Goal: Transaction & Acquisition: Book appointment/travel/reservation

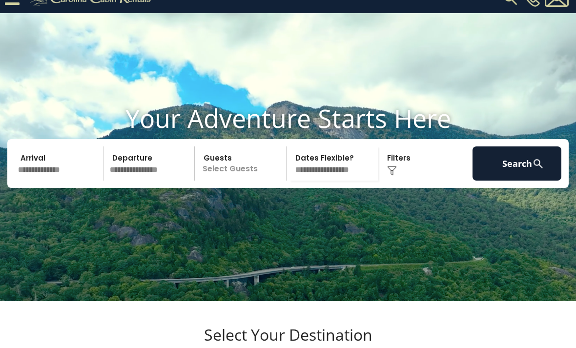
scroll to position [18, 0]
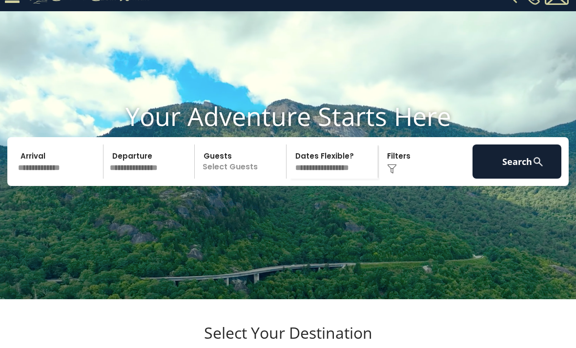
click at [234, 179] on p "Select Guests" at bounding box center [242, 162] width 88 height 34
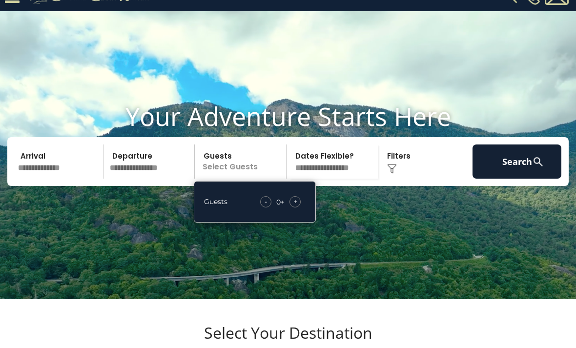
click at [295, 207] on span "+" at bounding box center [295, 202] width 4 height 10
click at [297, 208] on div "+" at bounding box center [295, 201] width 11 height 11
click at [297, 207] on span "+" at bounding box center [295, 202] width 4 height 10
click at [296, 207] on span "+" at bounding box center [295, 202] width 4 height 10
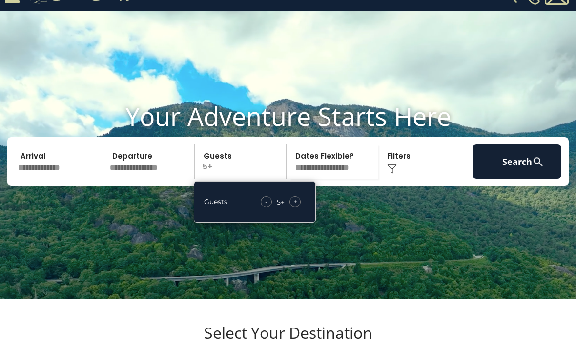
click at [71, 179] on input "text" at bounding box center [59, 162] width 89 height 34
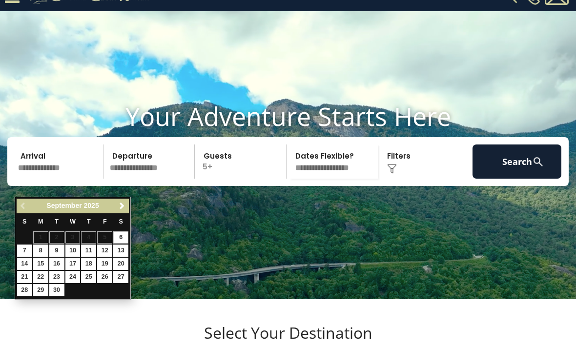
click at [125, 206] on span "Next" at bounding box center [122, 206] width 8 height 8
click at [105, 250] on link "10" at bounding box center [104, 251] width 15 height 12
type input "********"
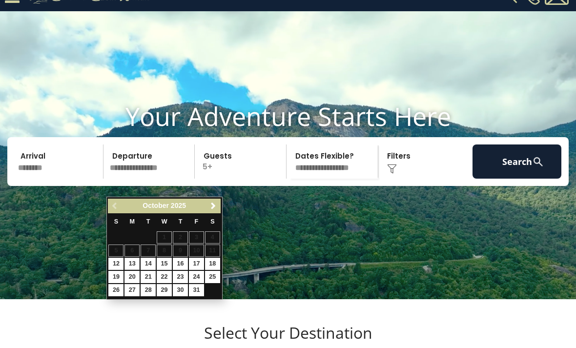
click at [131, 263] on link "13" at bounding box center [132, 264] width 15 height 12
type input "********"
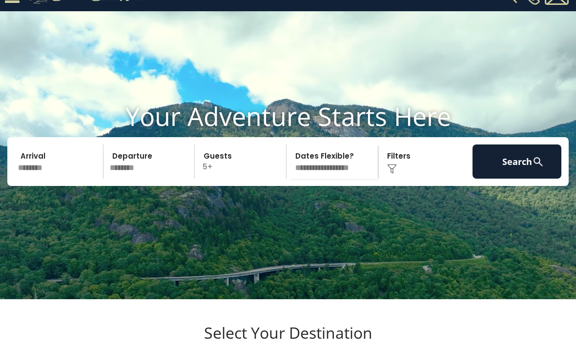
click at [507, 179] on button "Search" at bounding box center [517, 162] width 89 height 34
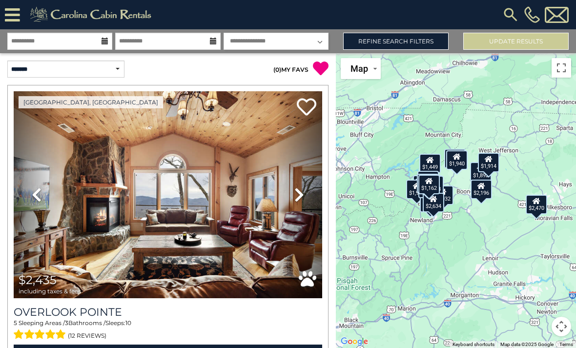
click at [392, 40] on link "Refine Search Filters" at bounding box center [395, 41] width 105 height 17
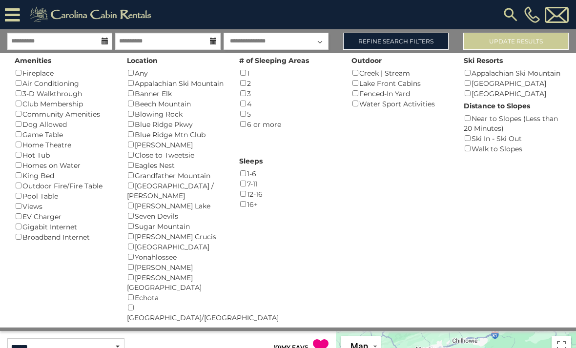
click at [51, 120] on div "Dog Allowed ()" at bounding box center [64, 124] width 98 height 10
click at [504, 38] on button "Please Update Results" at bounding box center [515, 41] width 105 height 17
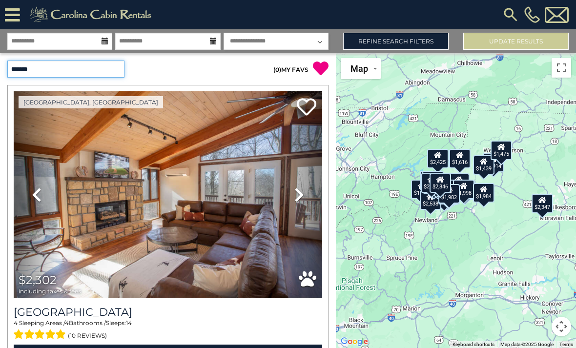
click at [112, 71] on select "**********" at bounding box center [65, 69] width 117 height 17
select select "*********"
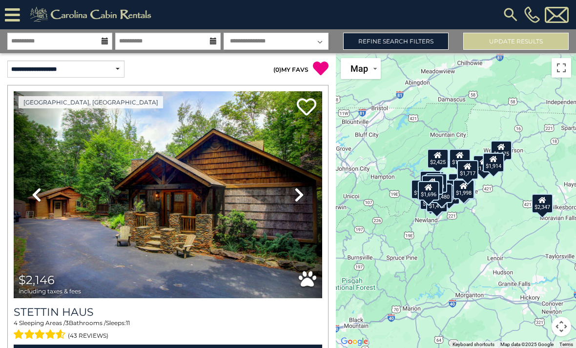
click at [429, 191] on icon at bounding box center [429, 187] width 8 height 7
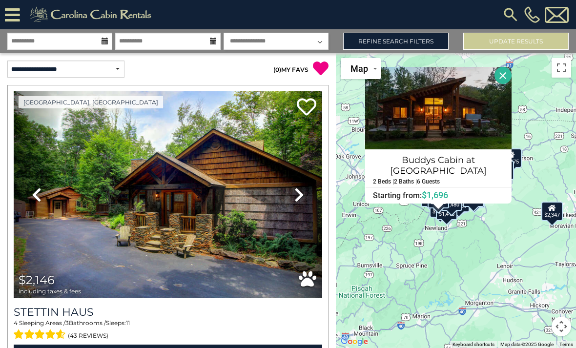
click at [448, 220] on div "$1,415" at bounding box center [446, 211] width 21 height 20
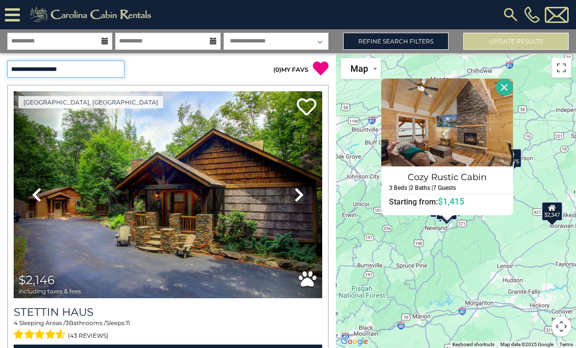
click at [113, 68] on select "**********" at bounding box center [65, 69] width 117 height 17
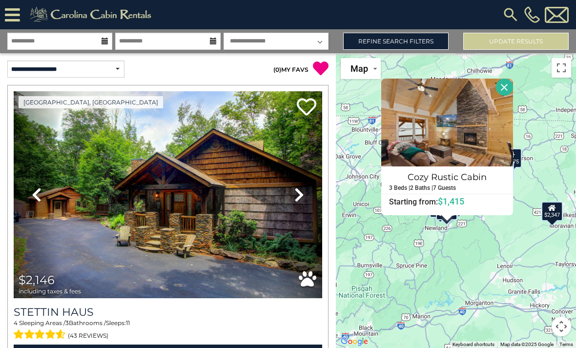
click at [509, 96] on button "Close" at bounding box center [504, 87] width 17 height 17
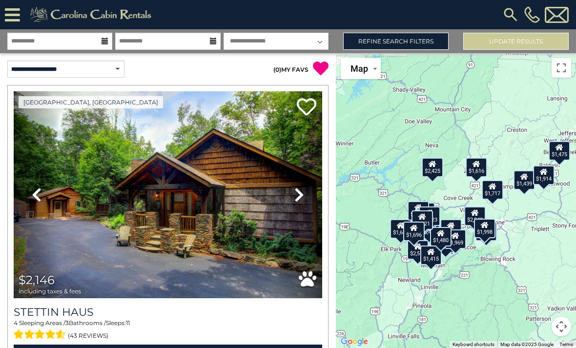
click at [557, 161] on div "$1,475" at bounding box center [559, 151] width 21 height 20
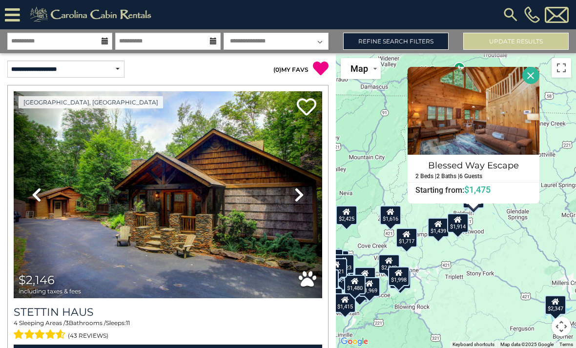
click at [437, 237] on div "$1,439" at bounding box center [438, 228] width 21 height 20
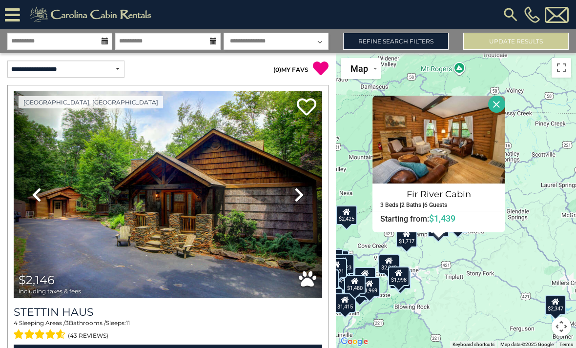
click at [504, 113] on button "Close" at bounding box center [496, 104] width 17 height 17
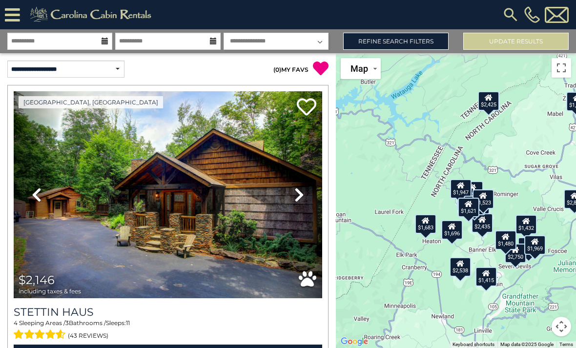
click at [503, 250] on div "$1,480" at bounding box center [505, 240] width 21 height 20
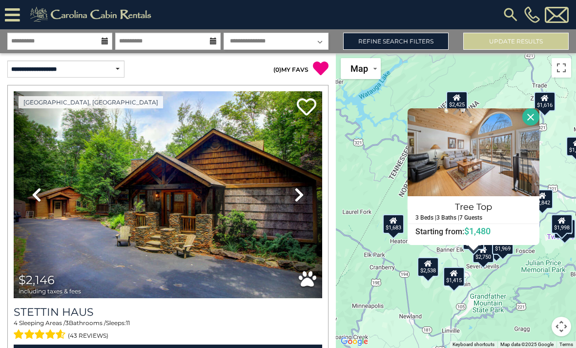
click at [457, 287] on div "$1,415" at bounding box center [453, 277] width 21 height 20
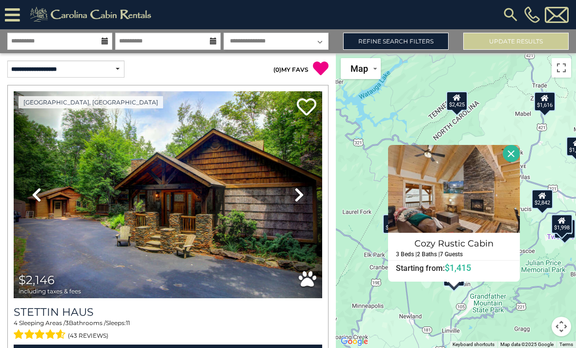
click at [518, 162] on button "Close" at bounding box center [511, 153] width 17 height 17
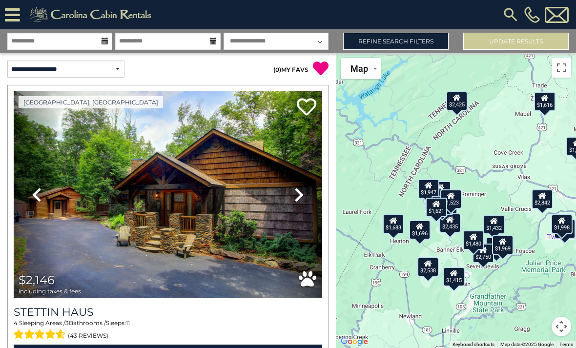
click at [418, 240] on div "$1,696" at bounding box center [419, 230] width 21 height 20
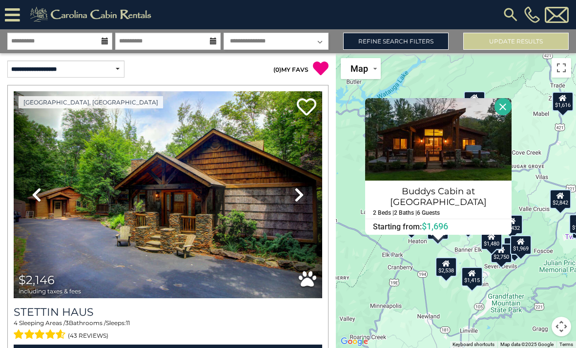
click at [507, 115] on button "Close" at bounding box center [503, 106] width 17 height 17
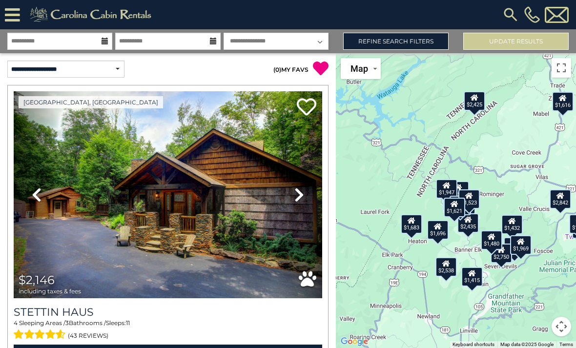
click at [408, 234] on div "$1,683" at bounding box center [411, 224] width 21 height 20
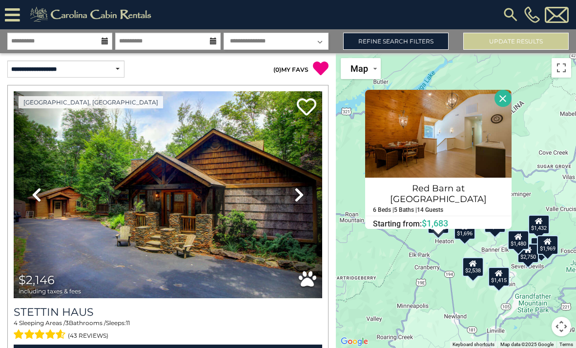
click at [502, 107] on button "Close" at bounding box center [503, 98] width 17 height 17
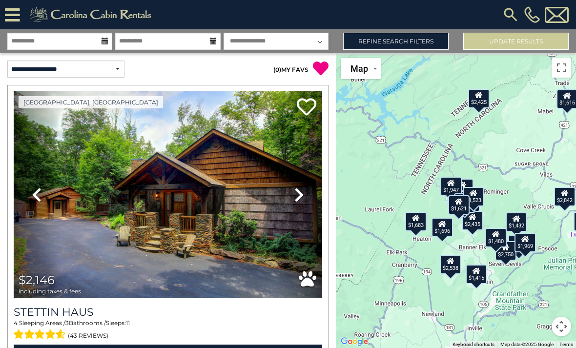
click at [457, 205] on icon at bounding box center [459, 201] width 8 height 7
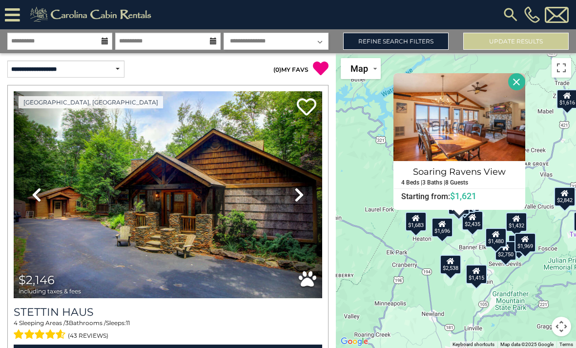
click at [525, 90] on button "Close" at bounding box center [516, 81] width 17 height 17
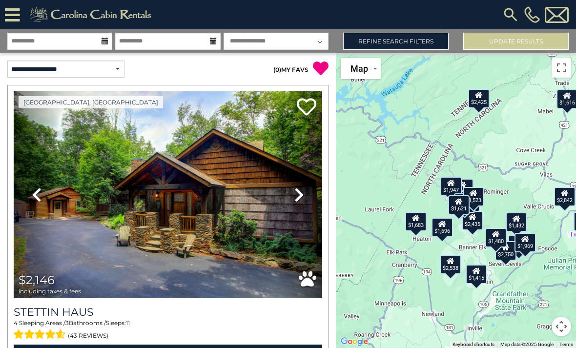
click at [499, 238] on icon at bounding box center [496, 234] width 8 height 7
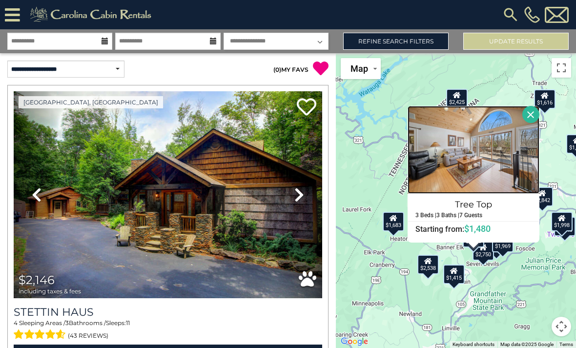
click at [513, 179] on img at bounding box center [474, 150] width 132 height 88
click at [377, 49] on link "Refine Search Filters" at bounding box center [395, 41] width 105 height 17
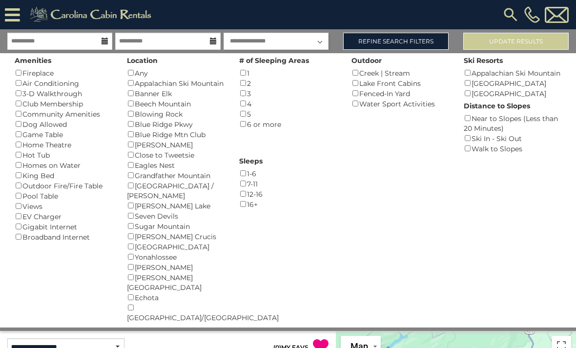
click at [238, 197] on div "Amenities Fireplace () Air Conditioning () 3-D Walkthrough () Club Membership (…" at bounding box center [288, 190] width 562 height 274
click at [542, 37] on button "Please Update Results" at bounding box center [515, 41] width 105 height 17
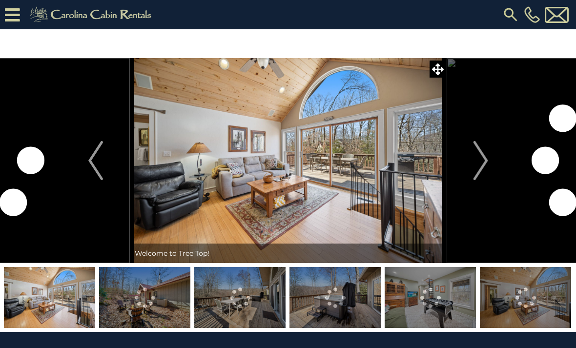
click at [471, 163] on button "Next" at bounding box center [481, 160] width 68 height 205
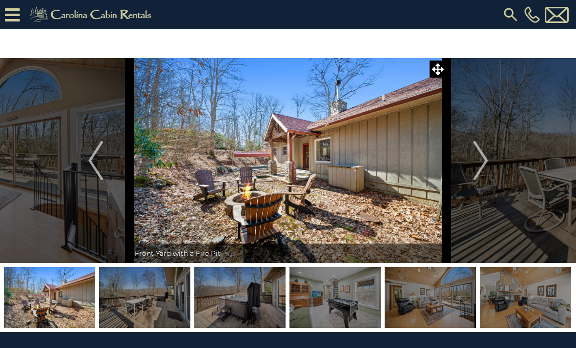
click at [484, 165] on img "Next" at bounding box center [480, 160] width 15 height 39
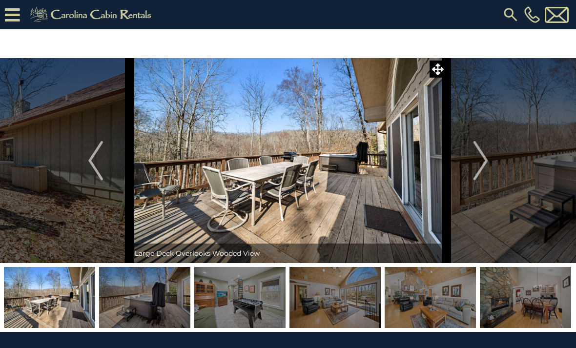
click at [482, 166] on img "Next" at bounding box center [480, 160] width 15 height 39
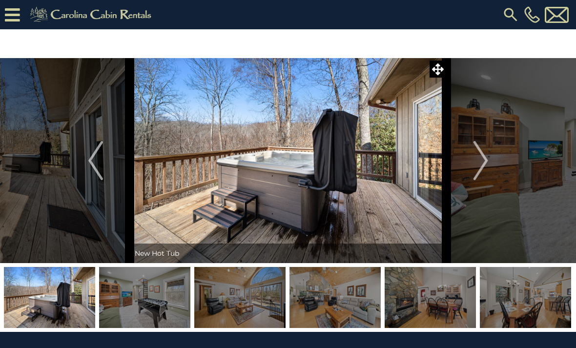
click at [479, 165] on img "Next" at bounding box center [480, 160] width 15 height 39
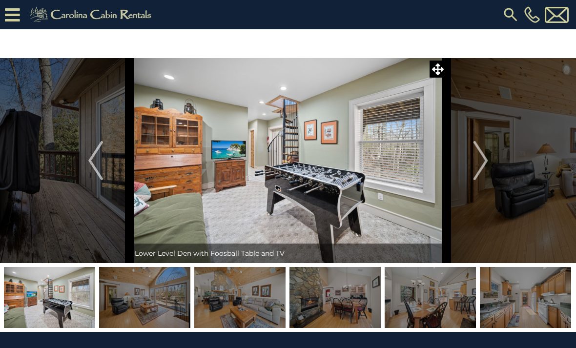
click at [474, 167] on img "Next" at bounding box center [480, 160] width 15 height 39
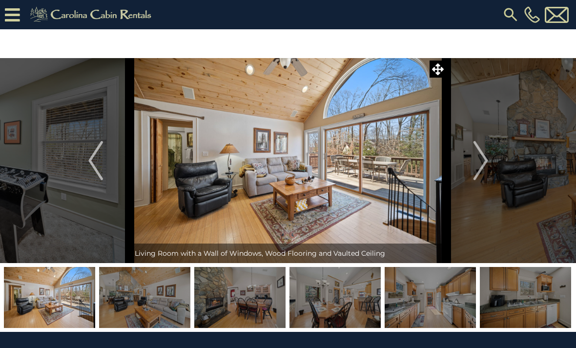
click at [479, 166] on img "Next" at bounding box center [480, 160] width 15 height 39
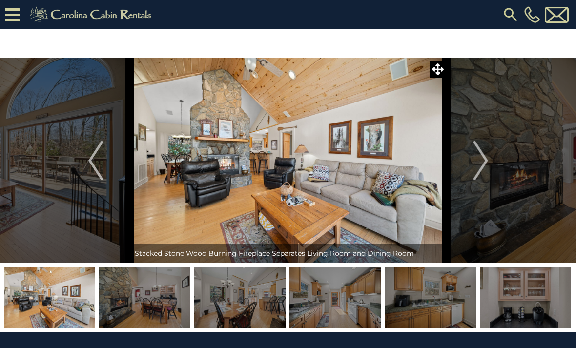
click at [478, 166] on img "Next" at bounding box center [480, 160] width 15 height 39
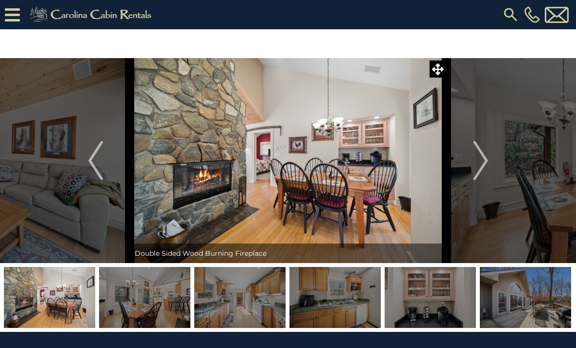
click at [473, 165] on button "Next" at bounding box center [481, 160] width 68 height 205
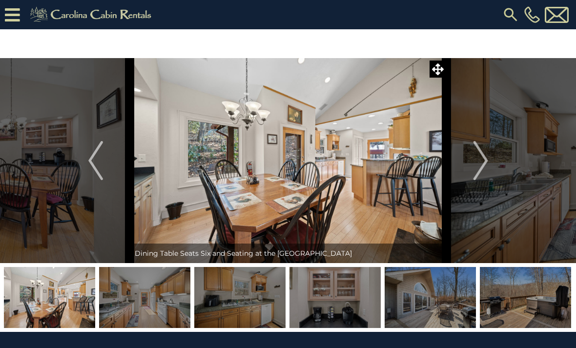
click at [473, 166] on button "Next" at bounding box center [481, 160] width 68 height 205
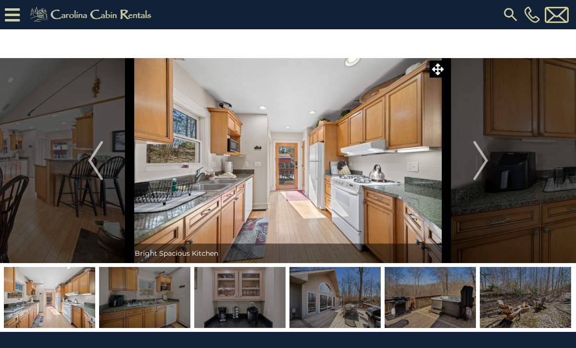
click at [478, 167] on img "Next" at bounding box center [480, 160] width 15 height 39
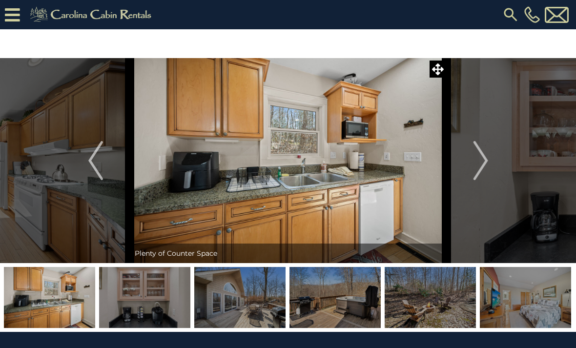
click at [475, 163] on img "Next" at bounding box center [480, 160] width 15 height 39
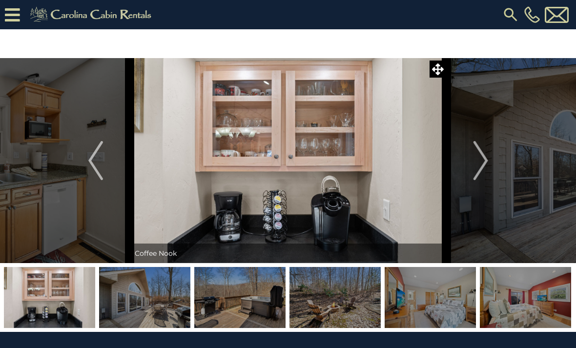
click at [476, 167] on img "Next" at bounding box center [480, 160] width 15 height 39
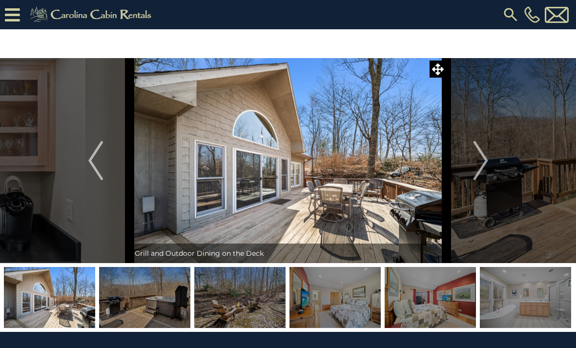
click at [473, 167] on button "Next" at bounding box center [481, 160] width 68 height 205
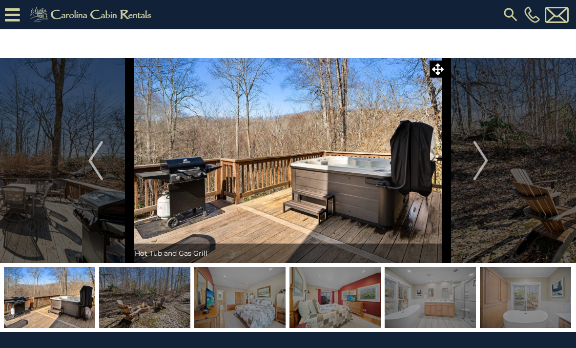
click at [481, 167] on img "Next" at bounding box center [480, 160] width 15 height 39
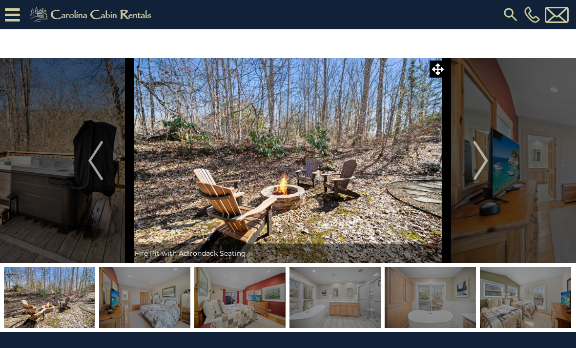
click at [475, 167] on img "Next" at bounding box center [480, 160] width 15 height 39
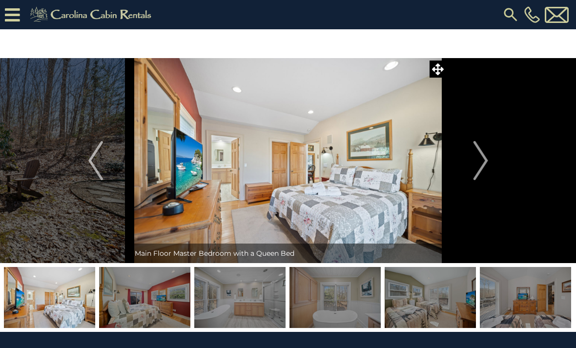
click at [474, 164] on img "Next" at bounding box center [480, 160] width 15 height 39
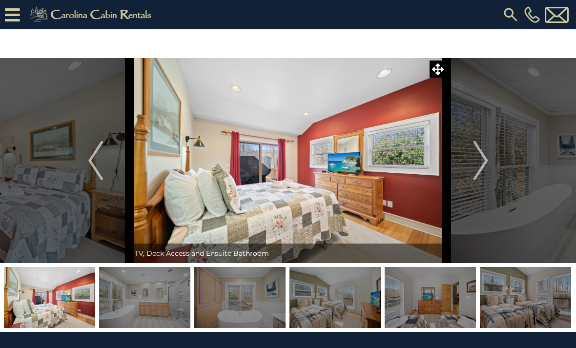
click at [476, 164] on img "Next" at bounding box center [480, 160] width 15 height 39
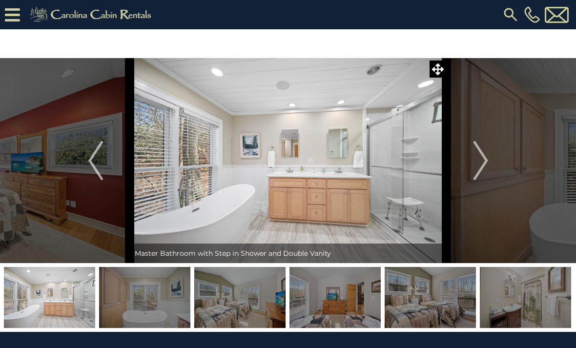
click at [476, 163] on img "Next" at bounding box center [480, 160] width 15 height 39
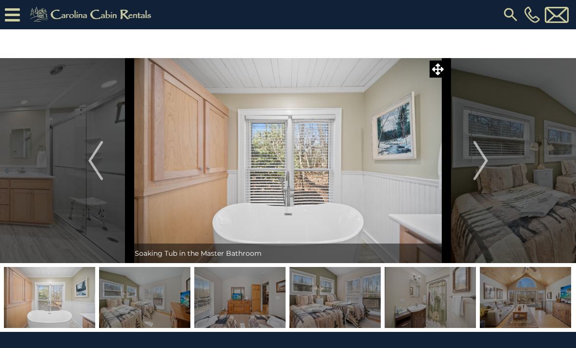
click at [474, 160] on img "Next" at bounding box center [480, 160] width 15 height 39
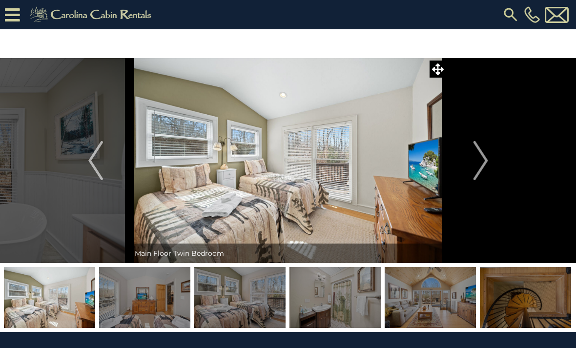
click at [473, 157] on button "Next" at bounding box center [481, 160] width 68 height 205
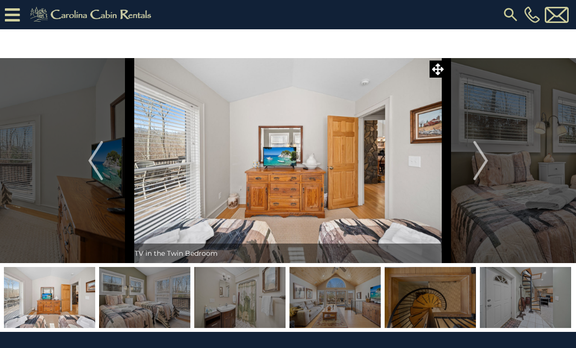
click at [479, 159] on img "Next" at bounding box center [480, 160] width 15 height 39
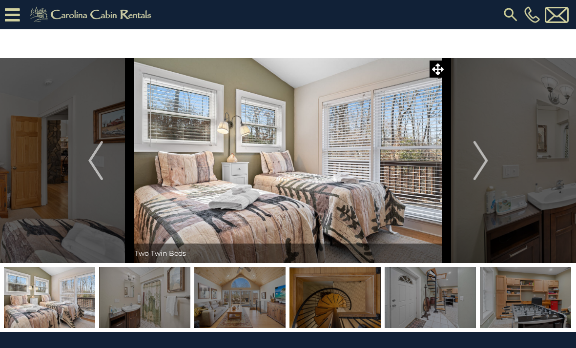
click at [477, 164] on img "Next" at bounding box center [480, 160] width 15 height 39
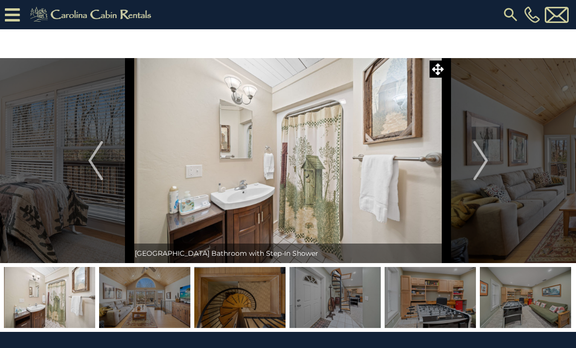
click at [479, 160] on img "Next" at bounding box center [480, 160] width 15 height 39
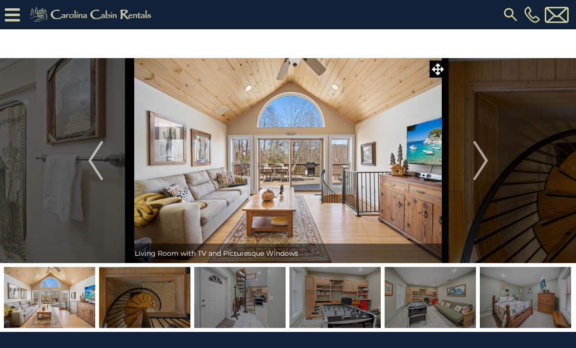
click at [478, 163] on img "Next" at bounding box center [480, 160] width 15 height 39
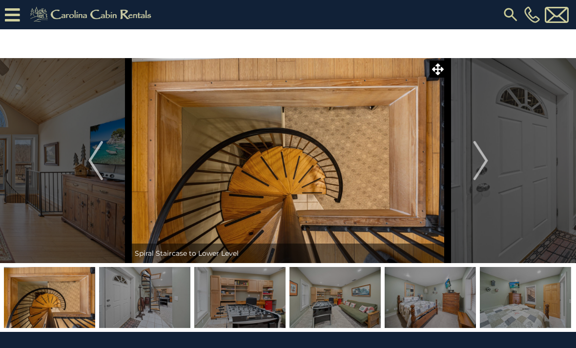
click at [483, 158] on img "Next" at bounding box center [480, 160] width 15 height 39
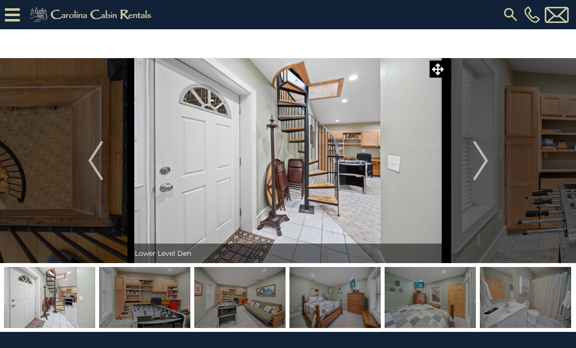
click at [478, 167] on img "Next" at bounding box center [480, 160] width 15 height 39
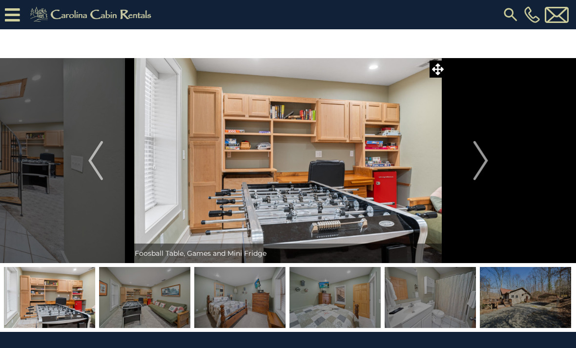
click at [476, 164] on img "Next" at bounding box center [480, 160] width 15 height 39
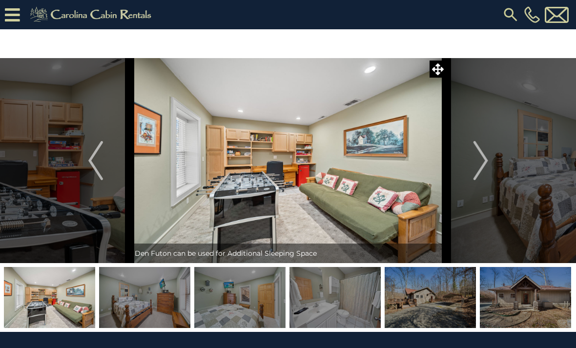
click at [480, 160] on img "Next" at bounding box center [480, 160] width 15 height 39
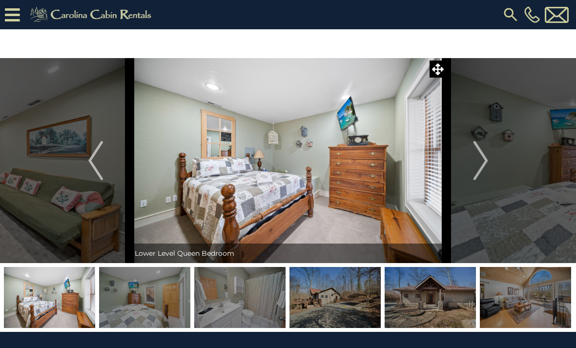
click at [476, 164] on img "Next" at bounding box center [480, 160] width 15 height 39
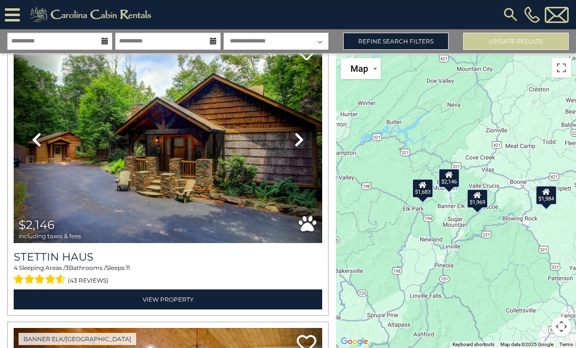
scroll to position [59, 0]
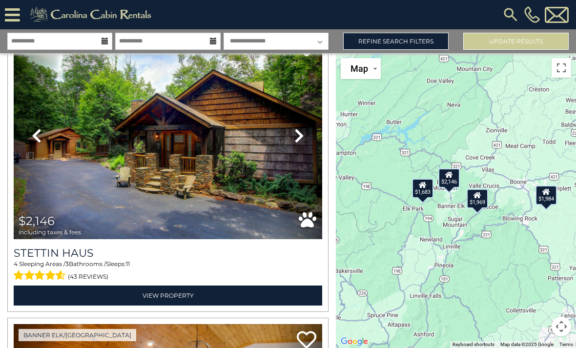
click at [425, 198] on div "$1,683" at bounding box center [422, 189] width 21 height 20
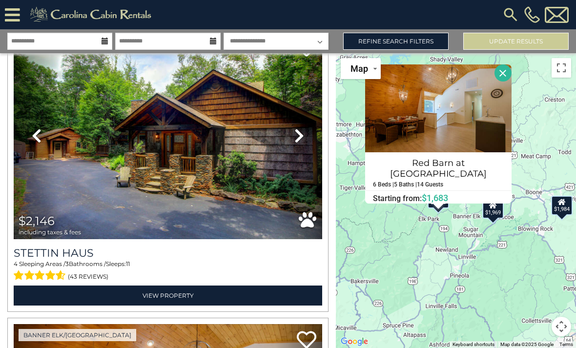
click at [496, 219] on div "$1,969" at bounding box center [492, 209] width 21 height 20
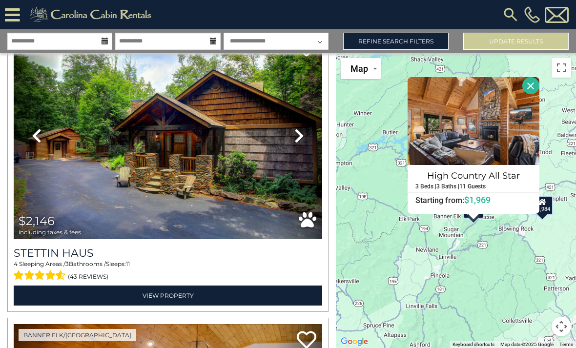
click at [548, 215] on div "$1,984" at bounding box center [542, 206] width 21 height 20
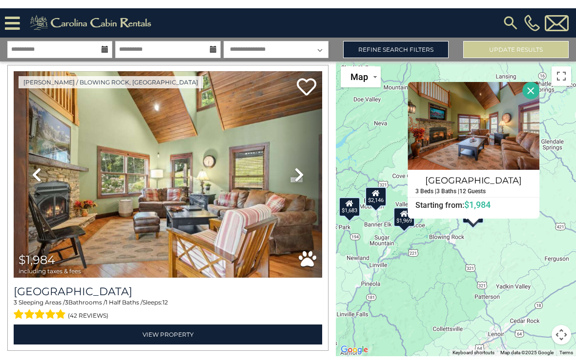
scroll to position [907, 0]
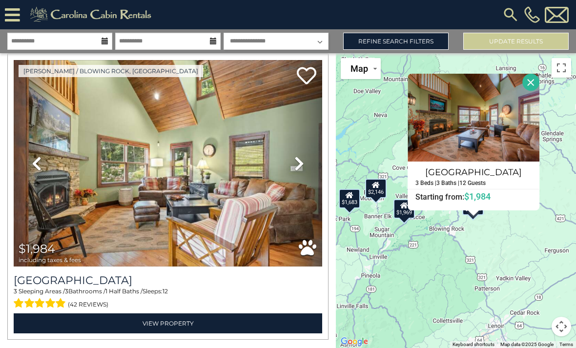
click at [299, 161] on icon at bounding box center [299, 164] width 10 height 16
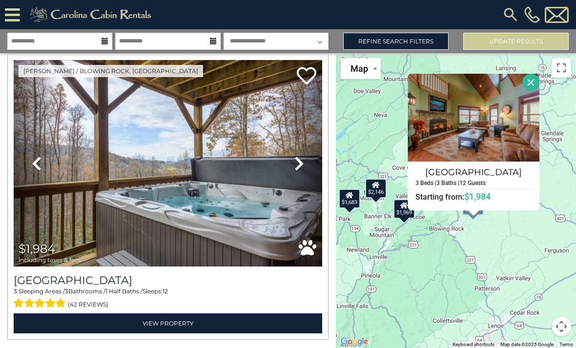
click at [300, 168] on icon at bounding box center [299, 164] width 10 height 16
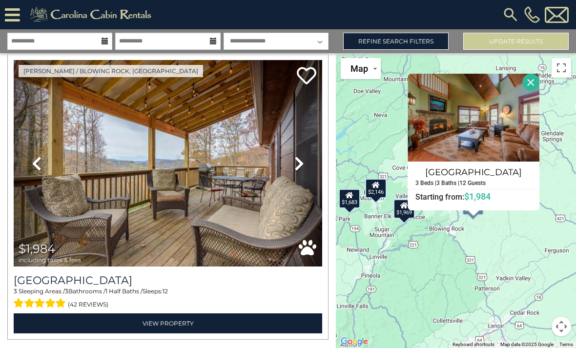
click at [301, 170] on icon at bounding box center [299, 164] width 10 height 16
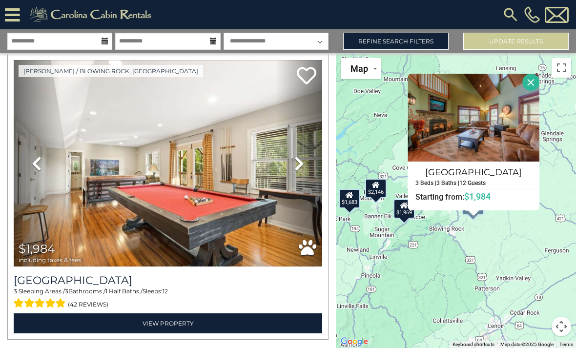
click at [306, 169] on link "Next" at bounding box center [299, 163] width 46 height 207
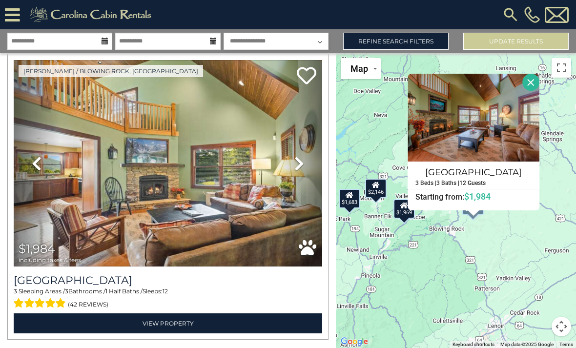
click at [304, 171] on link "Next" at bounding box center [299, 163] width 46 height 207
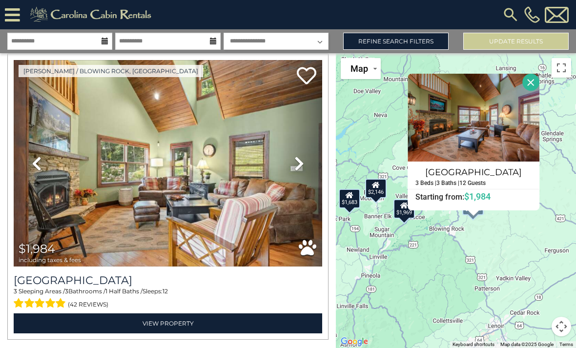
click at [303, 165] on icon at bounding box center [299, 164] width 10 height 16
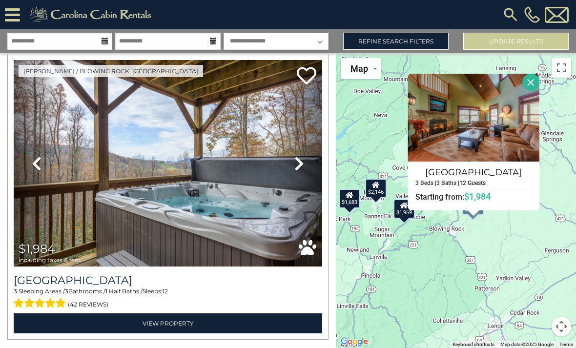
click at [301, 165] on icon at bounding box center [299, 164] width 10 height 16
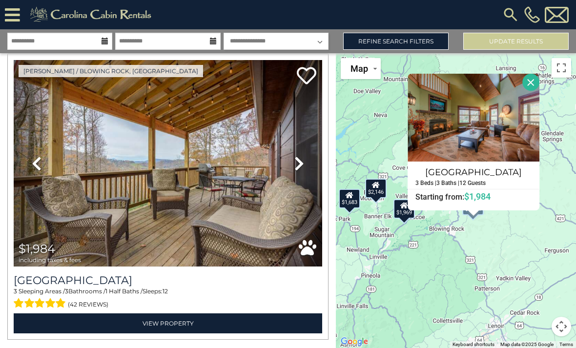
click at [303, 170] on icon at bounding box center [299, 164] width 10 height 16
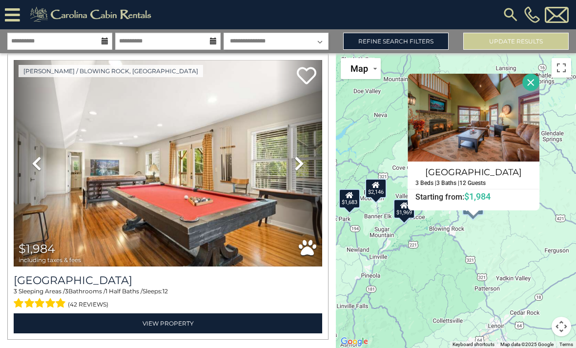
click at [303, 167] on icon at bounding box center [299, 164] width 10 height 16
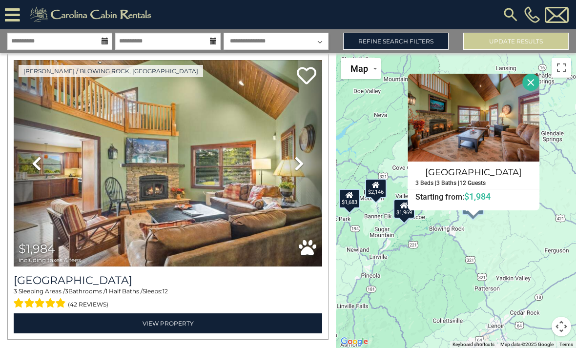
click at [303, 165] on icon at bounding box center [299, 164] width 10 height 16
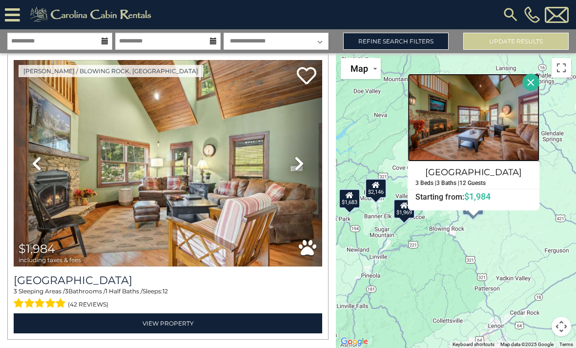
click at [487, 137] on img at bounding box center [474, 118] width 132 height 88
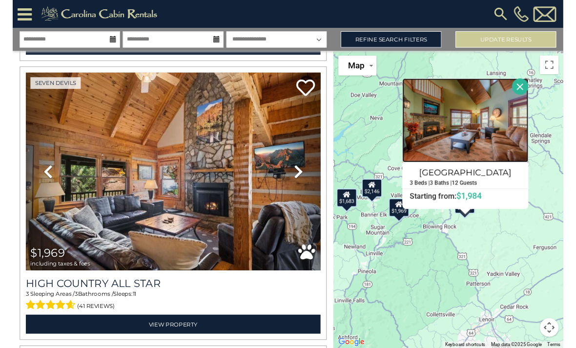
scroll to position [599, 0]
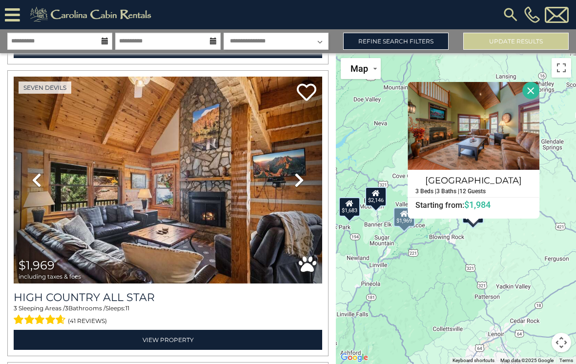
click at [298, 177] on icon at bounding box center [299, 180] width 10 height 16
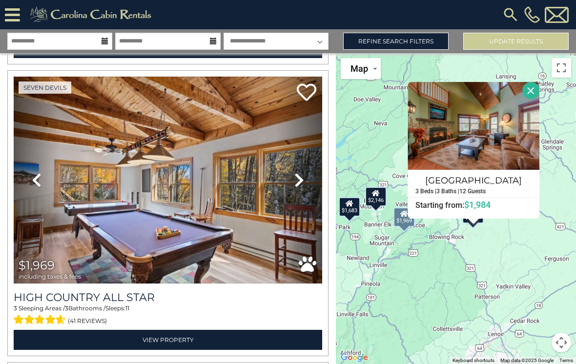
click at [189, 247] on img at bounding box center [168, 180] width 309 height 207
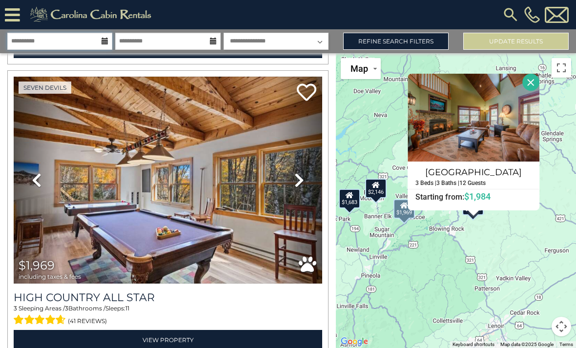
click at [110, 42] on input "**********" at bounding box center [59, 41] width 105 height 17
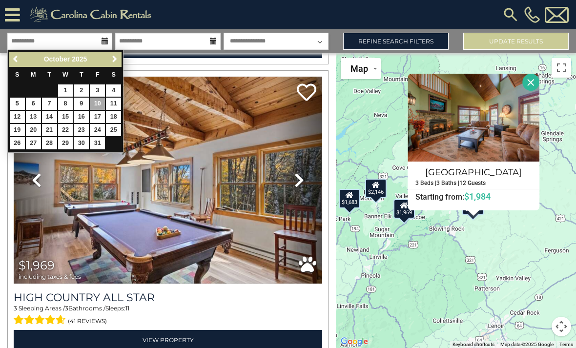
click at [84, 104] on link "9" at bounding box center [81, 104] width 15 height 12
type input "*******"
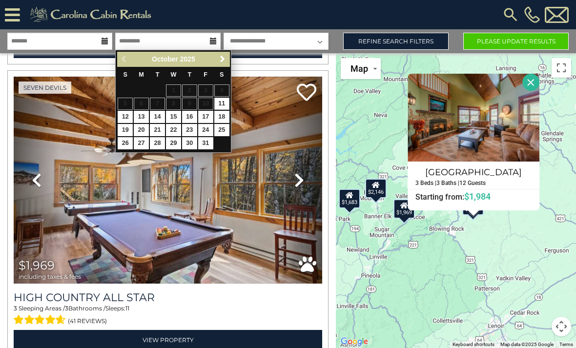
click at [130, 119] on link "12" at bounding box center [125, 117] width 15 height 12
type input "********"
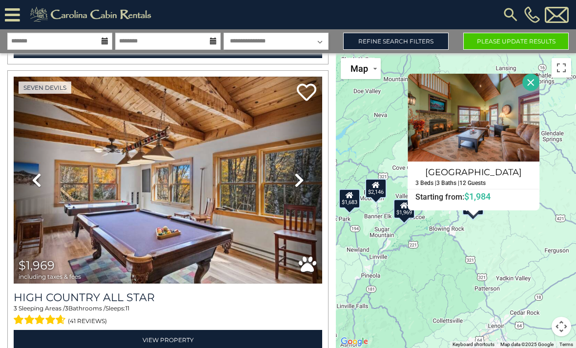
click at [547, 38] on button "Please Update Results" at bounding box center [515, 41] width 105 height 17
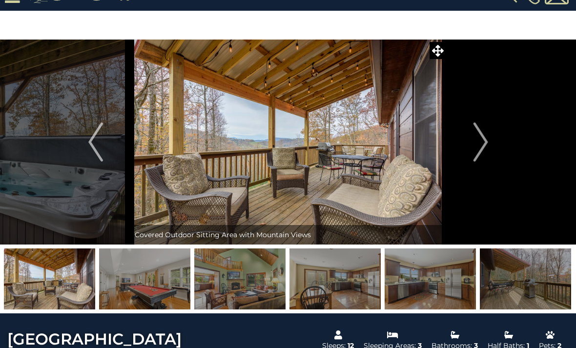
scroll to position [19, 0]
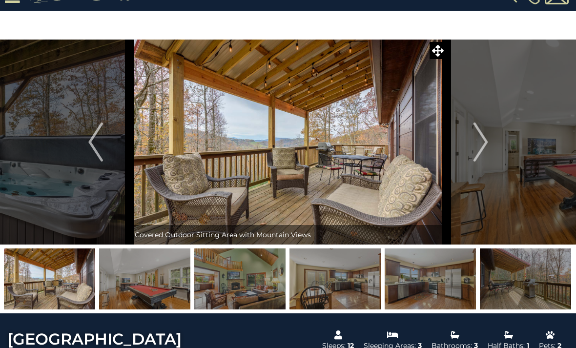
click at [539, 285] on img at bounding box center [525, 279] width 91 height 61
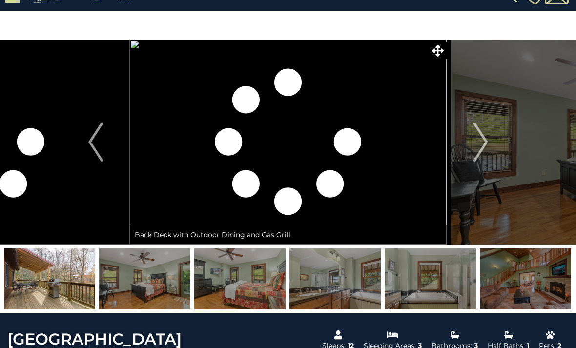
click at [481, 142] on img "Next" at bounding box center [480, 142] width 15 height 39
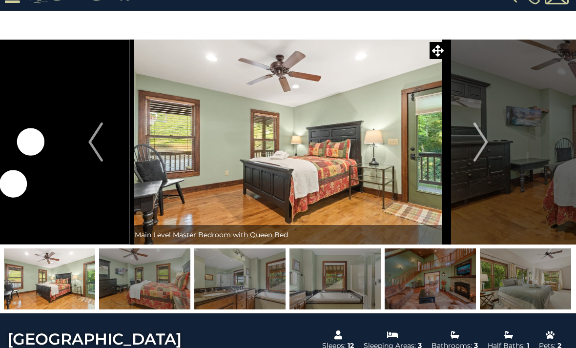
click at [480, 142] on img "Next" at bounding box center [480, 142] width 15 height 39
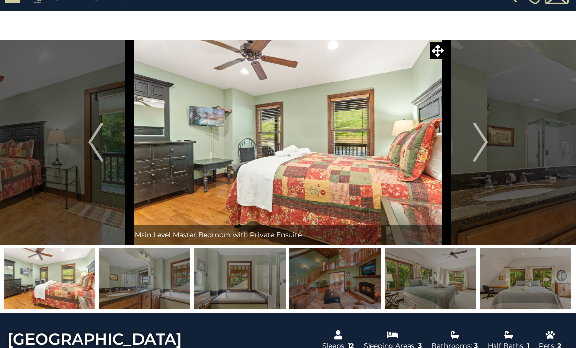
click at [480, 142] on img "Next" at bounding box center [480, 142] width 15 height 39
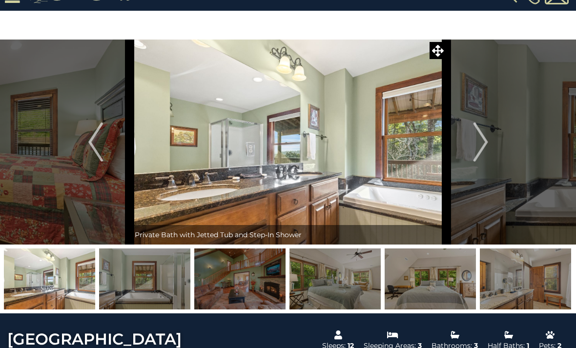
click at [479, 142] on img "Next" at bounding box center [480, 142] width 15 height 39
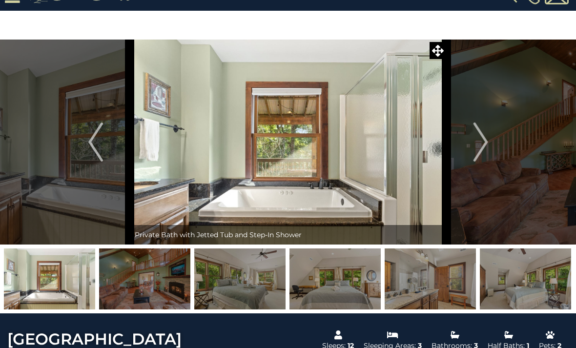
click at [480, 144] on img "Next" at bounding box center [480, 142] width 15 height 39
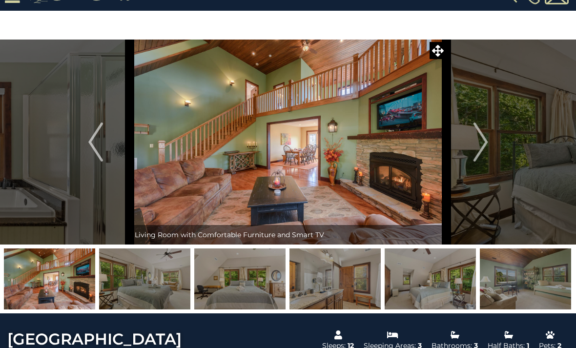
click at [478, 146] on img "Next" at bounding box center [480, 142] width 15 height 39
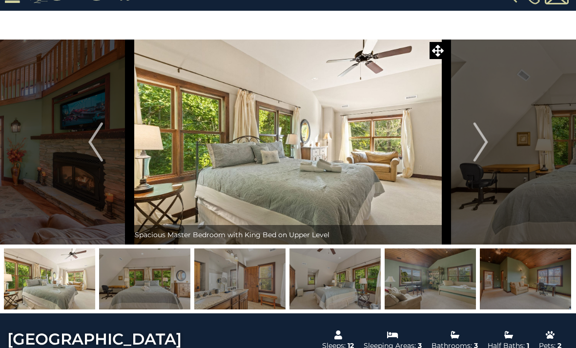
click at [478, 146] on img "Next" at bounding box center [480, 142] width 15 height 39
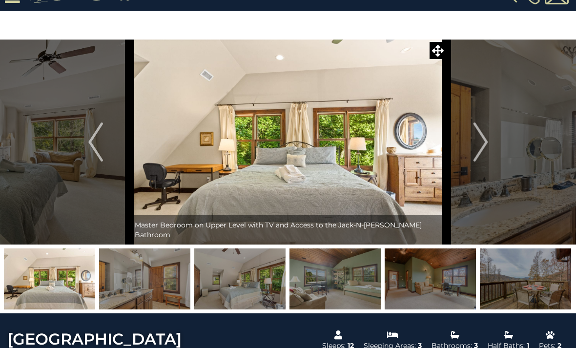
click at [476, 146] on img "Next" at bounding box center [480, 142] width 15 height 39
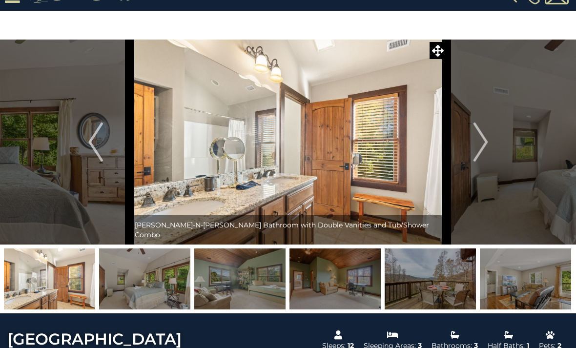
click at [480, 144] on img "Next" at bounding box center [480, 142] width 15 height 39
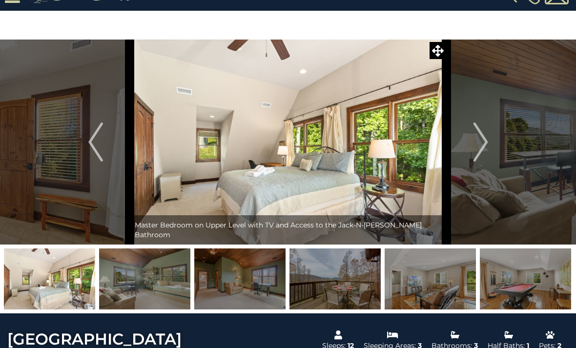
click at [470, 146] on button "Next" at bounding box center [481, 142] width 68 height 205
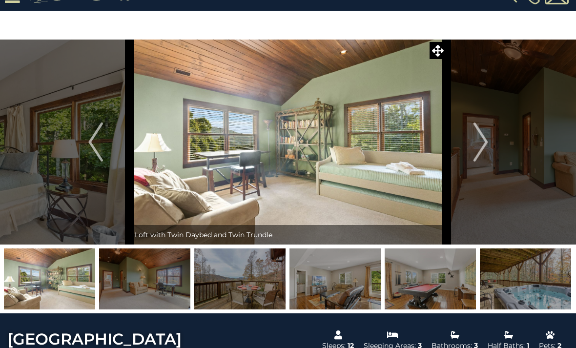
click at [473, 148] on button "Next" at bounding box center [481, 142] width 68 height 205
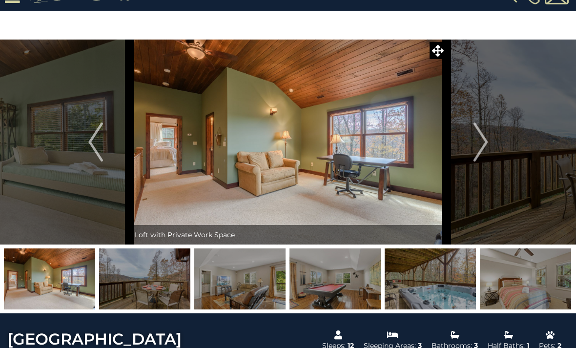
click at [475, 148] on img "Next" at bounding box center [480, 142] width 15 height 39
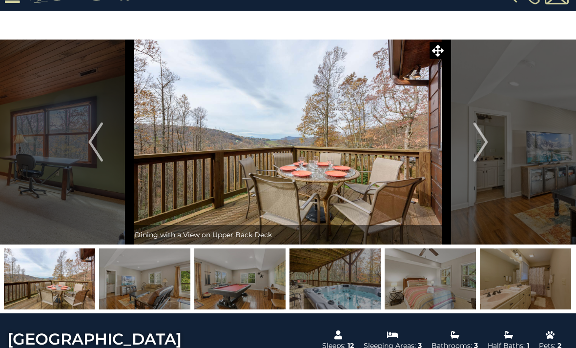
click at [478, 145] on img "Next" at bounding box center [480, 142] width 15 height 39
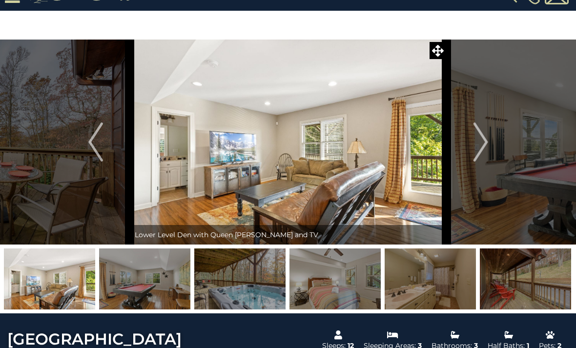
click at [484, 143] on img "Next" at bounding box center [480, 142] width 15 height 39
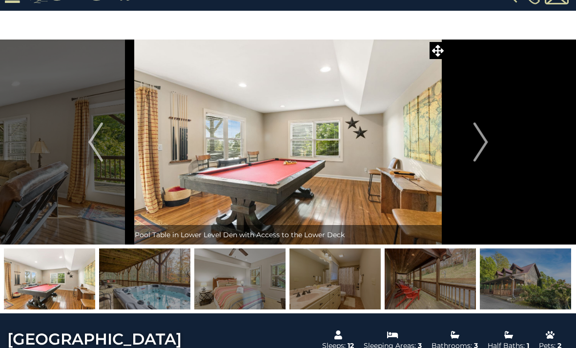
click at [479, 143] on img "Next" at bounding box center [480, 142] width 15 height 39
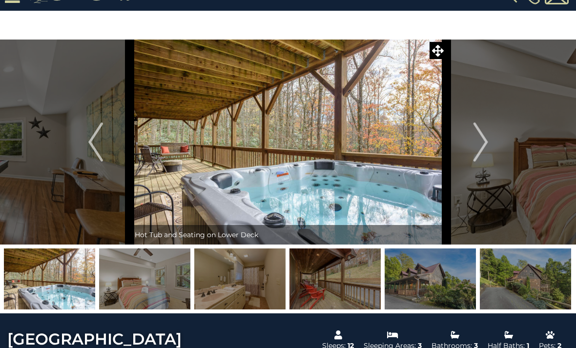
click at [480, 144] on img "Next" at bounding box center [480, 142] width 15 height 39
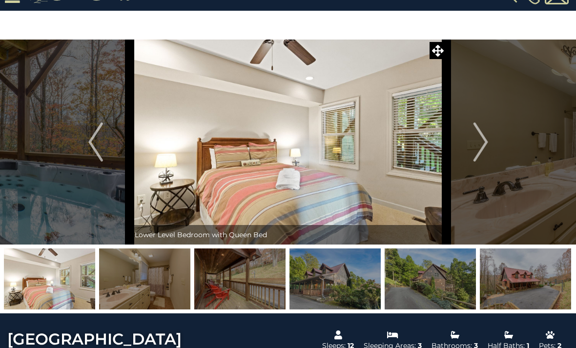
click at [480, 142] on img "Next" at bounding box center [480, 142] width 15 height 39
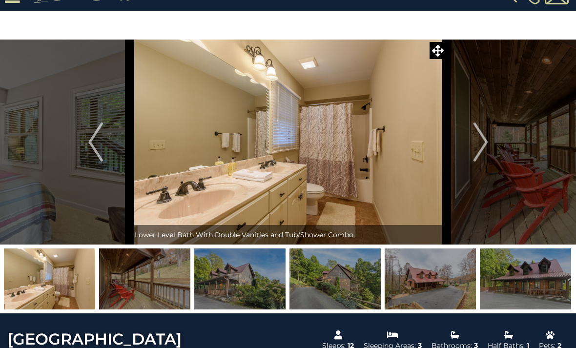
click at [483, 144] on img "Next" at bounding box center [480, 142] width 15 height 39
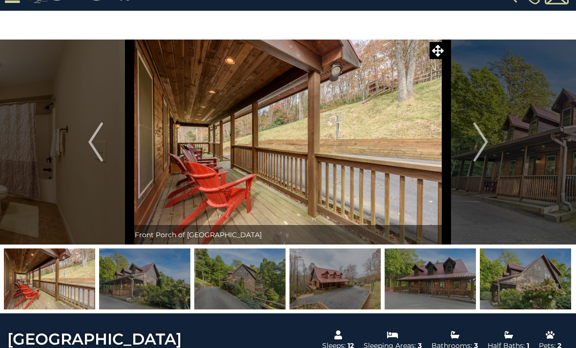
click at [482, 143] on img "Next" at bounding box center [480, 142] width 15 height 39
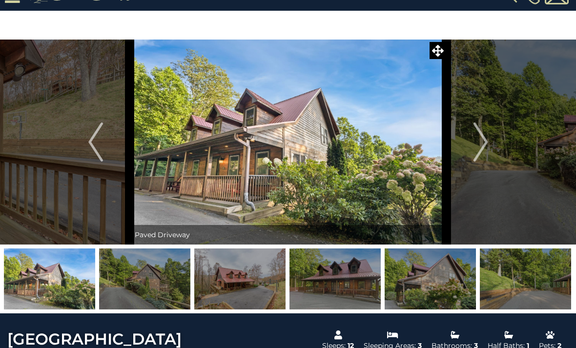
click at [480, 141] on img "Next" at bounding box center [480, 142] width 15 height 39
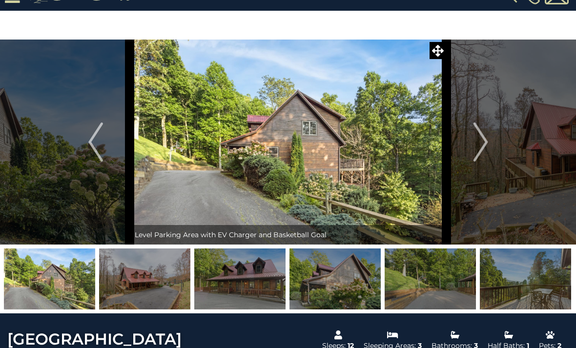
click at [482, 145] on img "Next" at bounding box center [480, 142] width 15 height 39
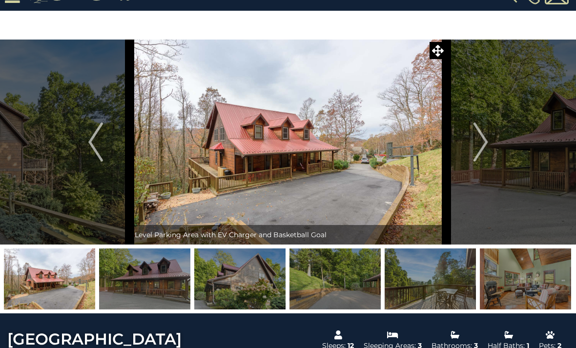
click at [477, 148] on img "Next" at bounding box center [480, 142] width 15 height 39
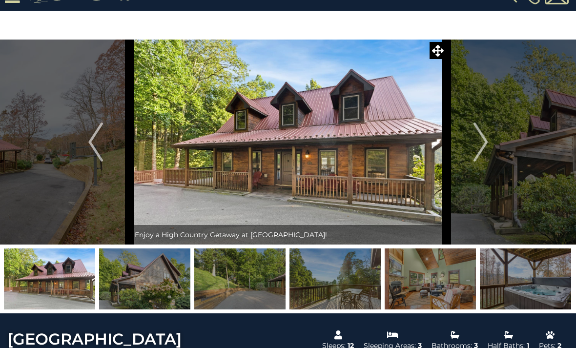
click at [474, 146] on img "Next" at bounding box center [480, 142] width 15 height 39
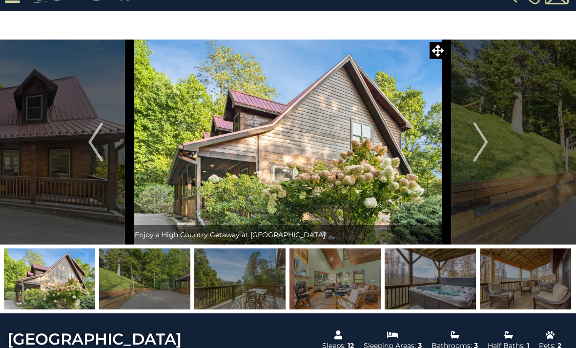
click at [477, 144] on img "Next" at bounding box center [480, 142] width 15 height 39
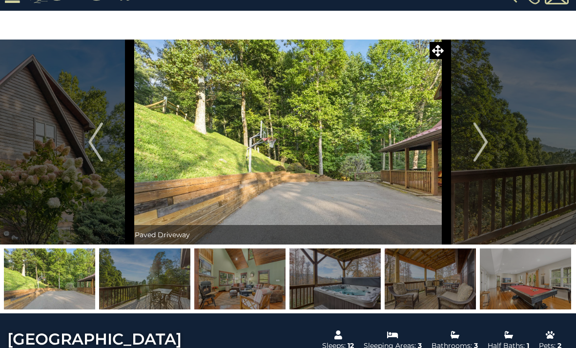
click at [475, 143] on img "Next" at bounding box center [480, 142] width 15 height 39
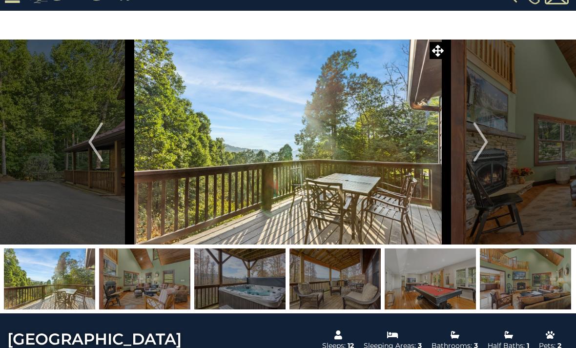
click at [475, 143] on img "Next" at bounding box center [480, 142] width 15 height 39
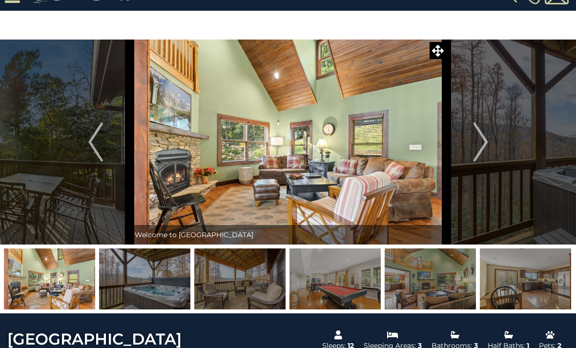
click at [476, 144] on img "Next" at bounding box center [480, 142] width 15 height 39
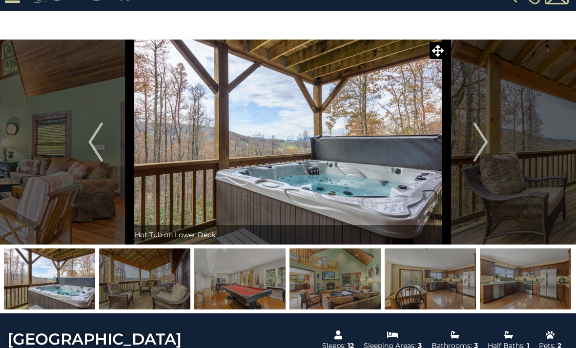
click at [476, 144] on img "Next" at bounding box center [480, 142] width 15 height 39
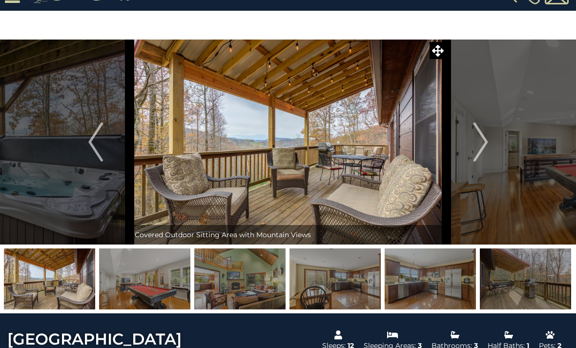
click at [479, 143] on img "Next" at bounding box center [480, 142] width 15 height 39
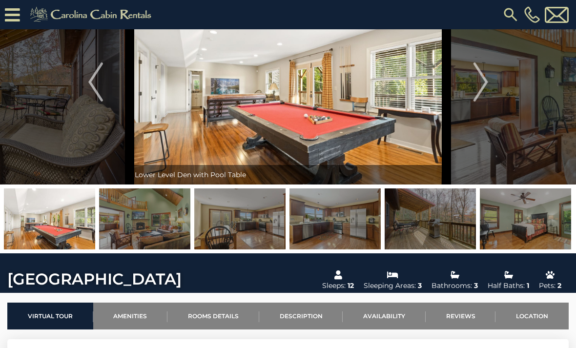
scroll to position [50, 0]
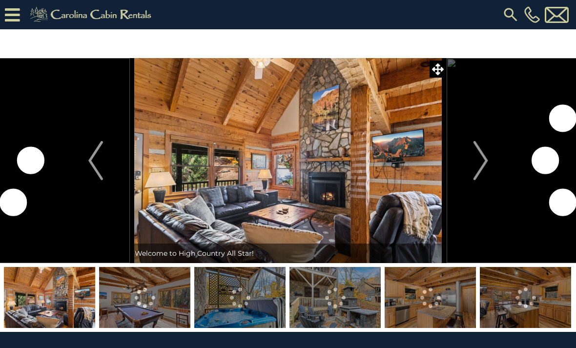
click at [470, 161] on button "Next" at bounding box center [481, 160] width 68 height 205
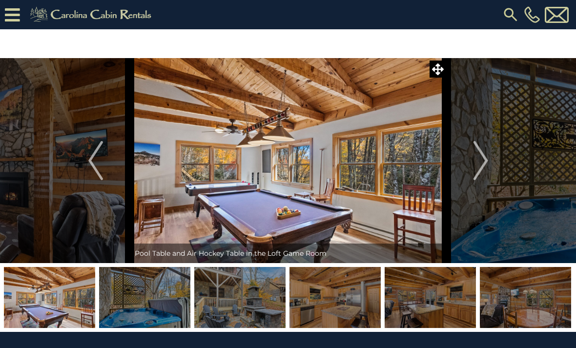
click at [480, 165] on img "Next" at bounding box center [480, 160] width 15 height 39
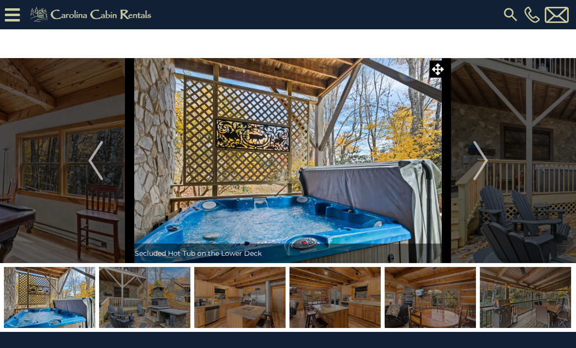
click at [478, 164] on img "Next" at bounding box center [480, 160] width 15 height 39
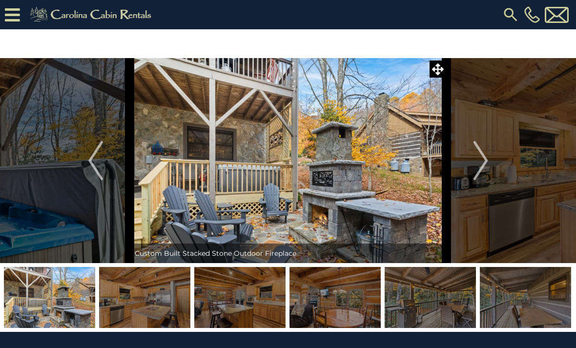
click at [478, 167] on img "Next" at bounding box center [480, 160] width 15 height 39
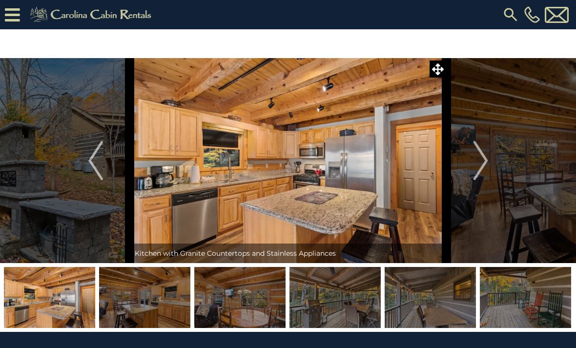
click at [477, 166] on img "Next" at bounding box center [480, 160] width 15 height 39
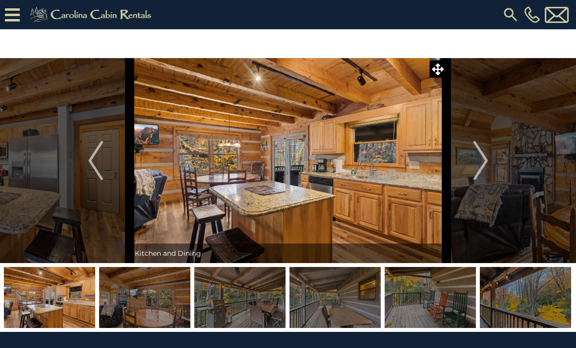
click at [478, 167] on img "Next" at bounding box center [480, 160] width 15 height 39
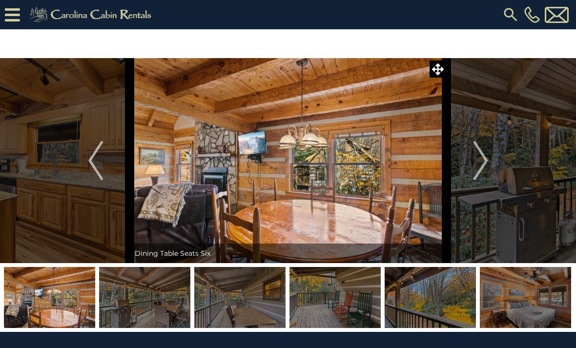
click at [477, 169] on img "Next" at bounding box center [480, 160] width 15 height 39
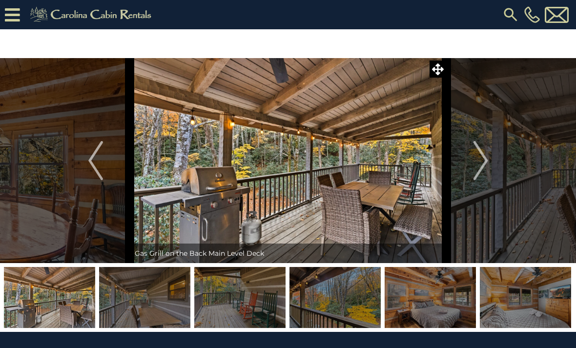
click at [479, 170] on img "Next" at bounding box center [480, 160] width 15 height 39
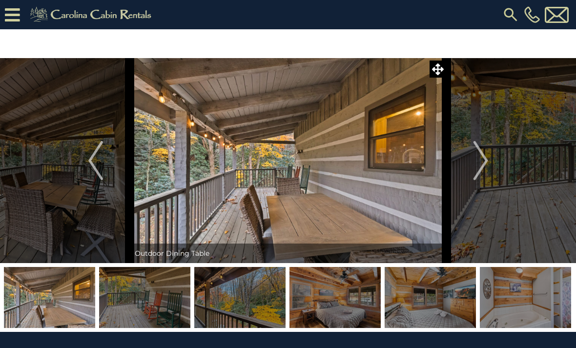
click at [474, 164] on img "Next" at bounding box center [480, 160] width 15 height 39
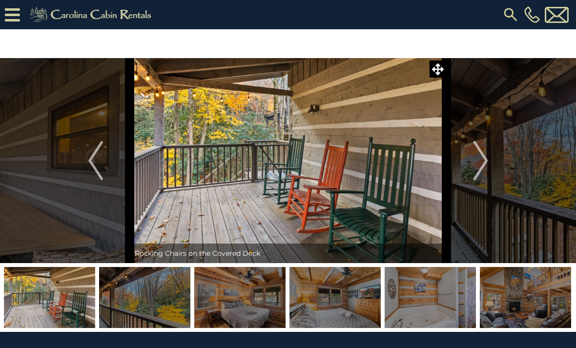
click at [476, 167] on img "Next" at bounding box center [480, 160] width 15 height 39
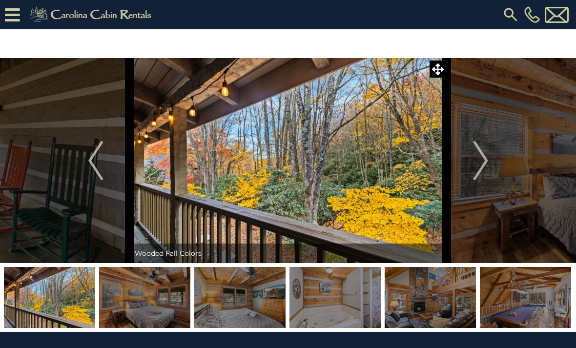
click at [480, 170] on img "Next" at bounding box center [480, 160] width 15 height 39
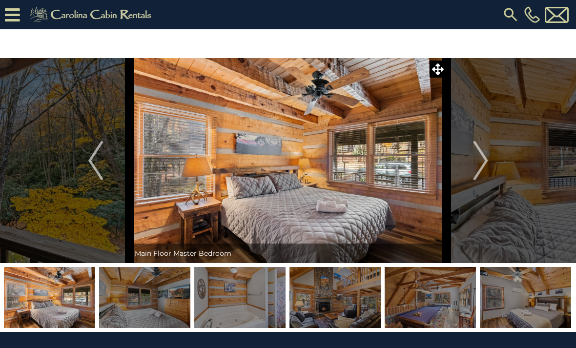
click at [480, 169] on img "Next" at bounding box center [480, 160] width 15 height 39
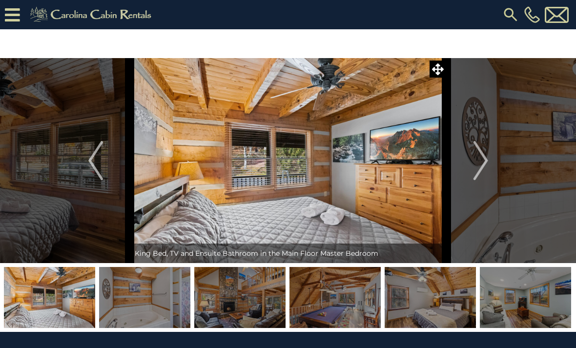
click at [480, 170] on img "Next" at bounding box center [480, 160] width 15 height 39
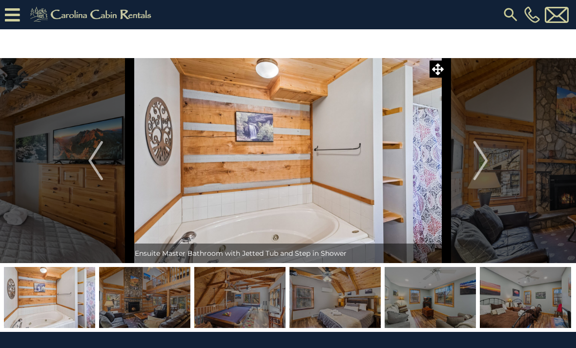
click at [479, 170] on img "Next" at bounding box center [480, 160] width 15 height 39
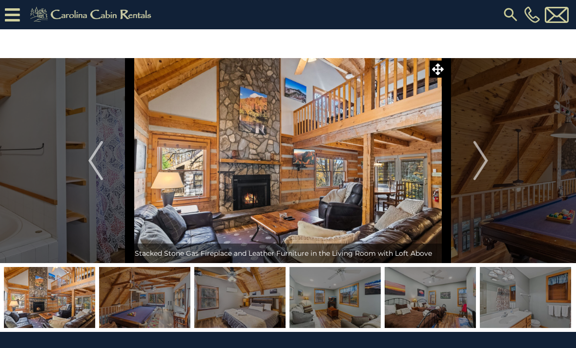
click at [479, 170] on img "Next" at bounding box center [480, 160] width 15 height 39
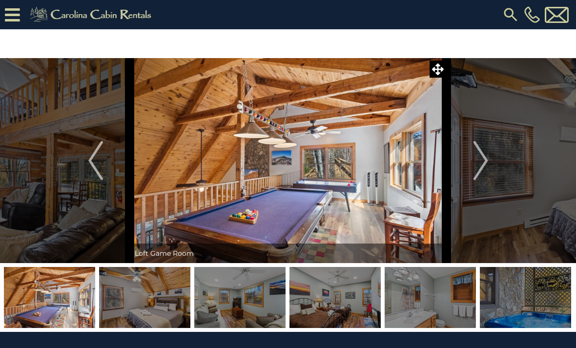
click at [477, 170] on img "Next" at bounding box center [480, 160] width 15 height 39
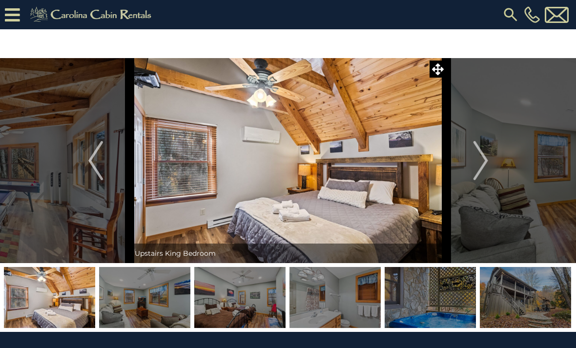
click at [476, 169] on img "Next" at bounding box center [480, 160] width 15 height 39
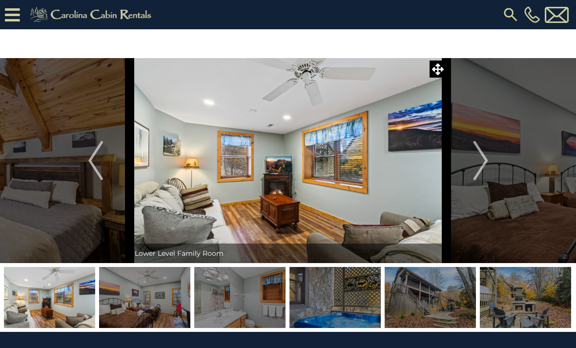
click at [477, 168] on img "Next" at bounding box center [480, 160] width 15 height 39
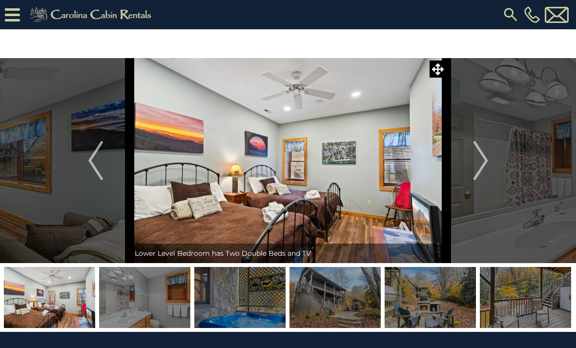
click at [474, 162] on img "Next" at bounding box center [480, 160] width 15 height 39
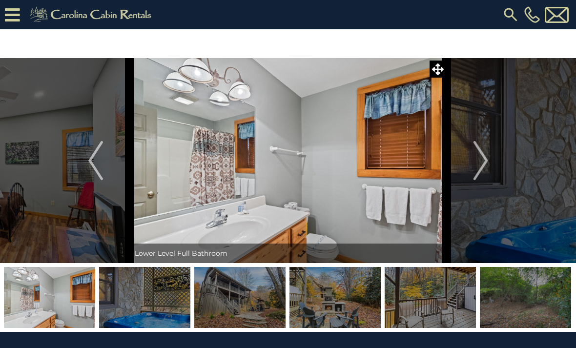
click at [473, 167] on button "Next" at bounding box center [481, 160] width 68 height 205
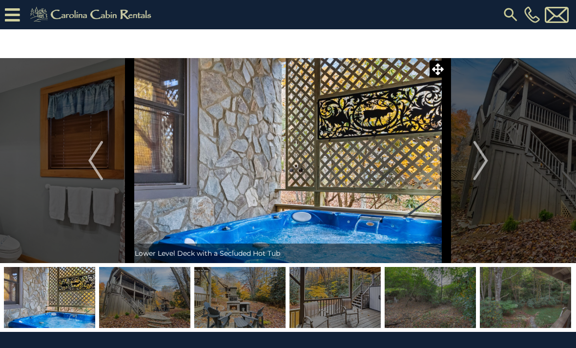
click at [474, 165] on img "Next" at bounding box center [480, 160] width 15 height 39
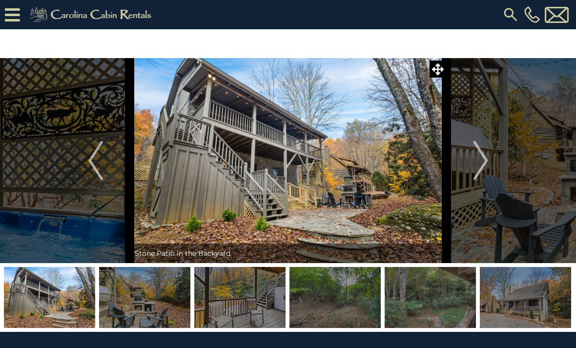
click at [481, 167] on img "Next" at bounding box center [480, 160] width 15 height 39
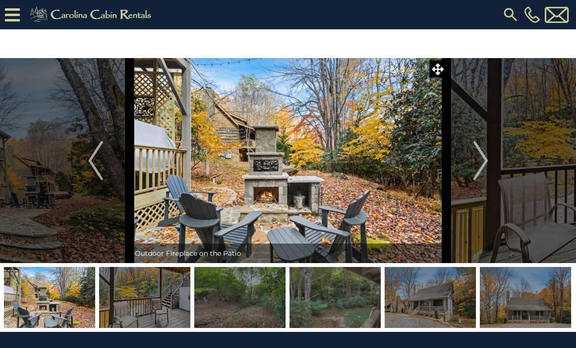
click at [98, 165] on img "Previous" at bounding box center [95, 160] width 15 height 39
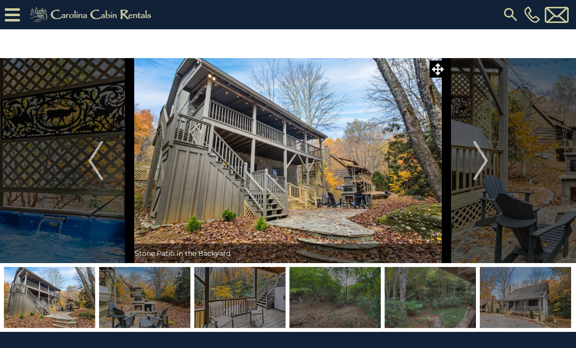
click at [483, 161] on img "Next" at bounding box center [480, 160] width 15 height 39
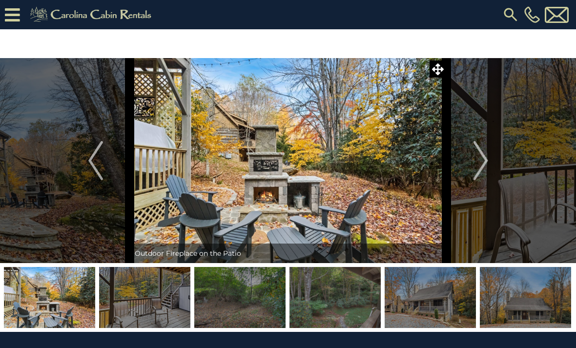
click at [479, 161] on img "Next" at bounding box center [480, 160] width 15 height 39
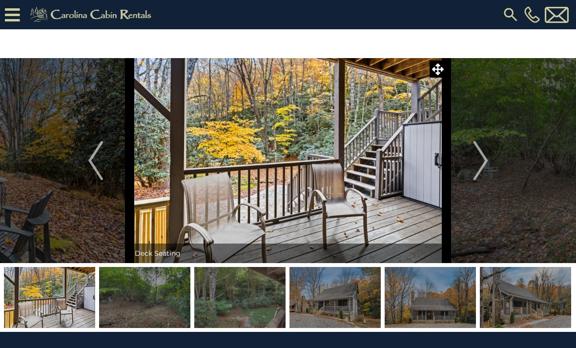
click at [478, 160] on img "Next" at bounding box center [480, 160] width 15 height 39
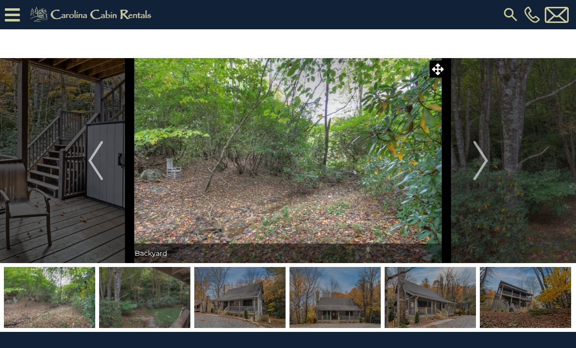
click at [479, 163] on img "Next" at bounding box center [480, 160] width 15 height 39
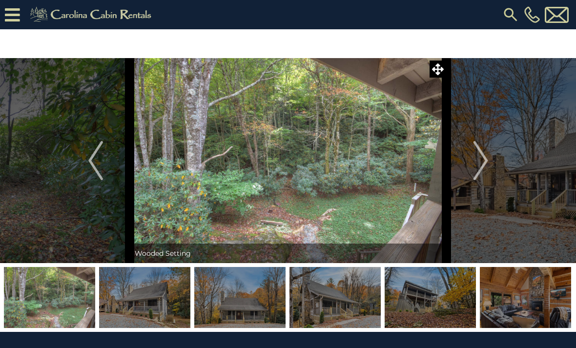
click at [478, 164] on img "Next" at bounding box center [480, 160] width 15 height 39
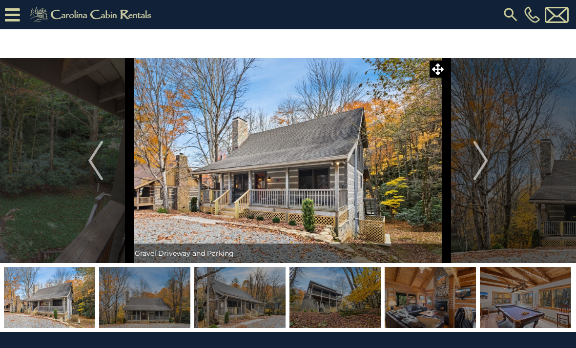
click at [472, 167] on button "Next" at bounding box center [481, 160] width 68 height 205
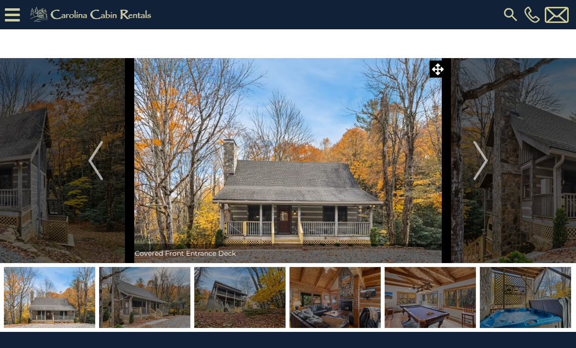
click at [93, 167] on img "Previous" at bounding box center [95, 160] width 15 height 39
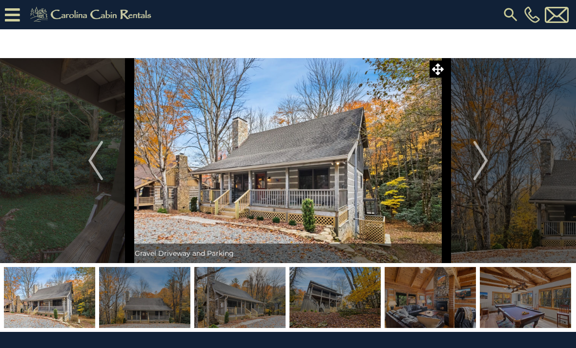
click at [482, 165] on img "Next" at bounding box center [480, 160] width 15 height 39
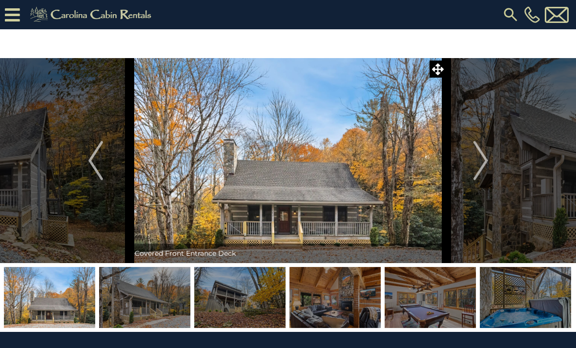
click at [476, 164] on img "Next" at bounding box center [480, 160] width 15 height 39
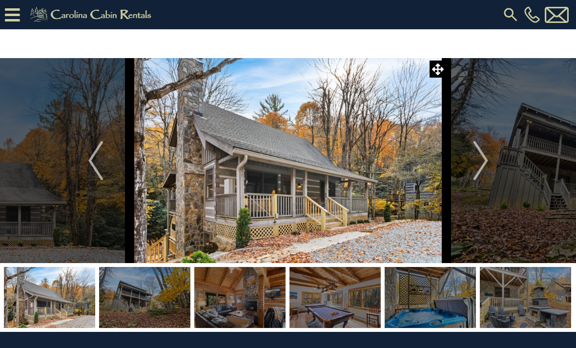
click at [479, 165] on img "Next" at bounding box center [480, 160] width 15 height 39
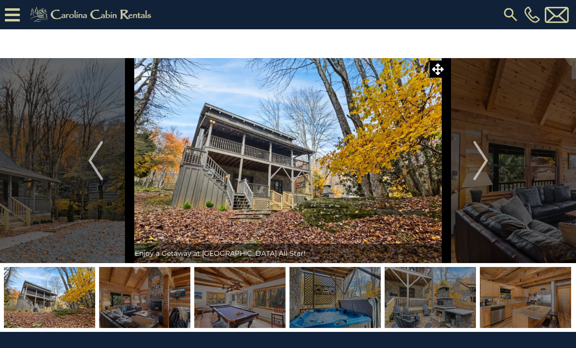
click at [479, 165] on img "Next" at bounding box center [480, 160] width 15 height 39
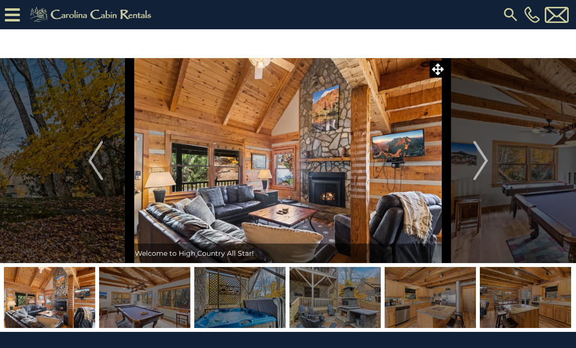
click at [480, 162] on img "Next" at bounding box center [480, 160] width 15 height 39
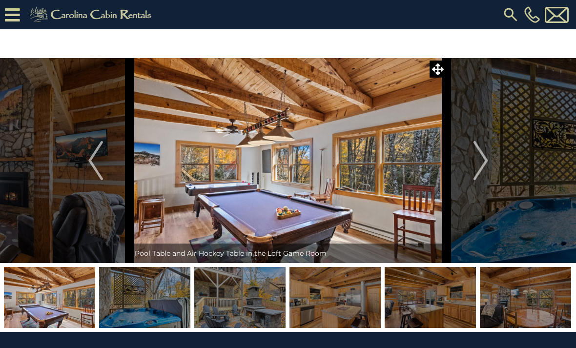
click at [478, 162] on img "Next" at bounding box center [480, 160] width 15 height 39
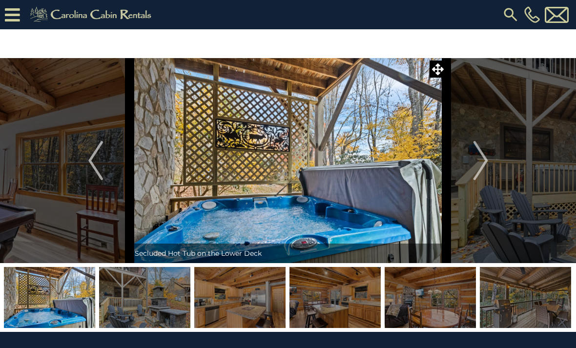
click at [478, 164] on img "Next" at bounding box center [480, 160] width 15 height 39
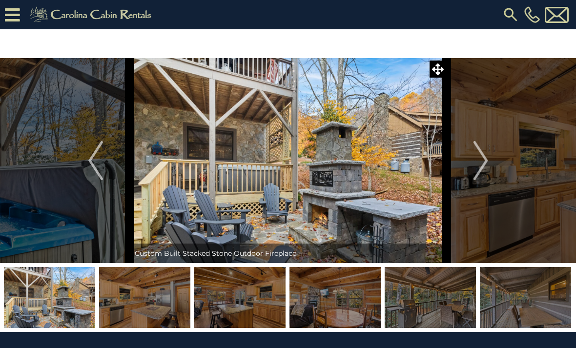
click at [474, 160] on img "Next" at bounding box center [480, 160] width 15 height 39
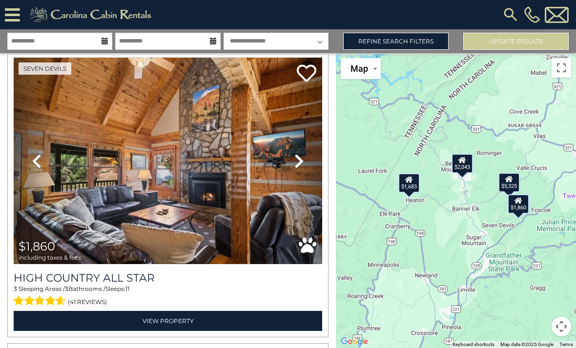
scroll to position [912, 0]
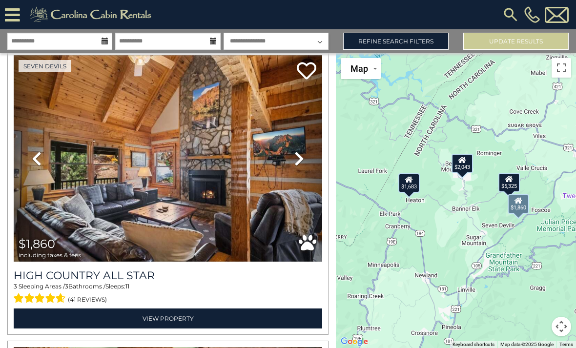
click at [292, 158] on link "Next" at bounding box center [299, 158] width 46 height 207
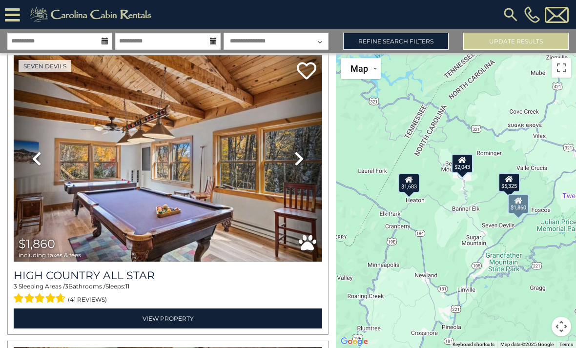
click at [305, 159] on link "Next" at bounding box center [299, 158] width 46 height 207
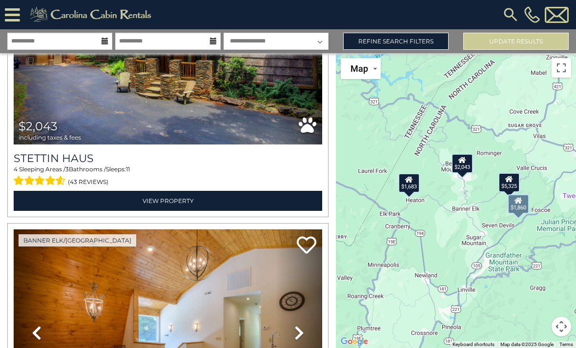
click at [429, 35] on link "Refine Search Filters" at bounding box center [395, 41] width 105 height 17
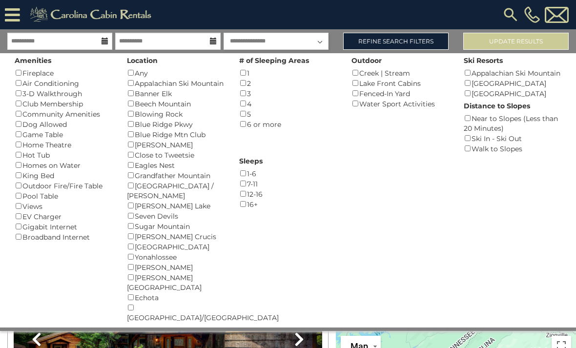
scroll to position [133, 0]
click at [545, 38] on button "Please Update Results" at bounding box center [515, 41] width 105 height 17
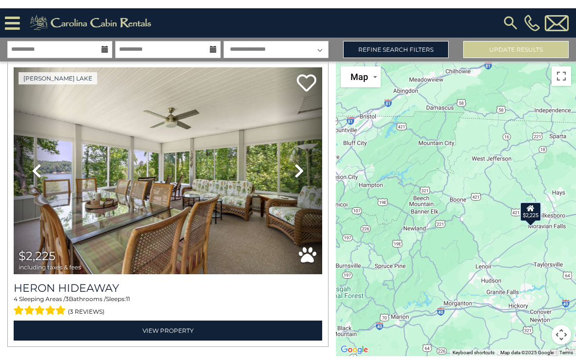
scroll to position [32, 0]
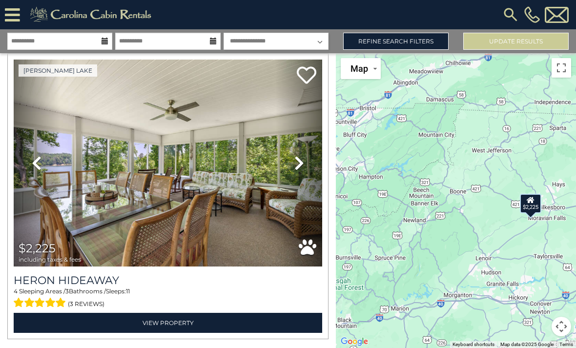
click at [295, 171] on link "Next" at bounding box center [299, 163] width 46 height 207
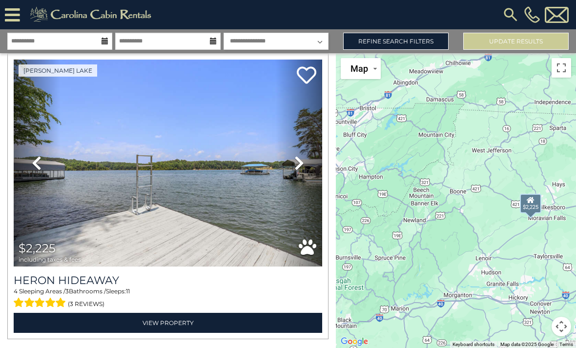
click at [301, 164] on icon at bounding box center [299, 163] width 10 height 16
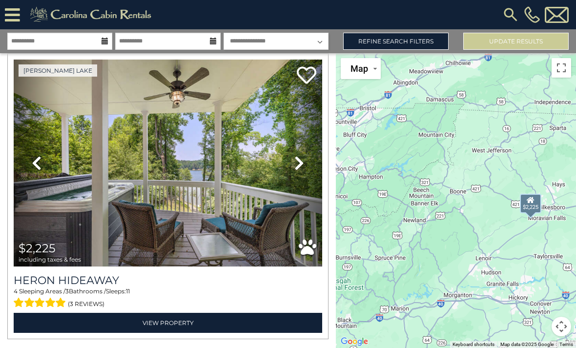
click at [302, 167] on icon at bounding box center [299, 163] width 10 height 16
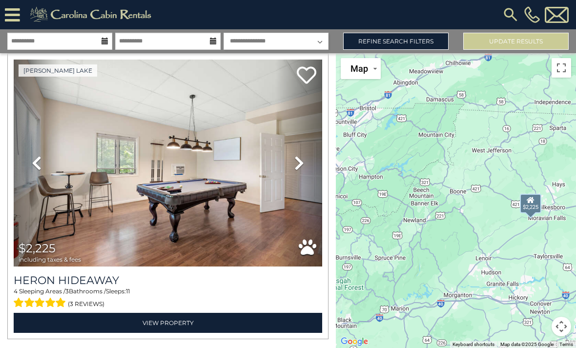
click at [301, 166] on icon at bounding box center [299, 163] width 10 height 16
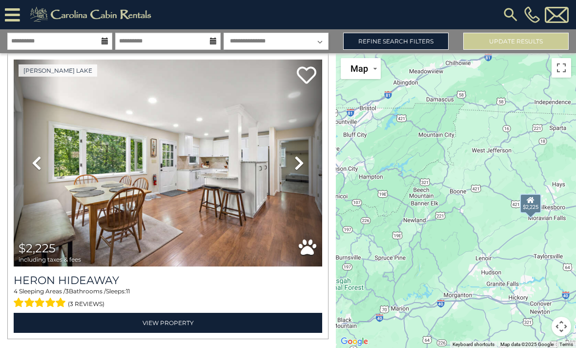
click at [304, 164] on icon at bounding box center [299, 163] width 10 height 16
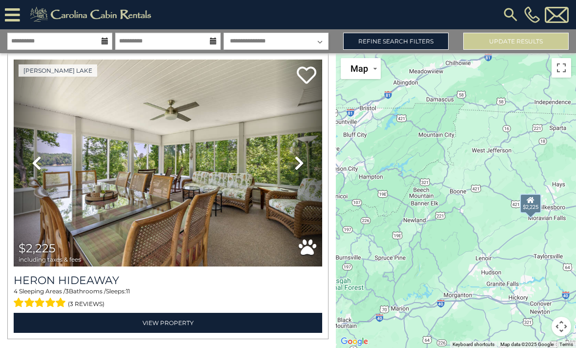
click at [304, 167] on link "Next" at bounding box center [299, 163] width 46 height 207
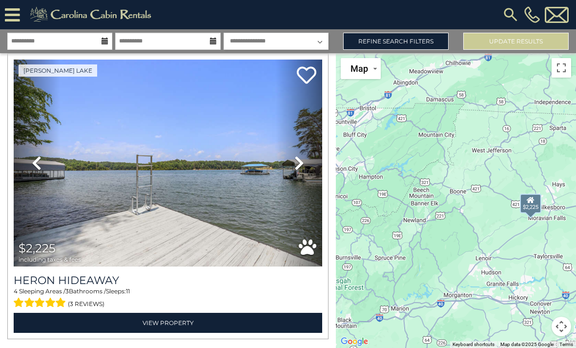
click at [427, 43] on link "Refine Search Filters" at bounding box center [395, 41] width 105 height 17
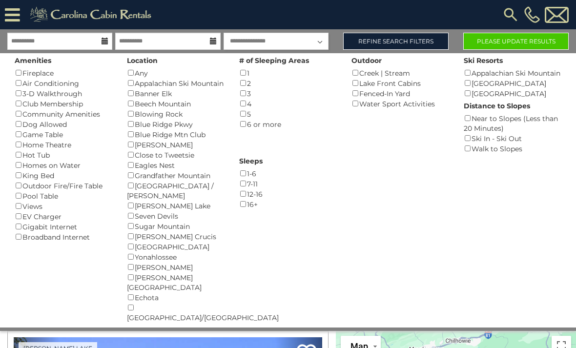
click at [374, 74] on div "Creek | Stream ()" at bounding box center [401, 73] width 98 height 10
click at [500, 36] on button "Please Update Results" at bounding box center [515, 41] width 105 height 17
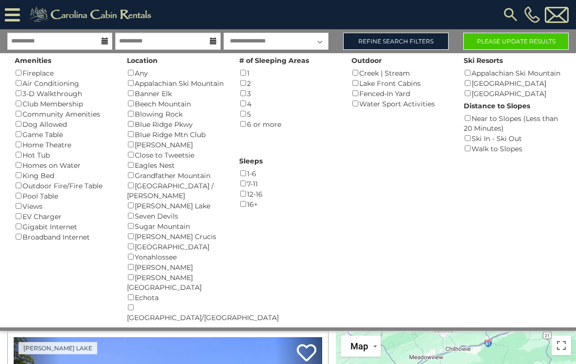
click at [536, 38] on button "Please Update Results" at bounding box center [515, 41] width 105 height 17
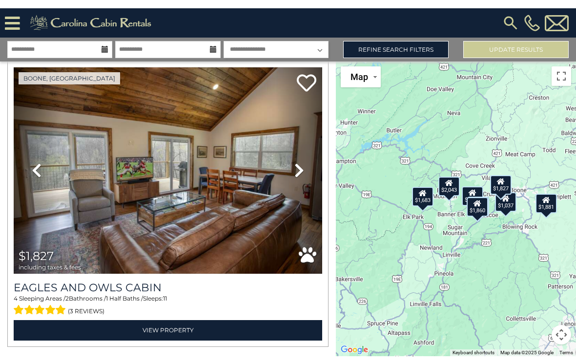
scroll to position [2076, 0]
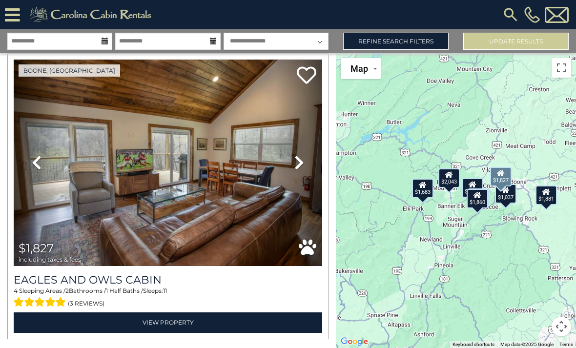
click at [38, 221] on link "Previous" at bounding box center [37, 163] width 46 height 207
click at [497, 187] on div "$1,827" at bounding box center [500, 177] width 21 height 20
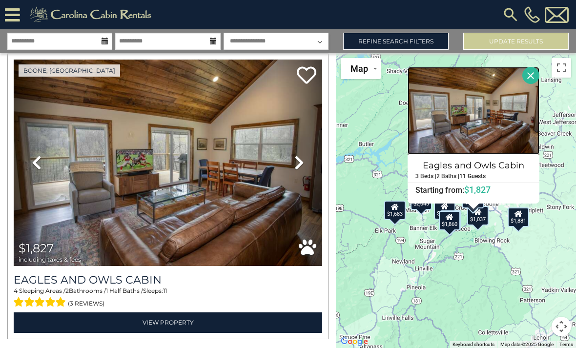
click at [511, 143] on img at bounding box center [474, 111] width 132 height 88
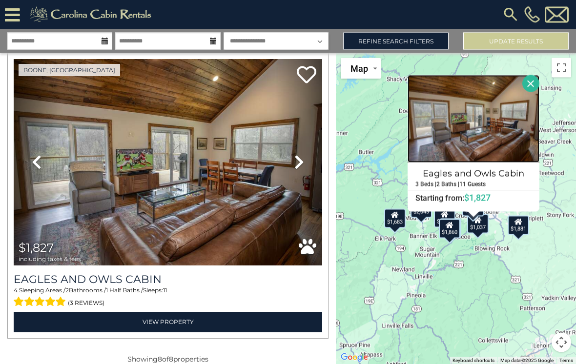
scroll to position [0, 0]
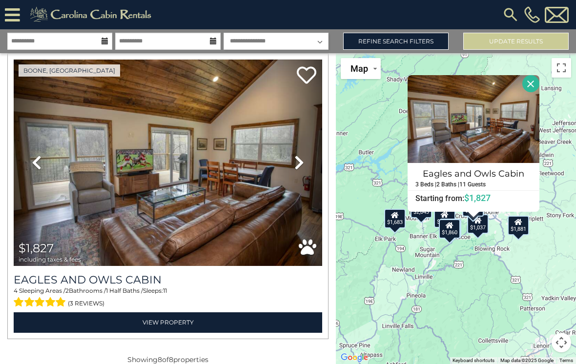
click at [534, 92] on button "Close" at bounding box center [530, 83] width 17 height 17
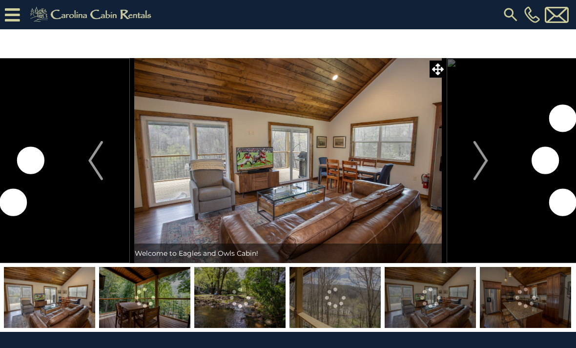
click at [478, 159] on img "Next" at bounding box center [480, 160] width 15 height 39
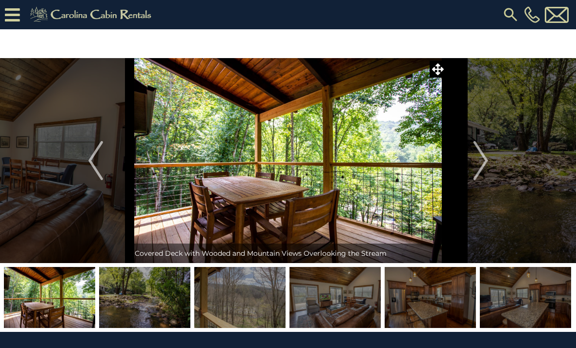
click at [482, 159] on img "Next" at bounding box center [480, 160] width 15 height 39
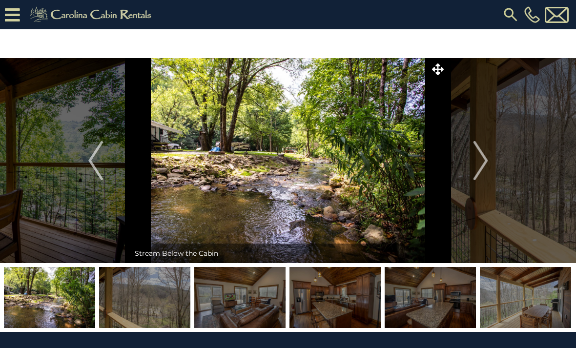
click at [482, 167] on img "Next" at bounding box center [480, 160] width 15 height 39
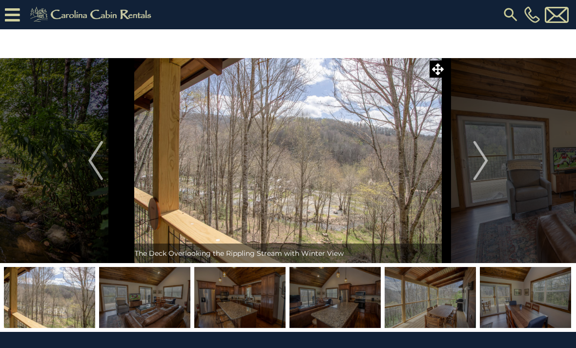
click at [473, 169] on button "Next" at bounding box center [481, 160] width 68 height 205
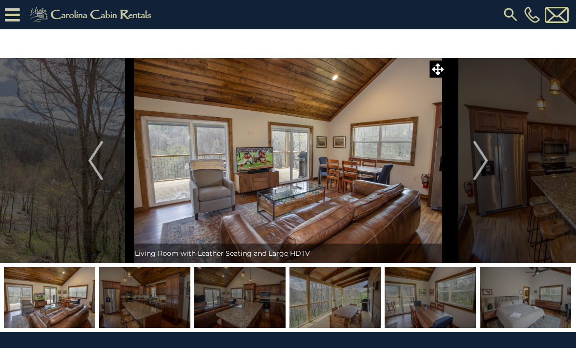
click at [479, 165] on img "Next" at bounding box center [480, 160] width 15 height 39
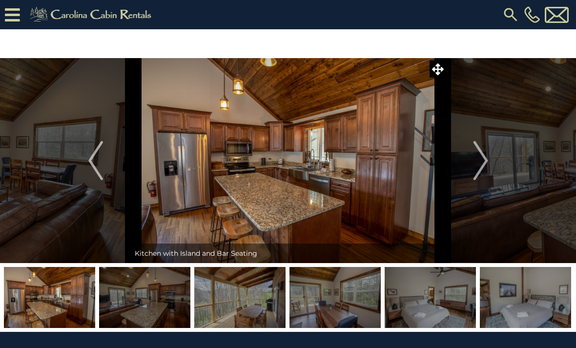
click at [478, 162] on img "Next" at bounding box center [480, 160] width 15 height 39
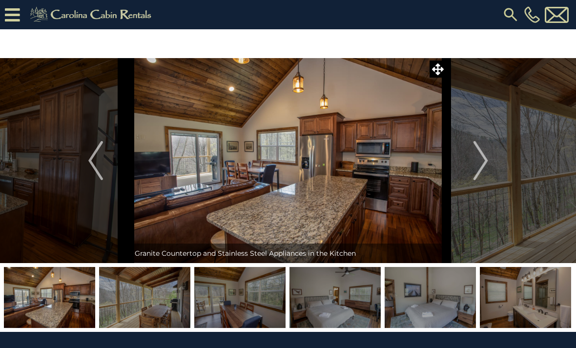
click at [479, 172] on img "Next" at bounding box center [480, 160] width 15 height 39
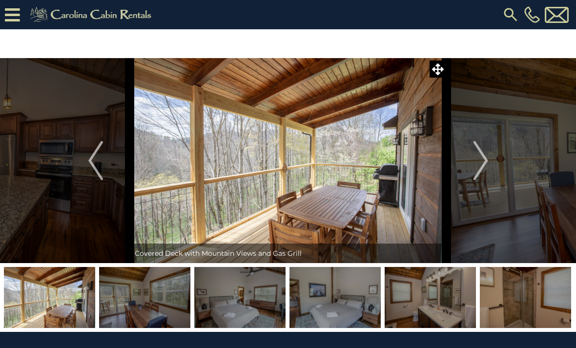
click at [473, 163] on button "Next" at bounding box center [481, 160] width 68 height 205
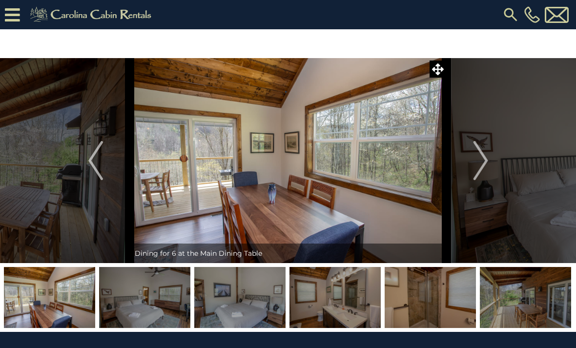
click at [478, 161] on img "Next" at bounding box center [480, 160] width 15 height 39
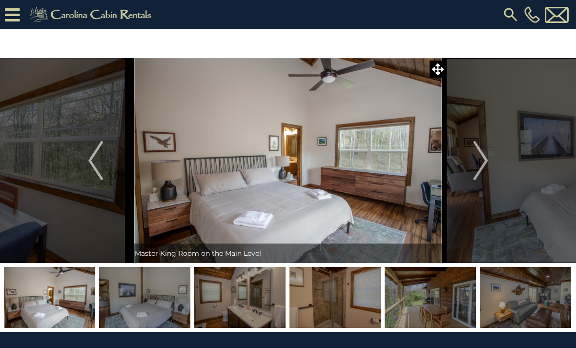
click at [470, 156] on button "Next" at bounding box center [481, 160] width 68 height 205
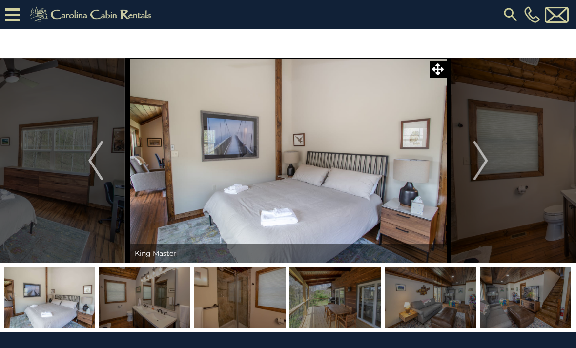
click at [476, 158] on img "Next" at bounding box center [480, 160] width 15 height 39
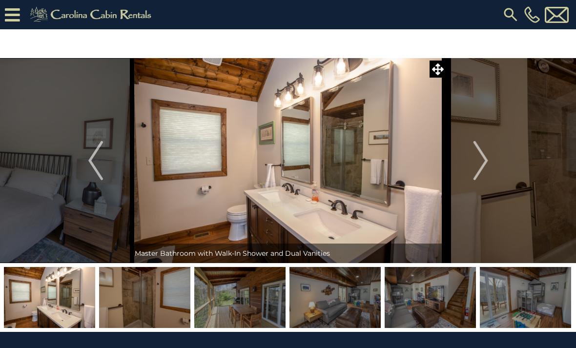
click at [479, 164] on img "Next" at bounding box center [480, 160] width 15 height 39
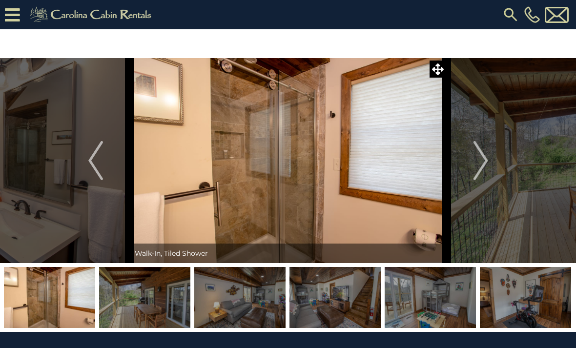
click at [487, 162] on img "Next" at bounding box center [480, 160] width 15 height 39
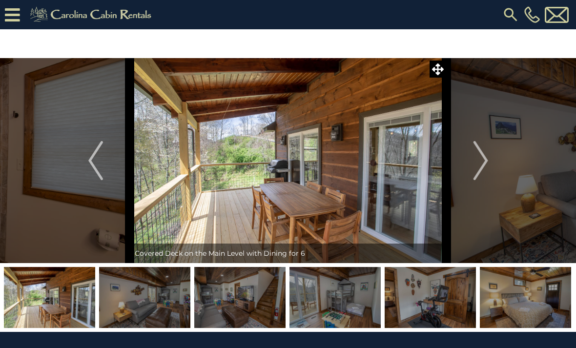
click at [479, 160] on img "Next" at bounding box center [480, 160] width 15 height 39
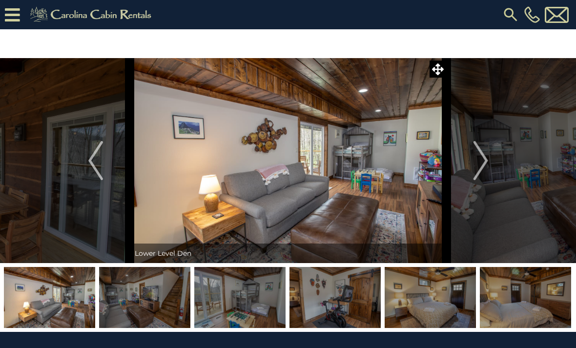
click at [476, 162] on img "Next" at bounding box center [480, 160] width 15 height 39
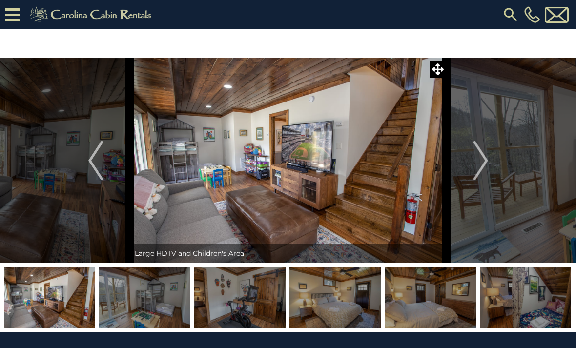
click at [474, 157] on img "Next" at bounding box center [480, 160] width 15 height 39
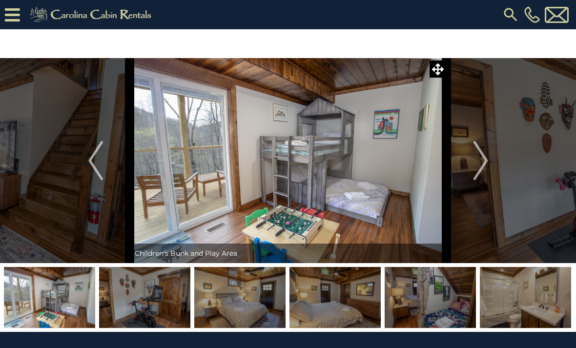
click at [480, 159] on img "Next" at bounding box center [480, 160] width 15 height 39
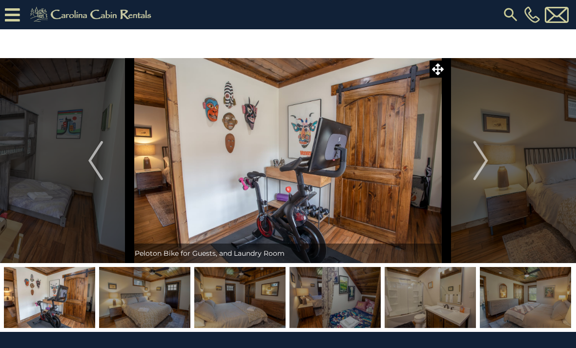
click at [479, 163] on img "Next" at bounding box center [480, 160] width 15 height 39
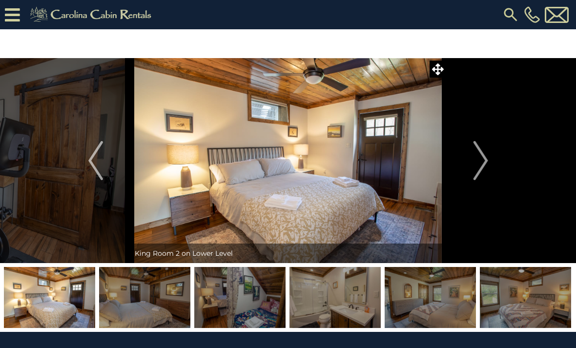
click at [473, 154] on button "Next" at bounding box center [481, 160] width 68 height 205
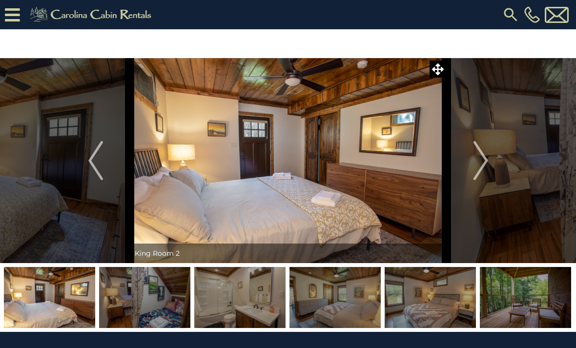
click at [480, 161] on img "Next" at bounding box center [480, 160] width 15 height 39
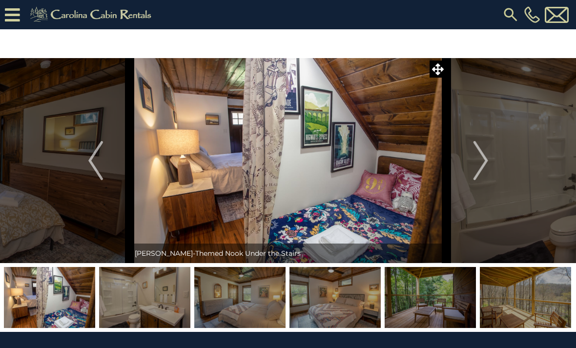
click at [483, 165] on img "Next" at bounding box center [480, 160] width 15 height 39
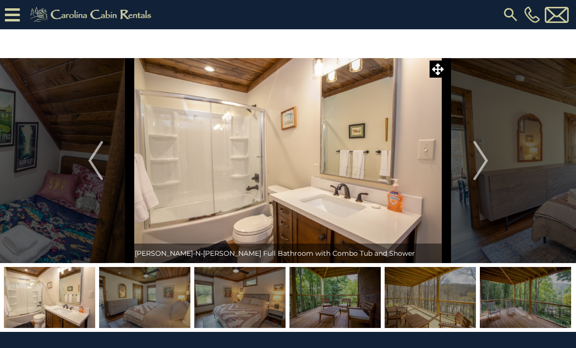
click at [480, 166] on img "Next" at bounding box center [480, 160] width 15 height 39
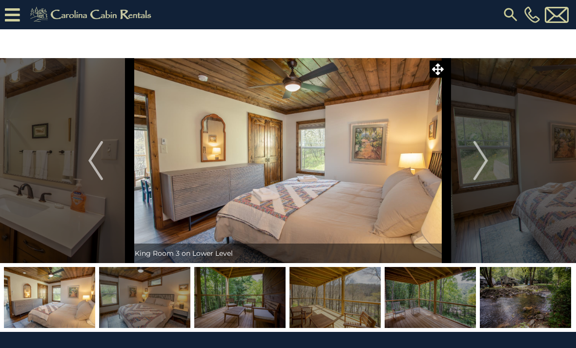
click at [481, 165] on img "Next" at bounding box center [480, 160] width 15 height 39
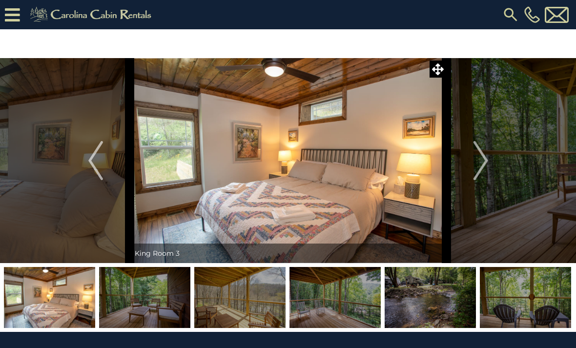
click at [474, 166] on img "Next" at bounding box center [480, 160] width 15 height 39
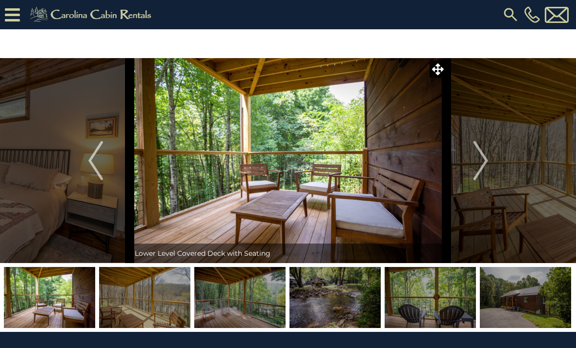
click at [473, 162] on button "Next" at bounding box center [481, 160] width 68 height 205
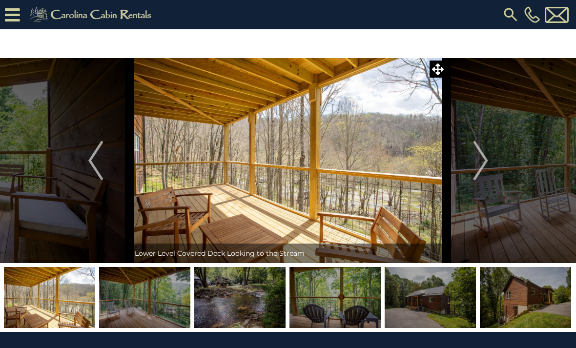
click at [477, 164] on img "Next" at bounding box center [480, 160] width 15 height 39
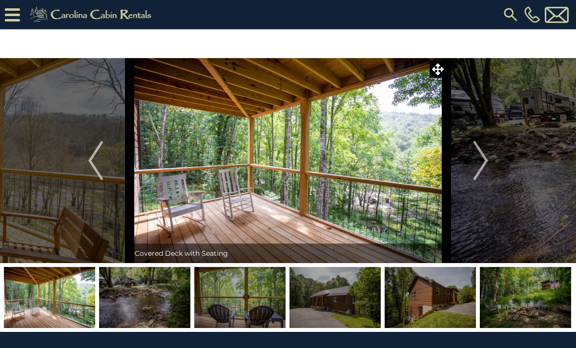
click at [479, 159] on img "Next" at bounding box center [480, 160] width 15 height 39
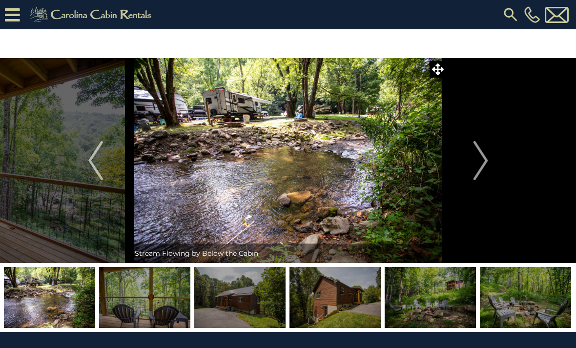
click at [477, 162] on img "Next" at bounding box center [480, 160] width 15 height 39
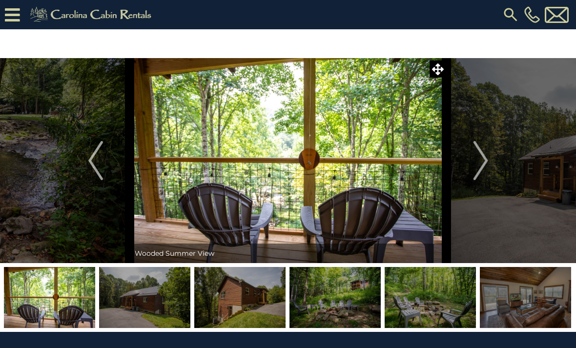
click at [472, 163] on button "Next" at bounding box center [481, 160] width 68 height 205
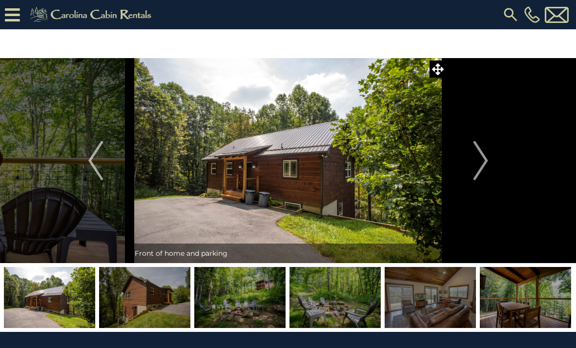
click at [479, 159] on img "Next" at bounding box center [480, 160] width 15 height 39
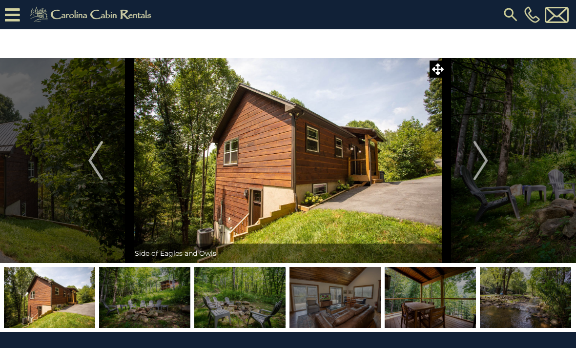
click at [478, 164] on img "Next" at bounding box center [480, 160] width 15 height 39
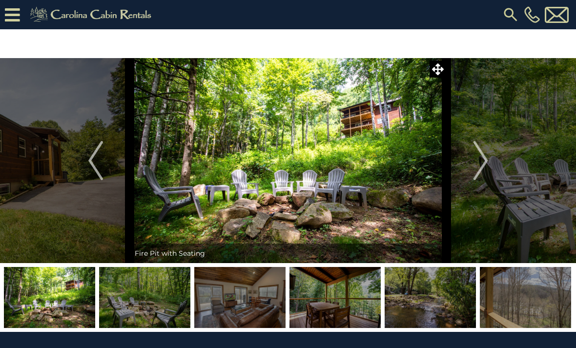
click at [478, 160] on img "Next" at bounding box center [480, 160] width 15 height 39
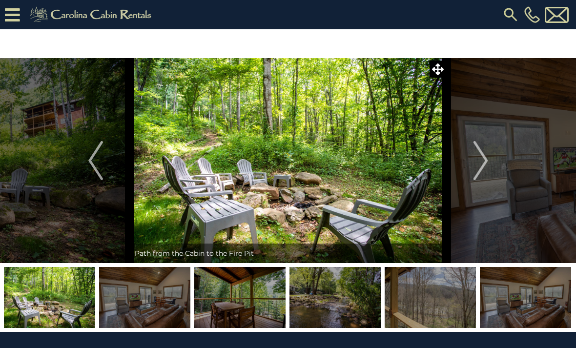
click at [479, 161] on img "Next" at bounding box center [480, 160] width 15 height 39
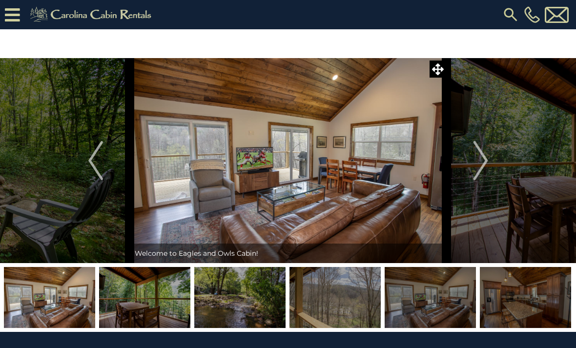
click at [226, 306] on img at bounding box center [239, 297] width 91 height 61
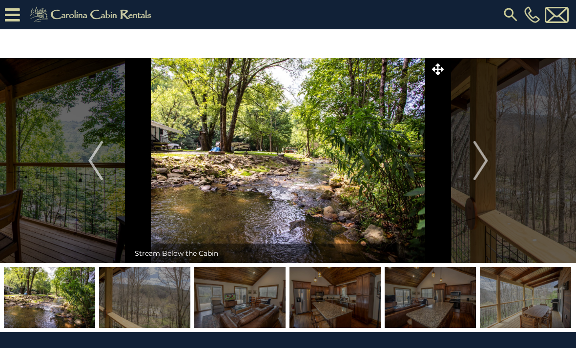
click at [91, 161] on img "Previous" at bounding box center [95, 160] width 15 height 39
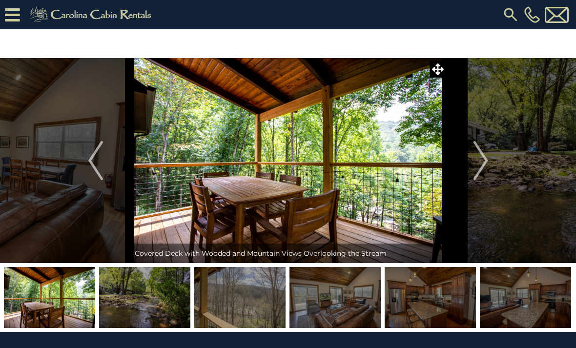
click at [94, 160] on img "Previous" at bounding box center [95, 160] width 15 height 39
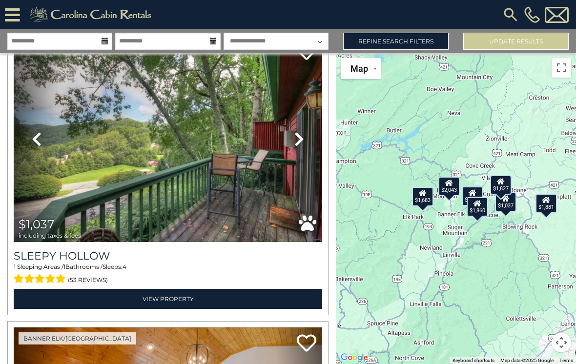
scroll to position [933, 0]
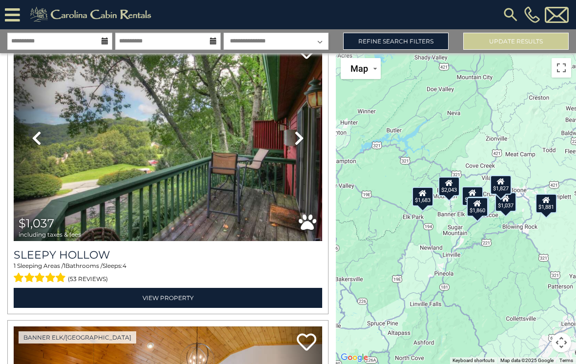
click at [83, 189] on img at bounding box center [168, 138] width 309 height 207
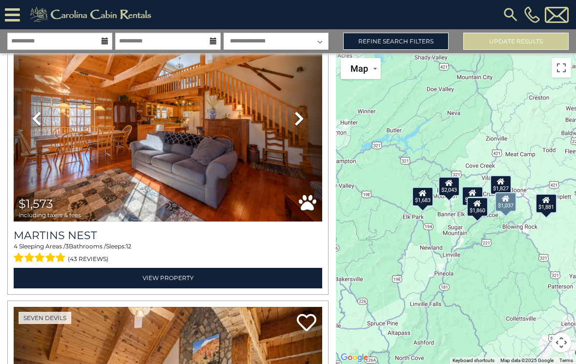
scroll to position [1540, 0]
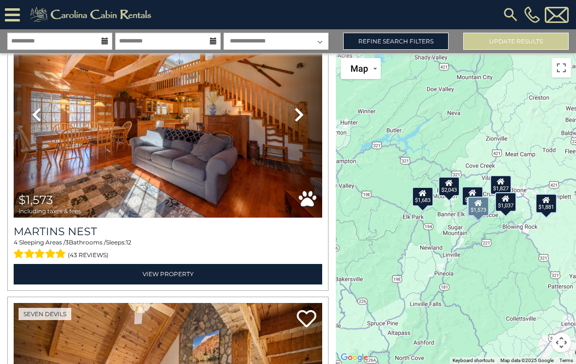
click at [297, 112] on icon at bounding box center [299, 115] width 10 height 16
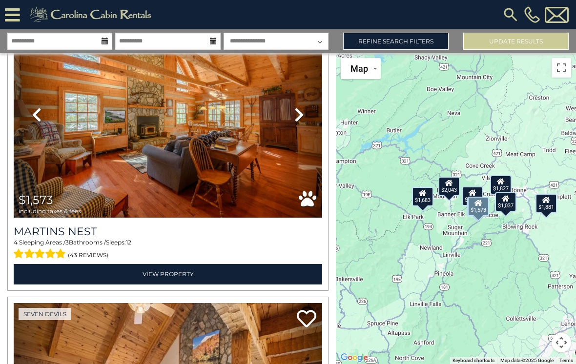
click at [303, 114] on icon at bounding box center [299, 115] width 10 height 16
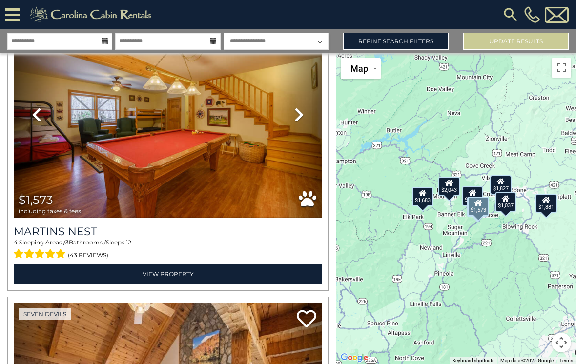
click at [305, 118] on link "Next" at bounding box center [299, 114] width 46 height 207
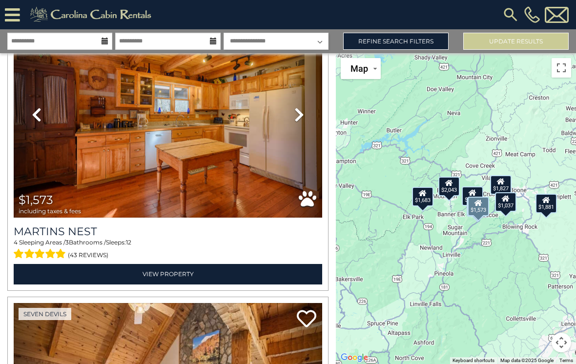
click at [304, 116] on link "Next" at bounding box center [299, 114] width 46 height 207
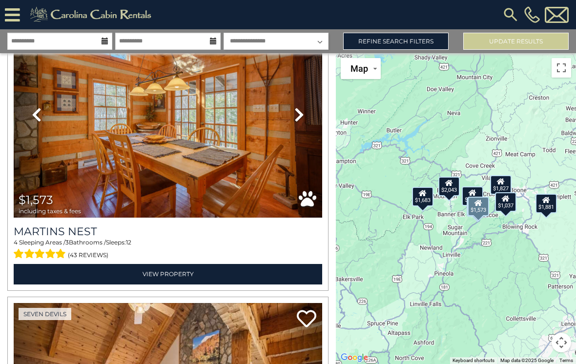
click at [303, 118] on icon at bounding box center [299, 115] width 10 height 16
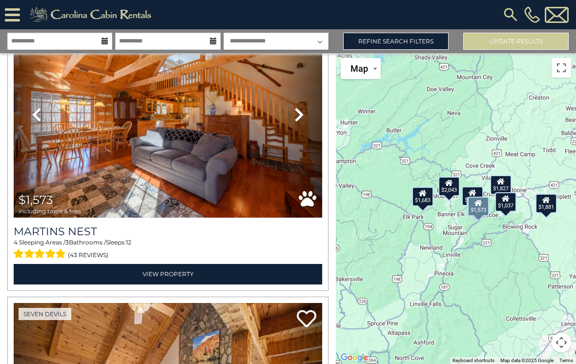
click at [304, 115] on icon at bounding box center [299, 115] width 10 height 16
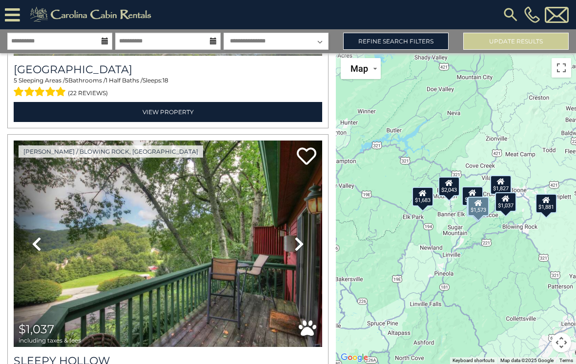
click at [370, 39] on link "Refine Search Filters" at bounding box center [395, 41] width 105 height 17
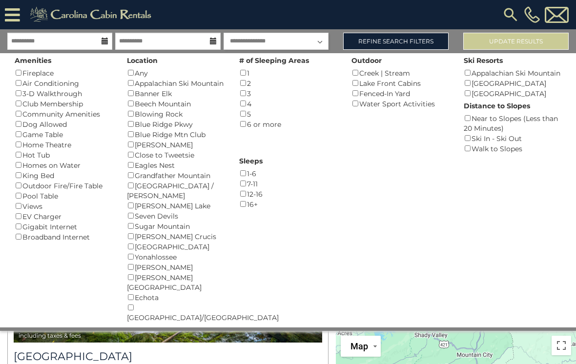
scroll to position [816, 0]
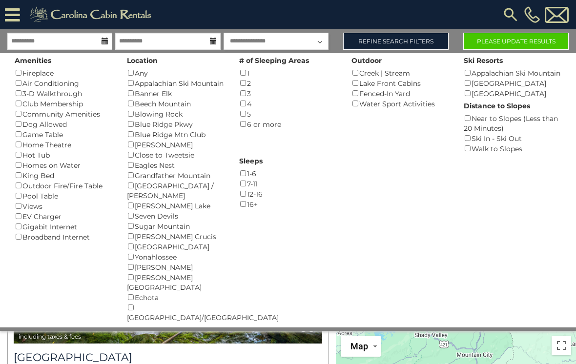
click at [531, 37] on button "Please Update Results" at bounding box center [515, 41] width 105 height 17
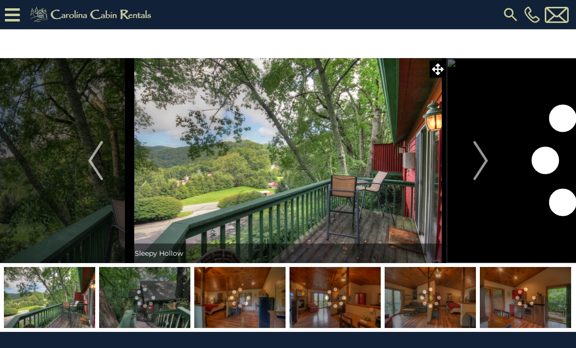
click at [483, 160] on img "Next" at bounding box center [480, 160] width 15 height 39
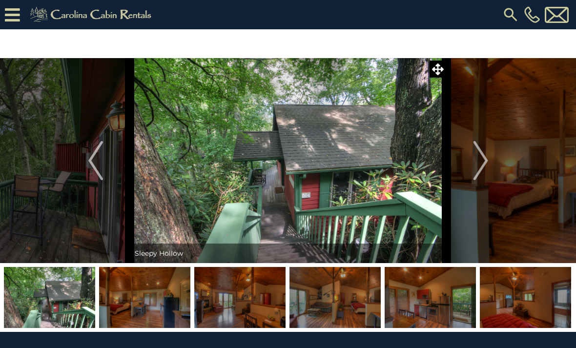
click at [482, 162] on img "Next" at bounding box center [480, 160] width 15 height 39
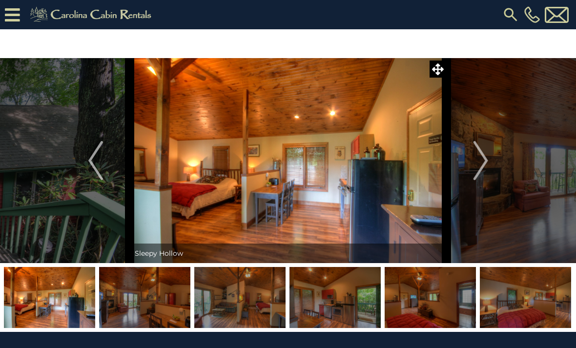
click at [480, 163] on img "Next" at bounding box center [480, 160] width 15 height 39
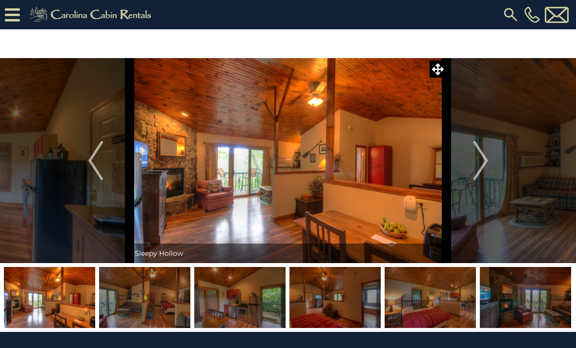
click at [480, 164] on img "Next" at bounding box center [480, 160] width 15 height 39
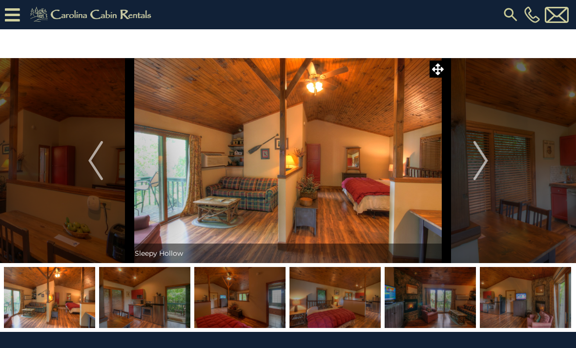
click at [480, 161] on img "Next" at bounding box center [480, 160] width 15 height 39
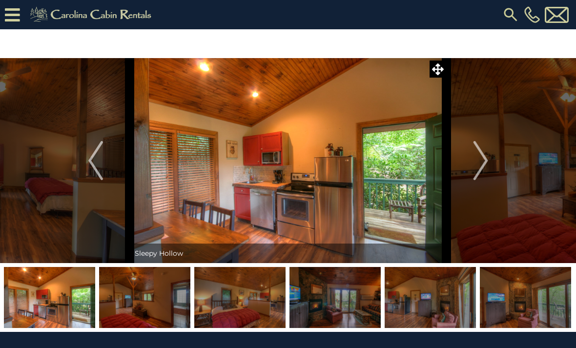
click at [479, 161] on img "Next" at bounding box center [480, 160] width 15 height 39
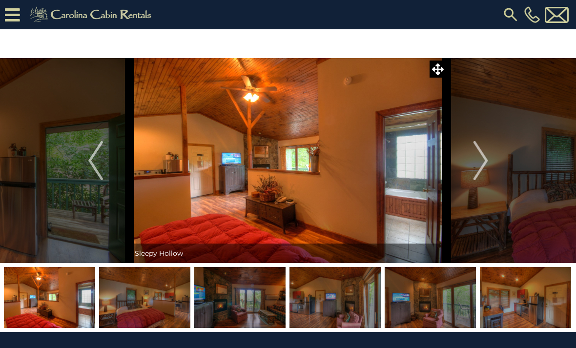
click at [478, 161] on img "Next" at bounding box center [480, 160] width 15 height 39
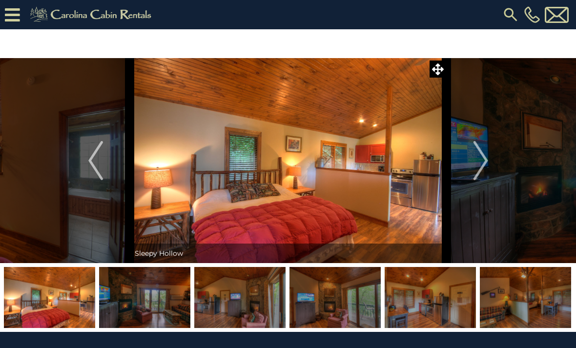
click at [479, 159] on img "Next" at bounding box center [480, 160] width 15 height 39
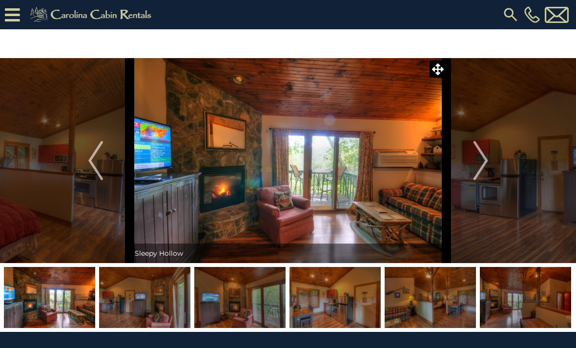
click at [481, 158] on img "Next" at bounding box center [480, 160] width 15 height 39
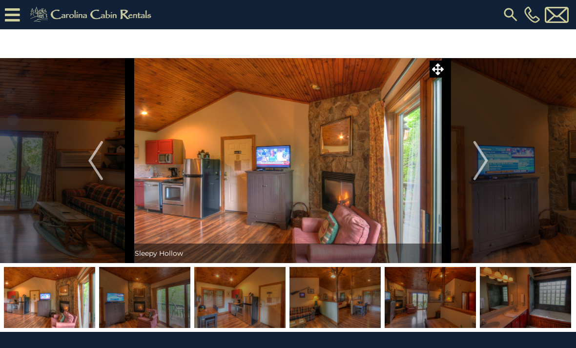
click at [480, 158] on img "Next" at bounding box center [480, 160] width 15 height 39
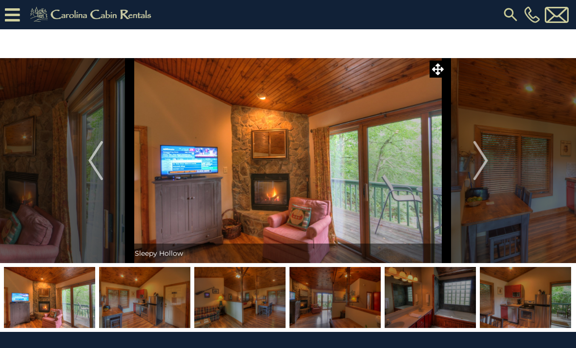
click at [482, 157] on img "Next" at bounding box center [480, 160] width 15 height 39
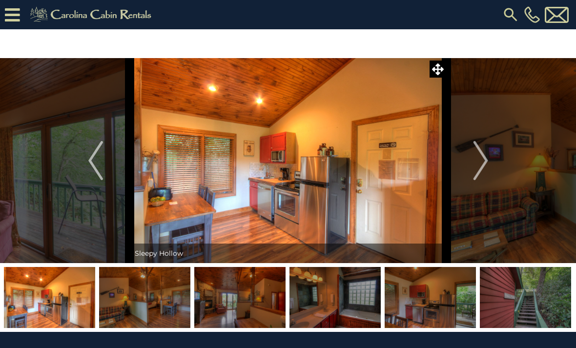
click at [481, 158] on img "Next" at bounding box center [480, 160] width 15 height 39
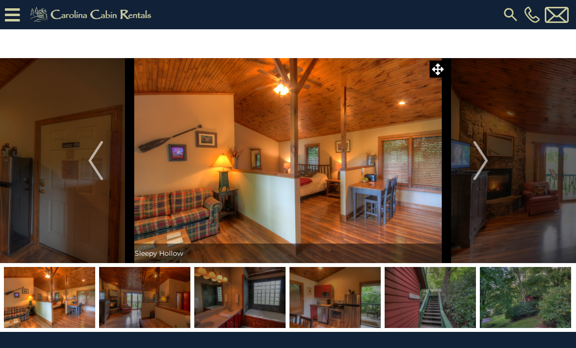
click at [477, 159] on img "Next" at bounding box center [480, 160] width 15 height 39
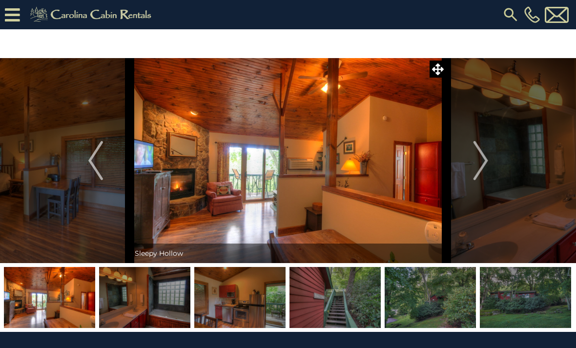
click at [479, 159] on img "Next" at bounding box center [480, 160] width 15 height 39
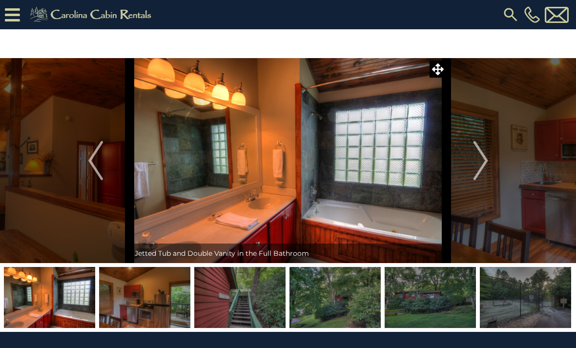
click at [473, 153] on button "Next" at bounding box center [481, 160] width 68 height 205
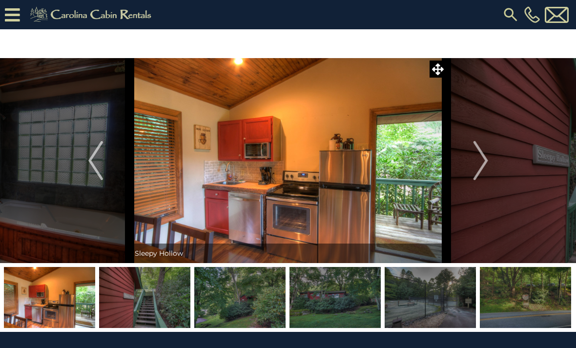
click at [477, 155] on img "Next" at bounding box center [480, 160] width 15 height 39
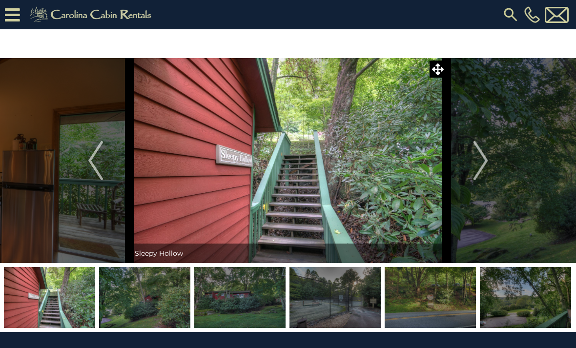
click at [481, 151] on img "Next" at bounding box center [480, 160] width 15 height 39
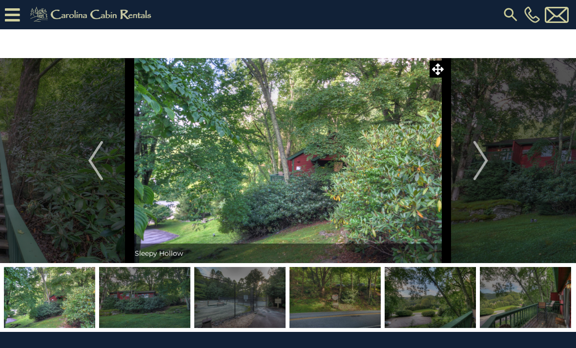
click at [471, 153] on button "Next" at bounding box center [481, 160] width 68 height 205
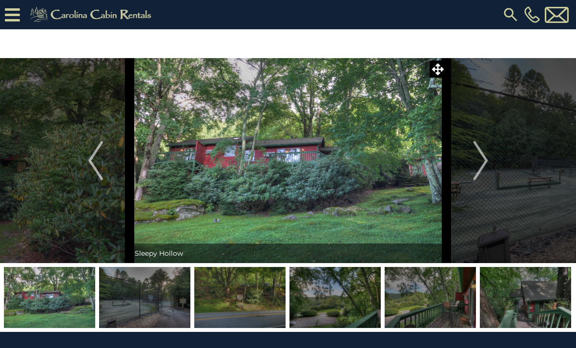
click at [474, 157] on img "Next" at bounding box center [480, 160] width 15 height 39
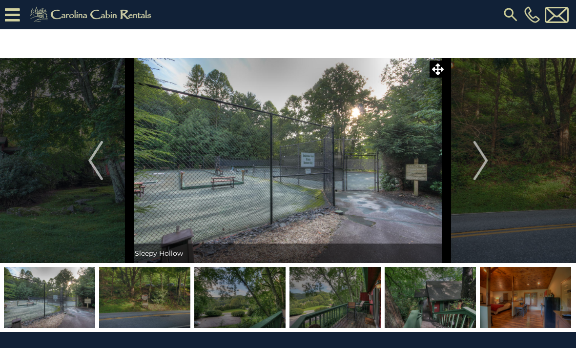
click at [481, 157] on img "Next" at bounding box center [480, 160] width 15 height 39
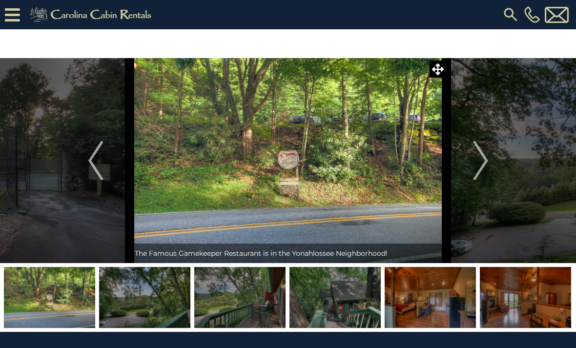
click at [480, 158] on img "Next" at bounding box center [480, 160] width 15 height 39
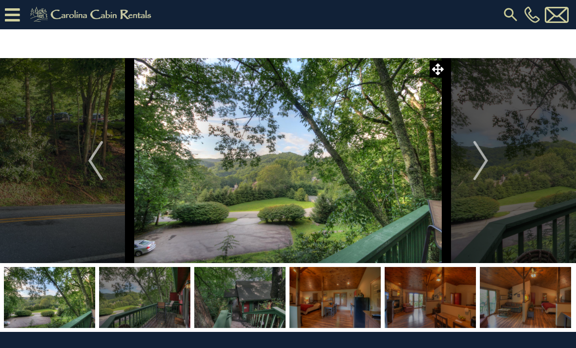
click at [485, 154] on img "Next" at bounding box center [480, 160] width 15 height 39
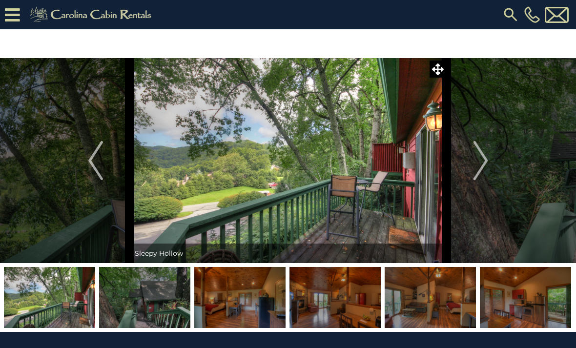
click at [482, 158] on img "Next" at bounding box center [480, 160] width 15 height 39
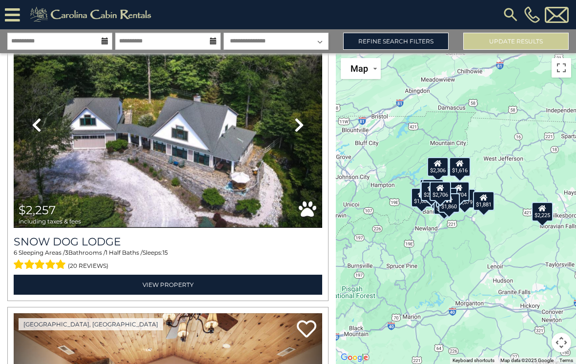
scroll to position [948, 0]
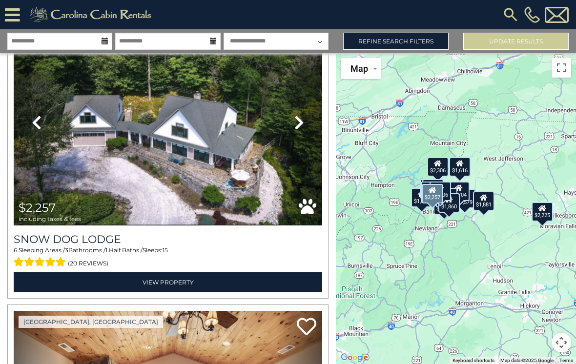
click at [296, 122] on icon at bounding box center [299, 123] width 10 height 16
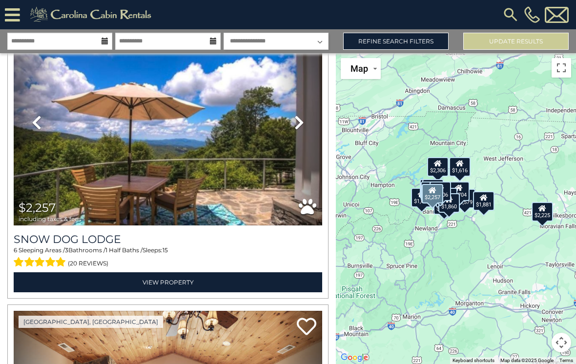
click at [304, 126] on icon at bounding box center [299, 123] width 10 height 16
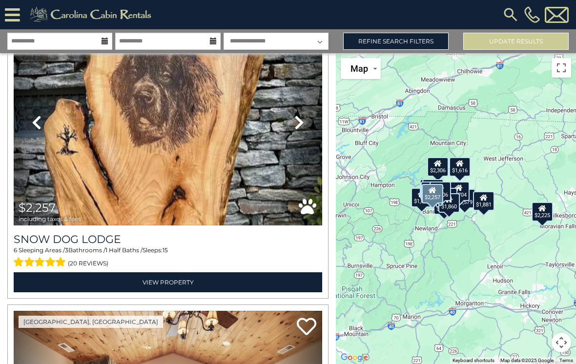
click at [299, 122] on icon at bounding box center [299, 123] width 10 height 16
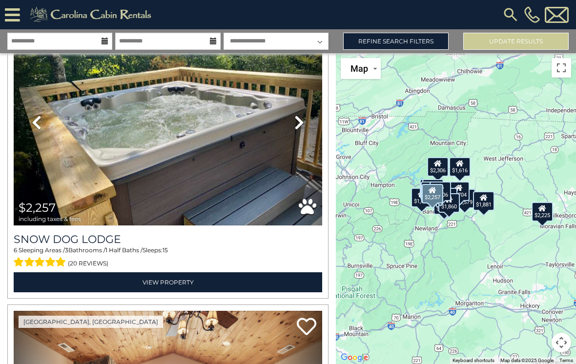
click at [296, 128] on icon at bounding box center [299, 123] width 10 height 16
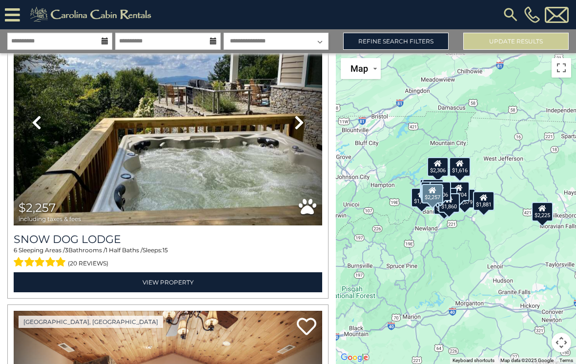
click at [297, 126] on icon at bounding box center [299, 123] width 10 height 16
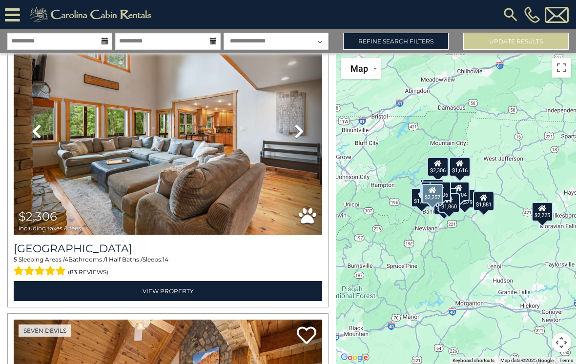
scroll to position [2991, 0]
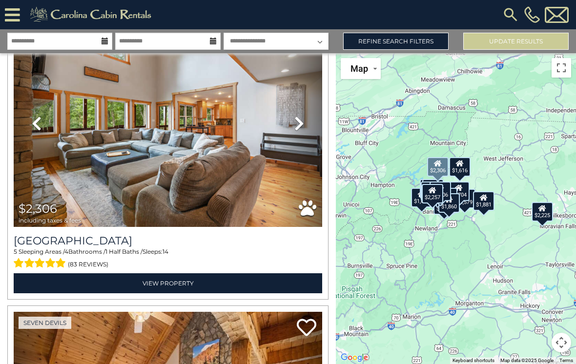
click at [297, 125] on icon at bounding box center [299, 124] width 10 height 16
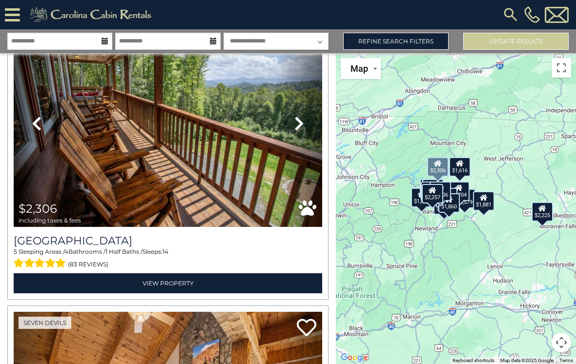
click at [303, 128] on icon at bounding box center [299, 124] width 10 height 16
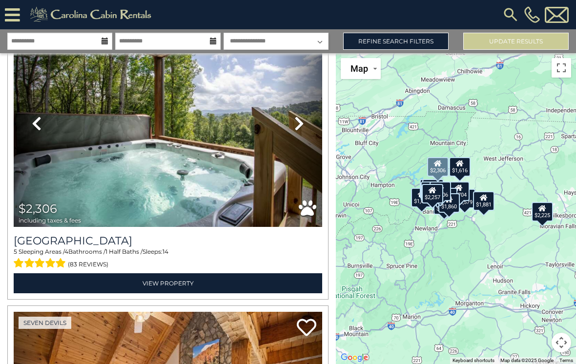
click at [299, 127] on icon at bounding box center [299, 124] width 10 height 16
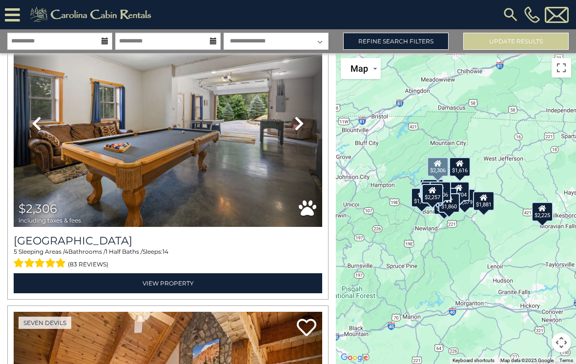
click at [298, 125] on icon at bounding box center [299, 124] width 10 height 16
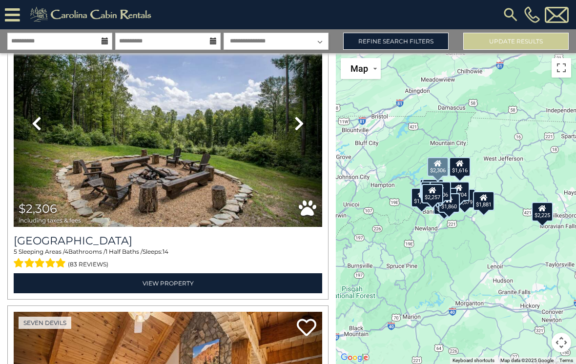
click at [294, 124] on icon at bounding box center [299, 124] width 10 height 16
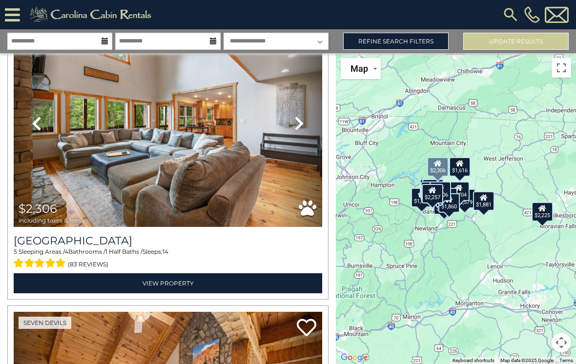
click at [299, 121] on icon at bounding box center [299, 124] width 10 height 16
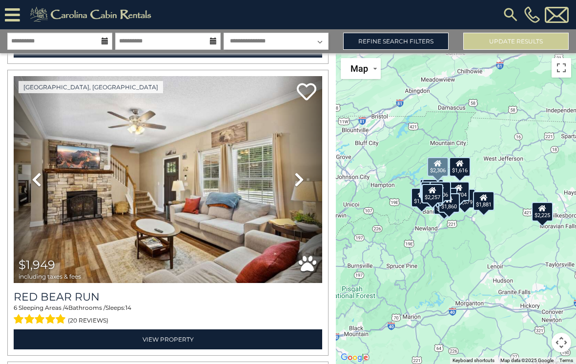
scroll to position [3517, 0]
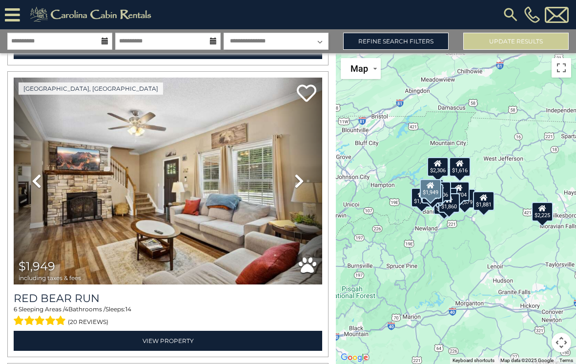
click at [299, 185] on icon at bounding box center [299, 181] width 10 height 16
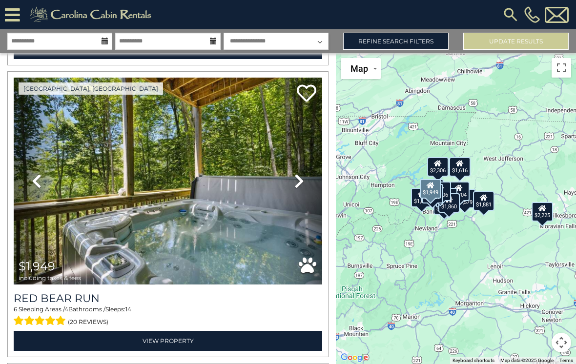
click at [300, 183] on icon at bounding box center [299, 181] width 10 height 16
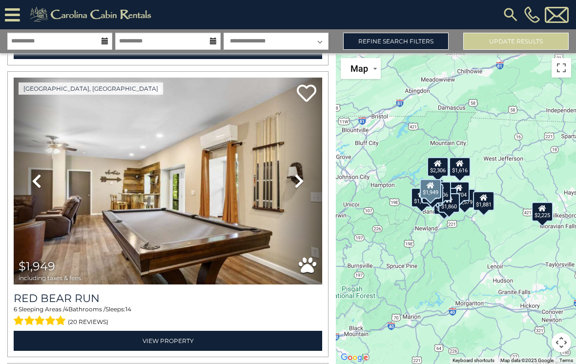
click at [301, 185] on icon at bounding box center [299, 181] width 10 height 16
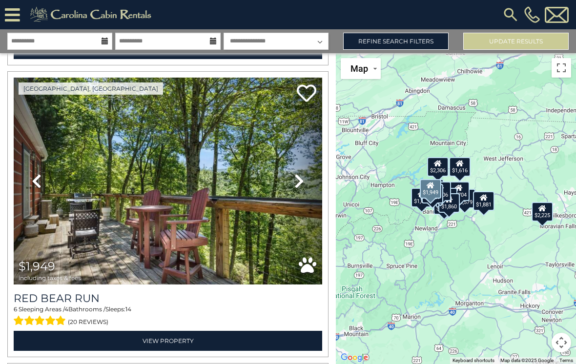
click at [303, 185] on icon at bounding box center [299, 181] width 10 height 16
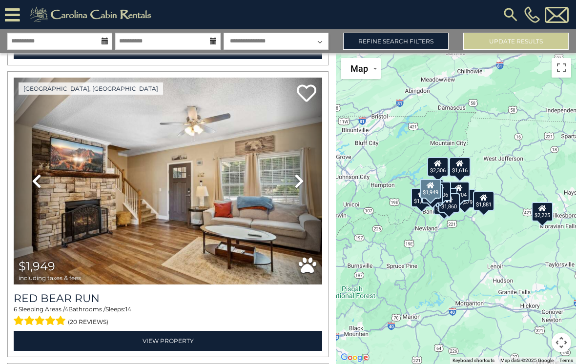
click at [300, 188] on icon at bounding box center [299, 181] width 10 height 16
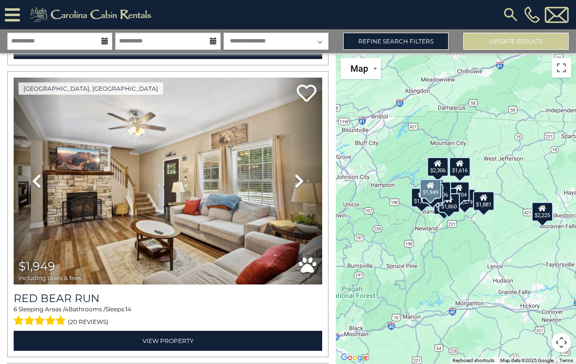
click at [301, 187] on icon at bounding box center [299, 181] width 10 height 16
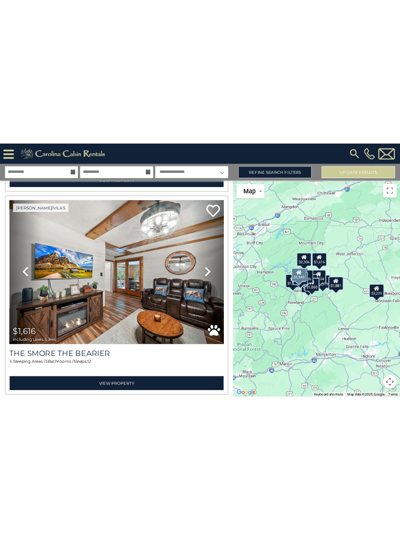
scroll to position [3805, 0]
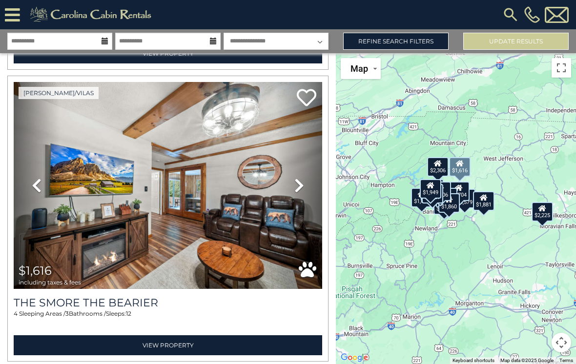
click at [143, 215] on img at bounding box center [168, 185] width 309 height 207
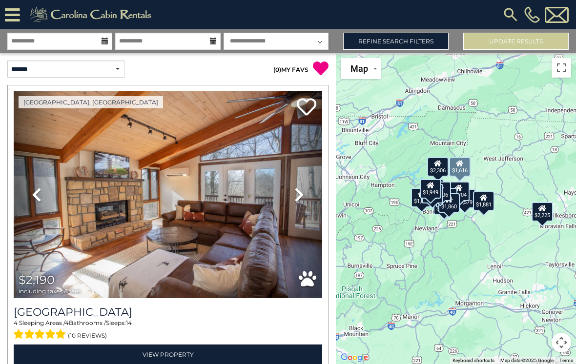
scroll to position [0, 0]
click at [123, 72] on select "**********" at bounding box center [65, 69] width 117 height 17
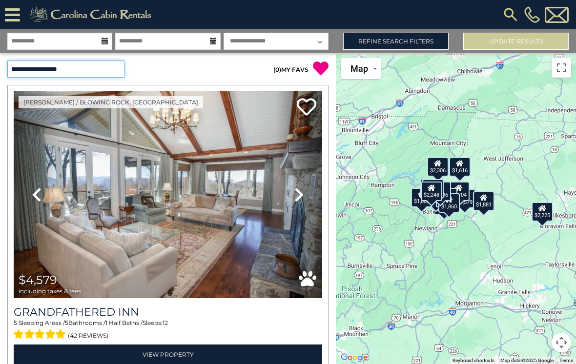
click at [109, 70] on select "**********" at bounding box center [65, 69] width 117 height 17
select select "*********"
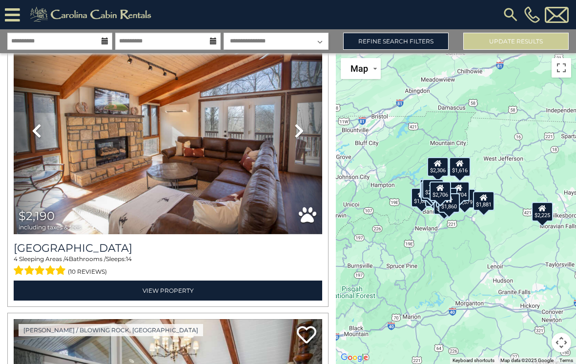
scroll to position [63, 0]
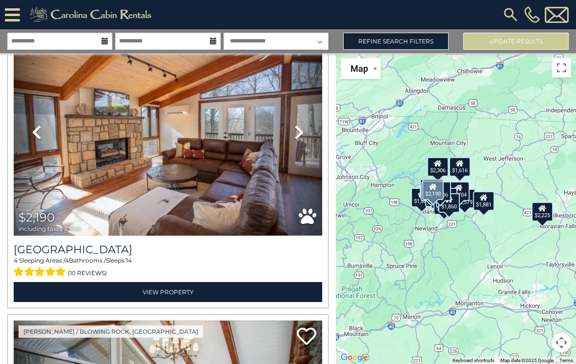
click at [295, 129] on icon at bounding box center [299, 133] width 10 height 16
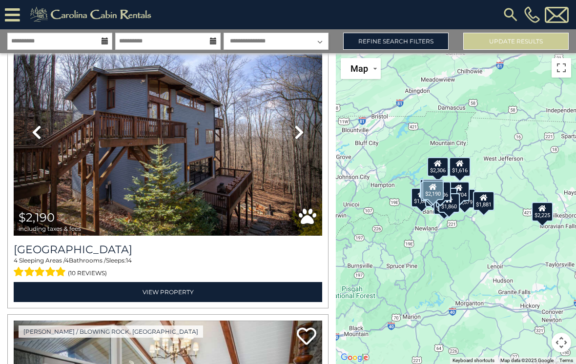
click at [299, 128] on icon at bounding box center [299, 133] width 10 height 16
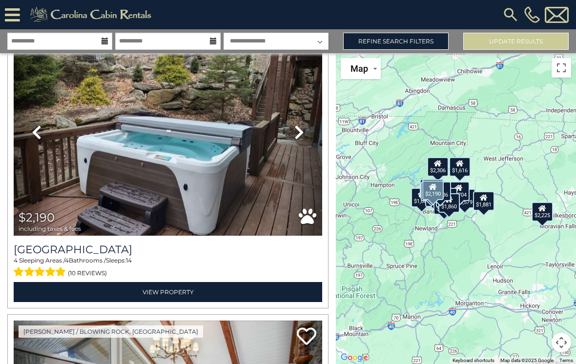
click at [297, 129] on icon at bounding box center [299, 133] width 10 height 16
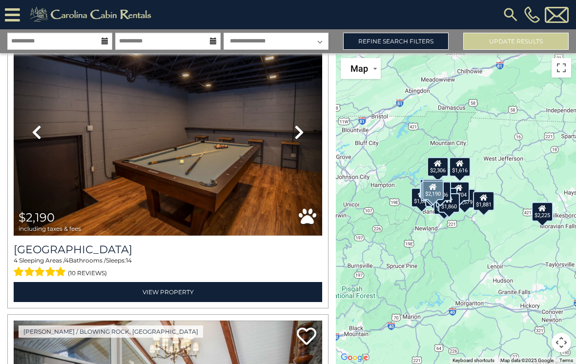
click at [301, 125] on icon at bounding box center [299, 133] width 10 height 16
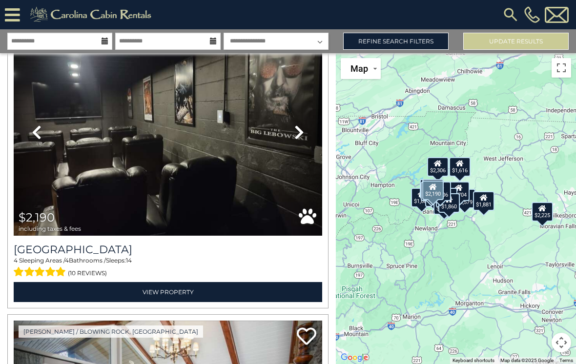
click at [301, 129] on icon at bounding box center [299, 133] width 10 height 16
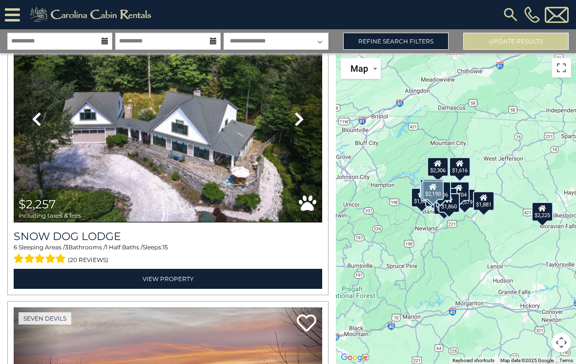
scroll to position [661, 0]
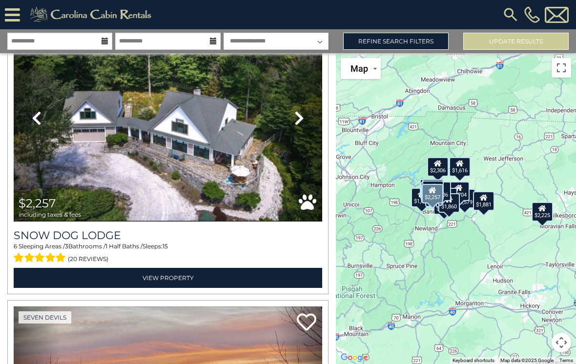
click at [298, 117] on icon at bounding box center [299, 118] width 10 height 16
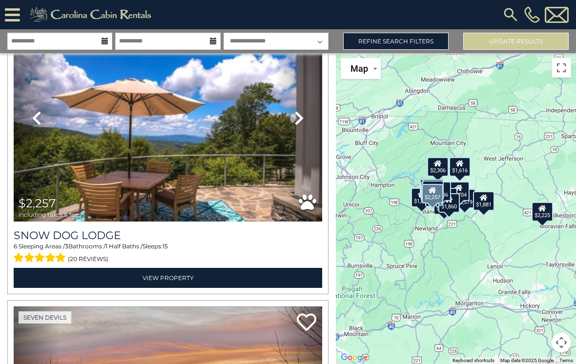
click at [300, 118] on icon at bounding box center [299, 118] width 10 height 16
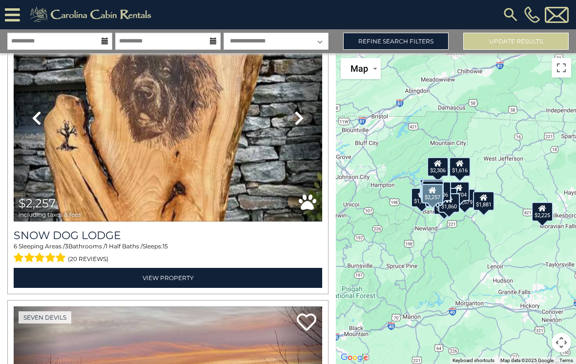
click at [300, 116] on icon at bounding box center [299, 118] width 10 height 16
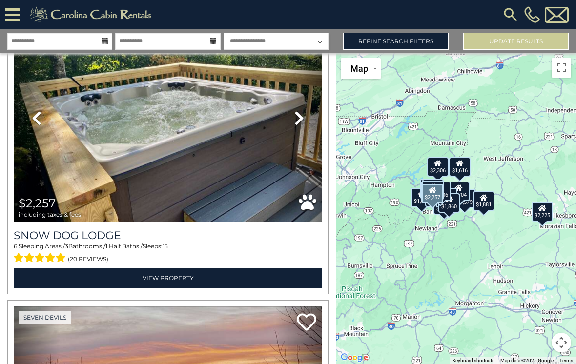
click at [298, 117] on icon at bounding box center [299, 118] width 10 height 16
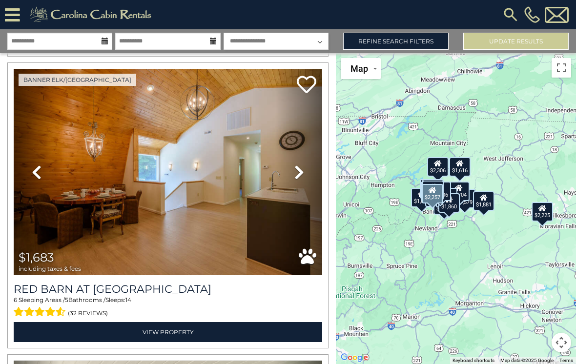
scroll to position [1195, 0]
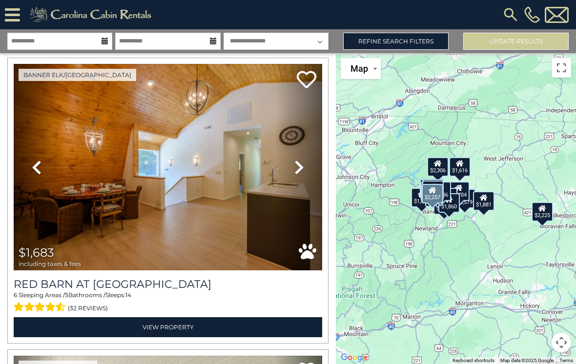
click at [295, 160] on icon at bounding box center [299, 168] width 10 height 16
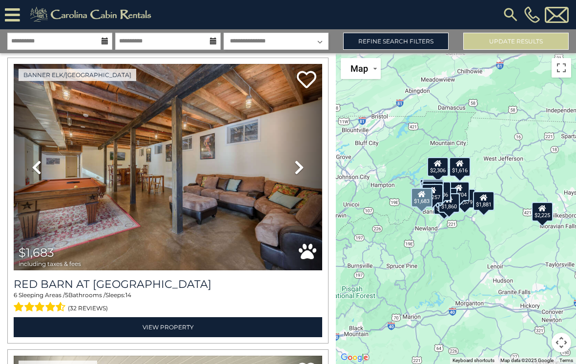
click at [301, 170] on icon at bounding box center [299, 168] width 10 height 16
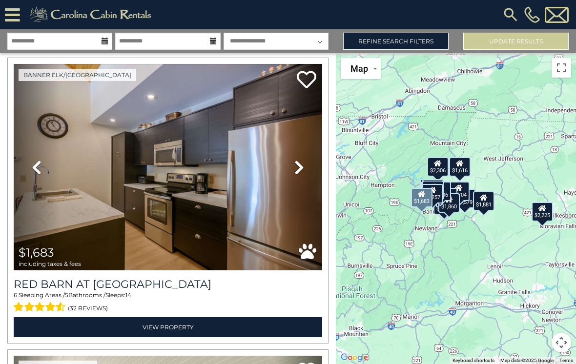
click at [301, 164] on icon at bounding box center [299, 168] width 10 height 16
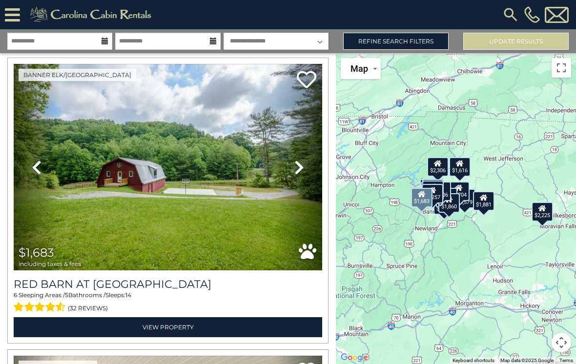
click at [305, 161] on link "Next" at bounding box center [299, 167] width 46 height 207
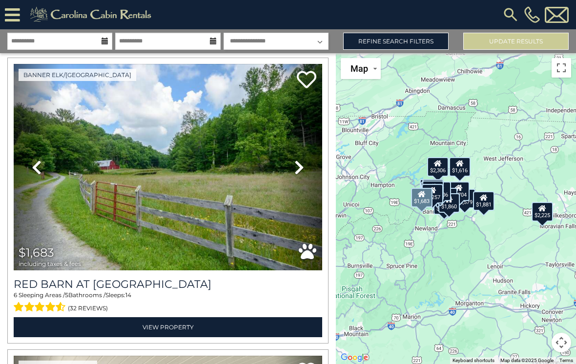
click at [302, 164] on icon at bounding box center [299, 168] width 10 height 16
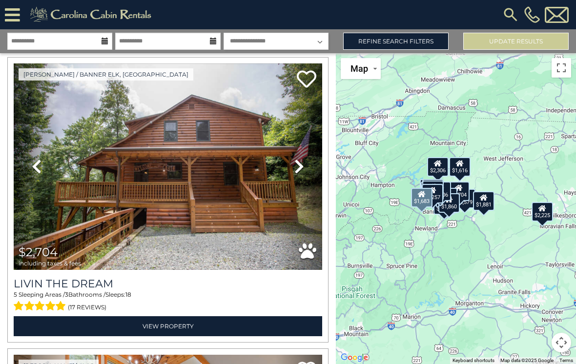
scroll to position [2362, 0]
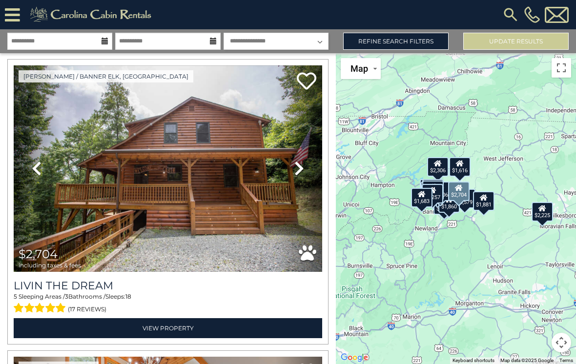
click at [298, 167] on icon at bounding box center [299, 169] width 10 height 16
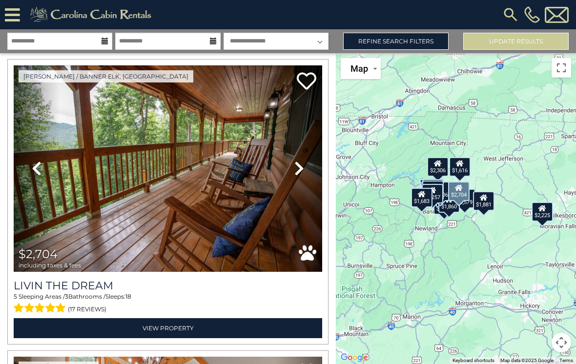
click at [305, 164] on link "Next" at bounding box center [299, 168] width 46 height 207
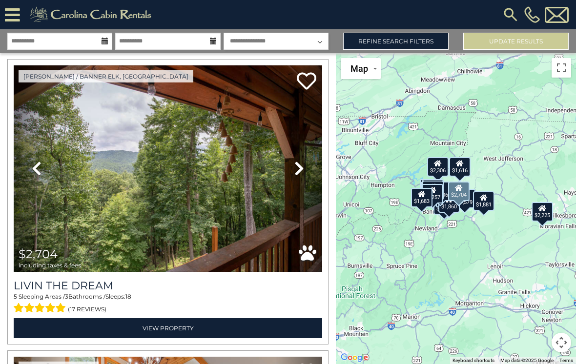
click at [302, 163] on icon at bounding box center [299, 169] width 10 height 16
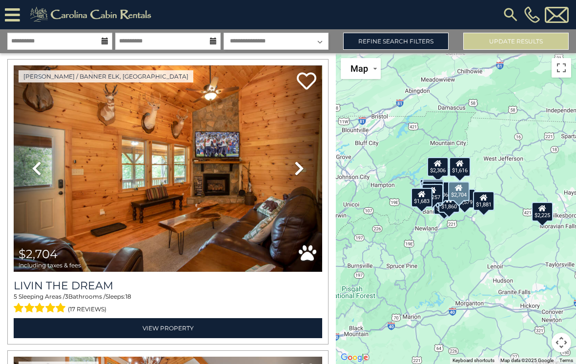
click at [301, 165] on icon at bounding box center [299, 169] width 10 height 16
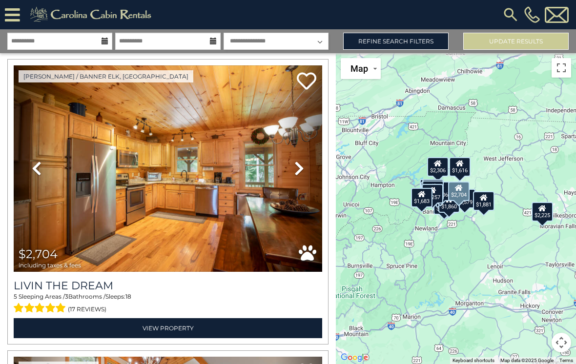
click at [301, 166] on icon at bounding box center [299, 169] width 10 height 16
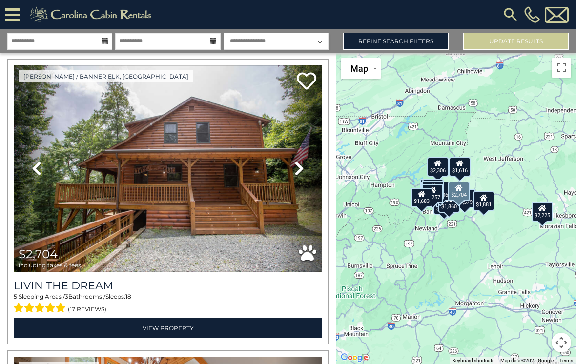
click at [301, 165] on icon at bounding box center [299, 169] width 10 height 16
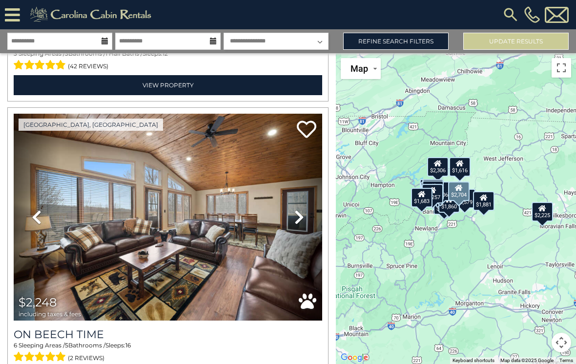
scroll to position [4357, 0]
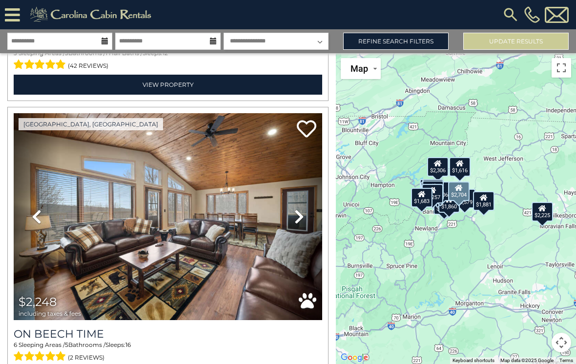
click at [303, 218] on icon at bounding box center [299, 217] width 10 height 16
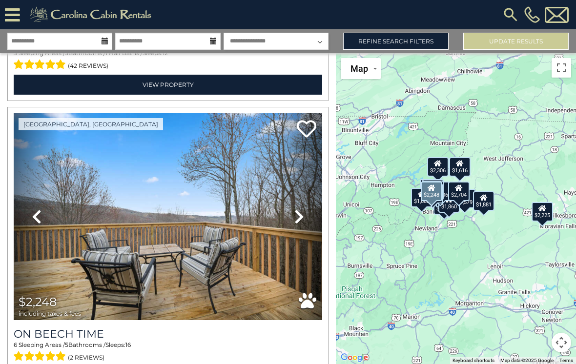
click at [298, 212] on icon at bounding box center [299, 217] width 10 height 16
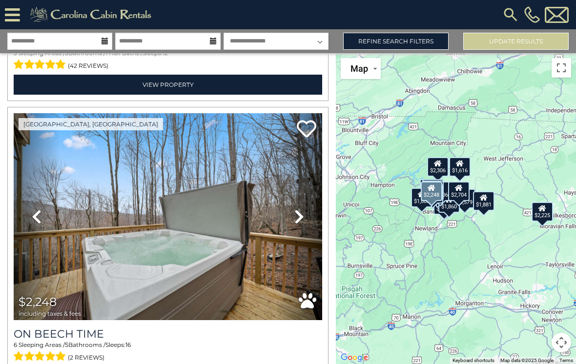
click at [300, 211] on icon at bounding box center [299, 217] width 10 height 16
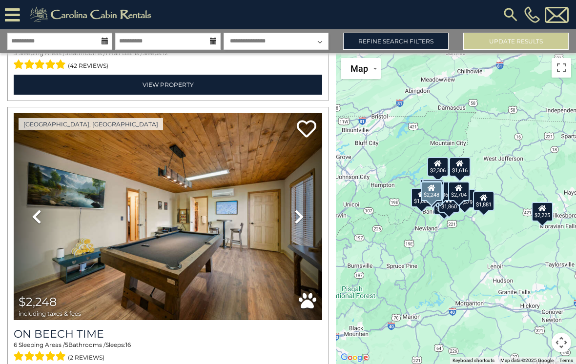
click at [299, 208] on link "Next" at bounding box center [299, 216] width 46 height 207
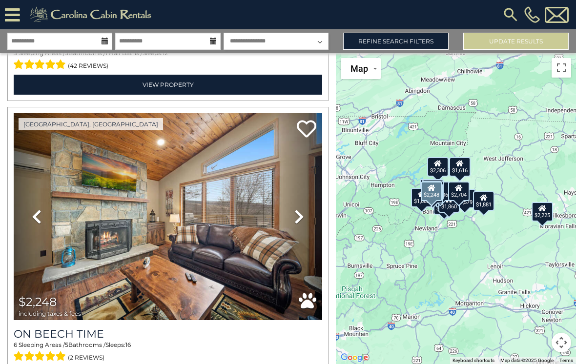
click at [300, 214] on icon at bounding box center [299, 217] width 10 height 16
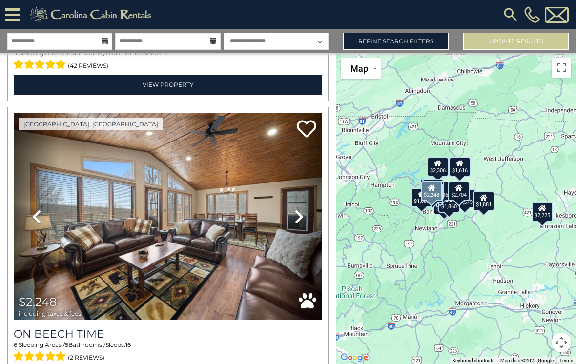
click at [297, 216] on icon at bounding box center [299, 217] width 10 height 16
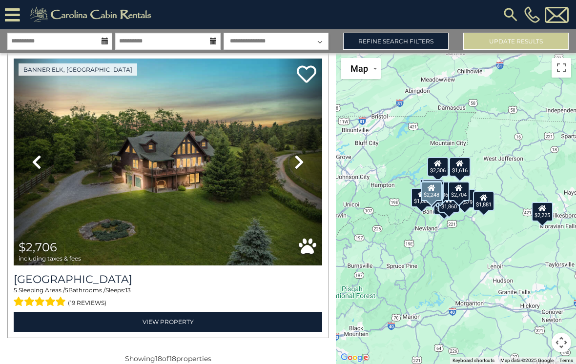
scroll to position [4996, 0]
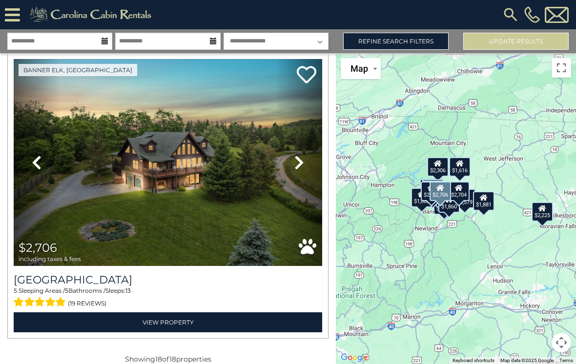
click at [295, 163] on icon at bounding box center [299, 163] width 10 height 16
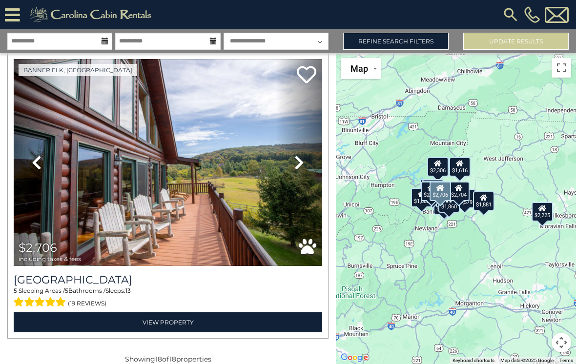
click at [298, 161] on icon at bounding box center [299, 163] width 10 height 16
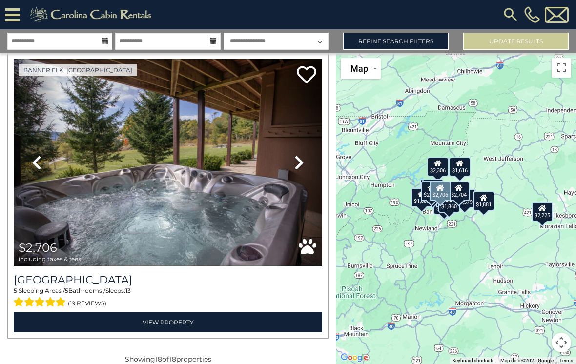
click at [303, 158] on icon at bounding box center [299, 163] width 10 height 16
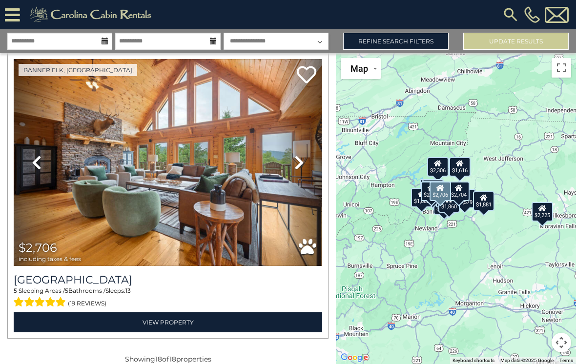
click at [303, 157] on icon at bounding box center [299, 163] width 10 height 16
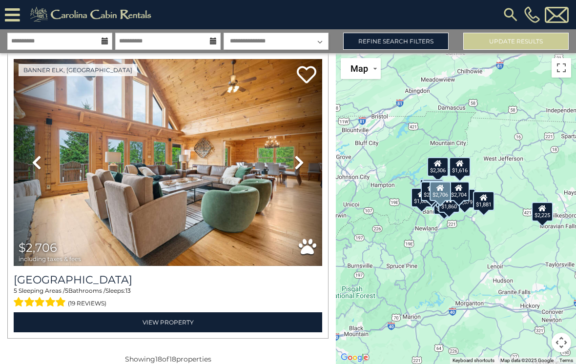
click at [303, 159] on icon at bounding box center [299, 163] width 10 height 16
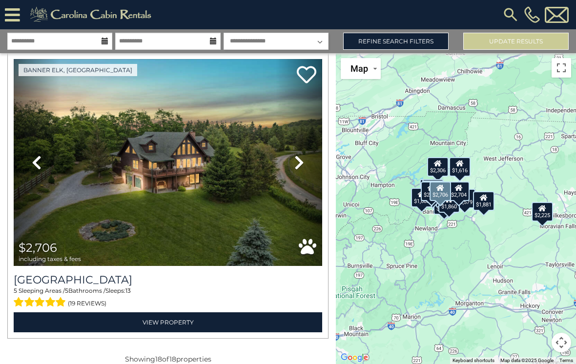
click at [300, 157] on icon at bounding box center [299, 163] width 10 height 16
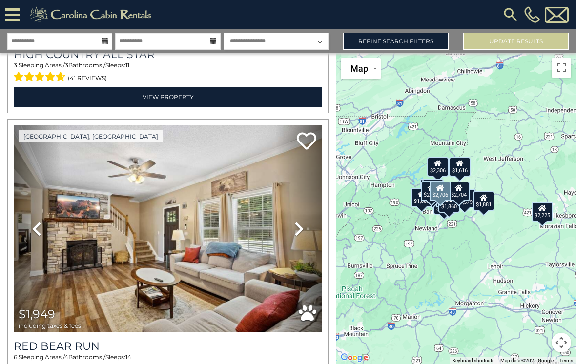
scroll to position [3468, 0]
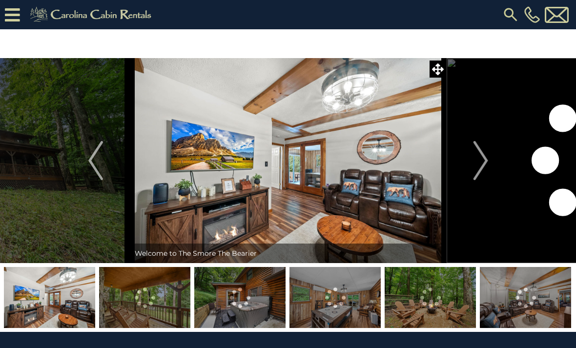
click at [479, 162] on img "Next" at bounding box center [480, 160] width 15 height 39
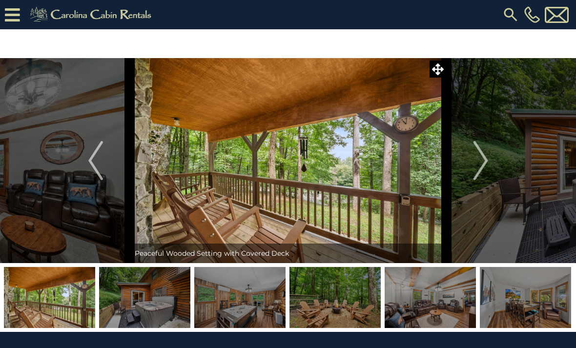
click at [480, 160] on img "Next" at bounding box center [480, 160] width 15 height 39
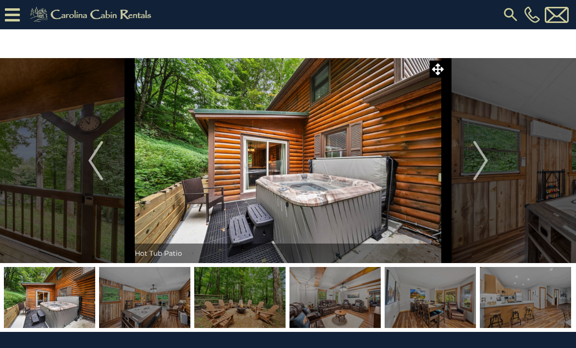
click at [93, 164] on img "Previous" at bounding box center [95, 160] width 15 height 39
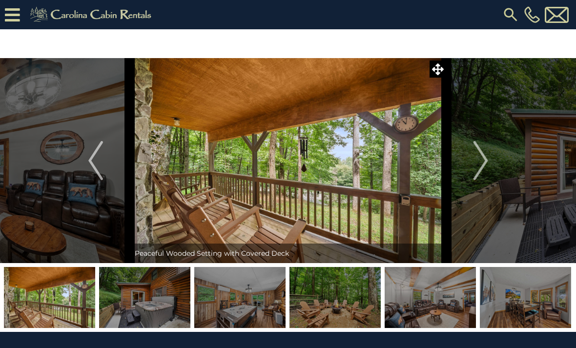
click at [482, 162] on img "Next" at bounding box center [480, 160] width 15 height 39
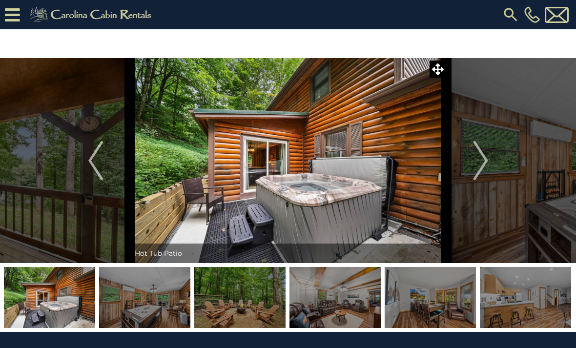
click at [478, 162] on img "Next" at bounding box center [480, 160] width 15 height 39
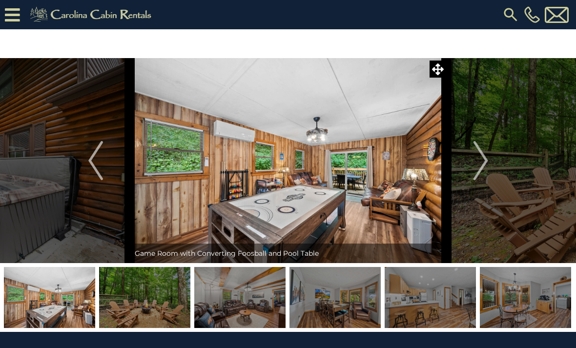
click at [479, 165] on img "Next" at bounding box center [480, 160] width 15 height 39
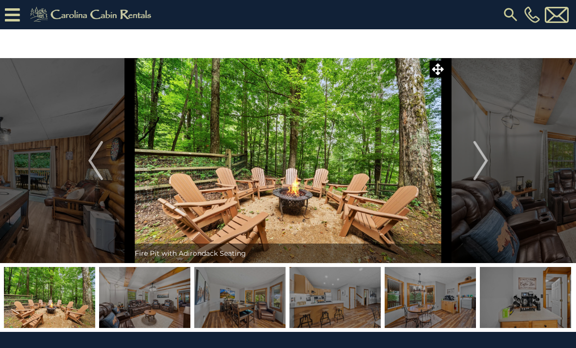
click at [482, 164] on img "Next" at bounding box center [480, 160] width 15 height 39
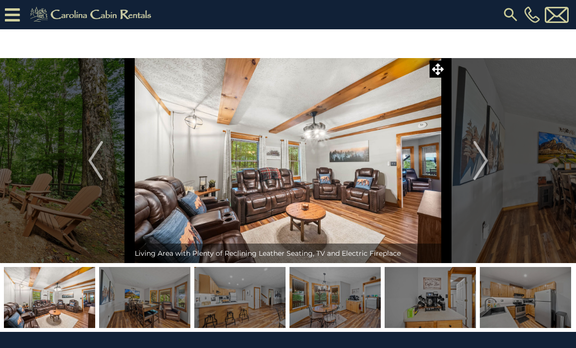
click at [477, 162] on img "Next" at bounding box center [480, 160] width 15 height 39
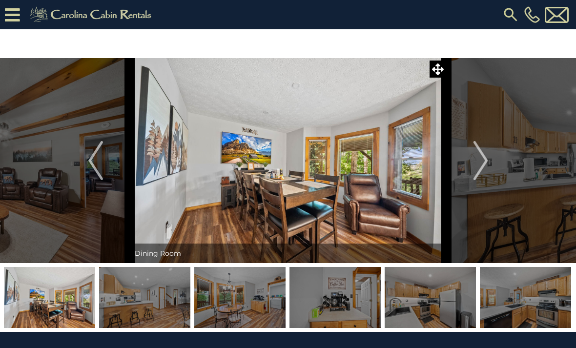
click at [479, 162] on img "Next" at bounding box center [480, 160] width 15 height 39
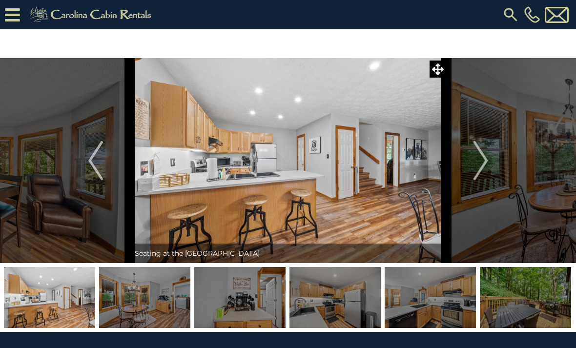
click at [479, 162] on img "Next" at bounding box center [480, 160] width 15 height 39
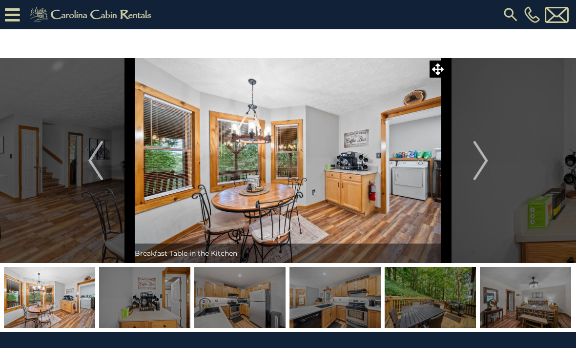
click at [474, 162] on img "Next" at bounding box center [480, 160] width 15 height 39
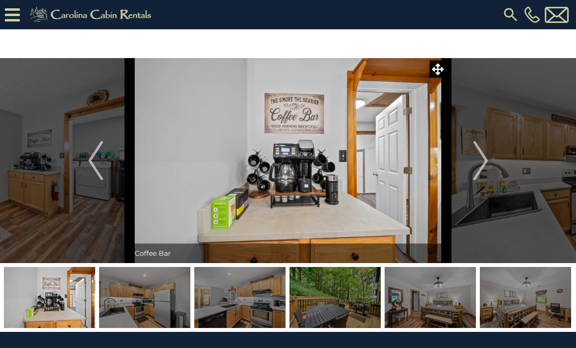
click at [471, 162] on button "Next" at bounding box center [481, 160] width 68 height 205
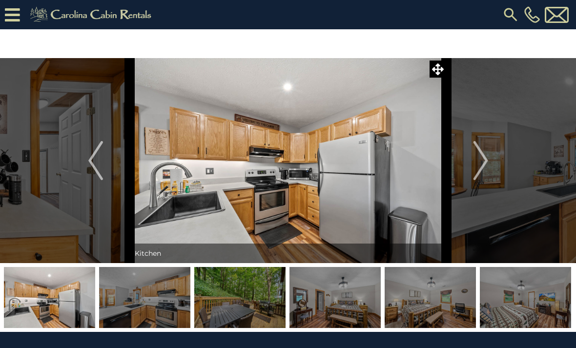
click at [477, 162] on img "Next" at bounding box center [480, 160] width 15 height 39
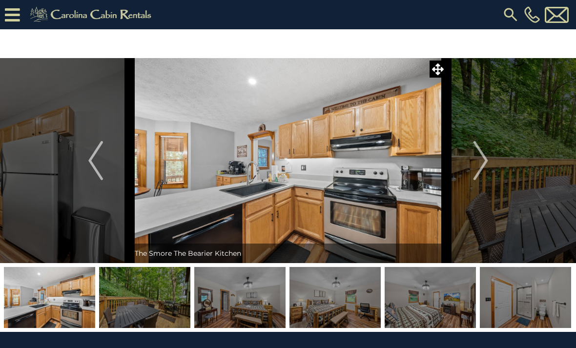
click at [480, 164] on img "Next" at bounding box center [480, 160] width 15 height 39
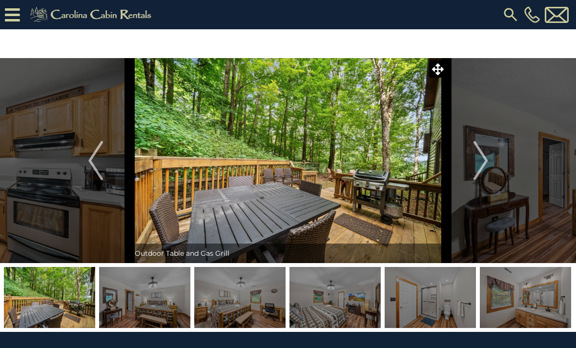
click at [483, 161] on img "Next" at bounding box center [480, 160] width 15 height 39
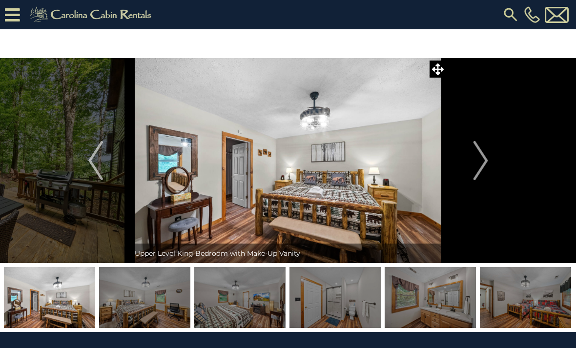
click at [474, 164] on img "Next" at bounding box center [480, 160] width 15 height 39
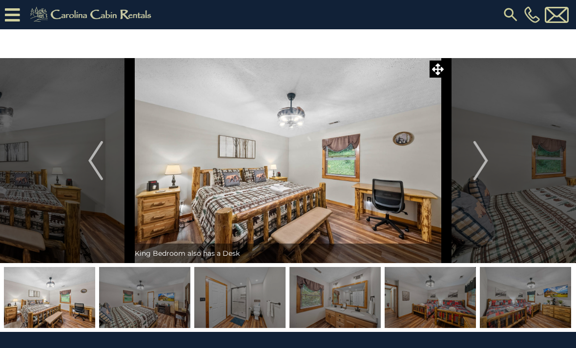
click at [477, 162] on img "Next" at bounding box center [480, 160] width 15 height 39
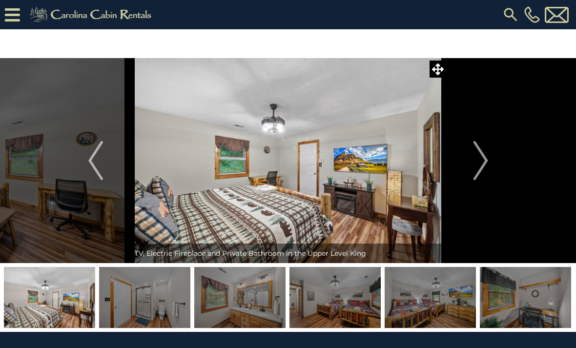
click at [466, 156] on button "Next" at bounding box center [481, 160] width 68 height 205
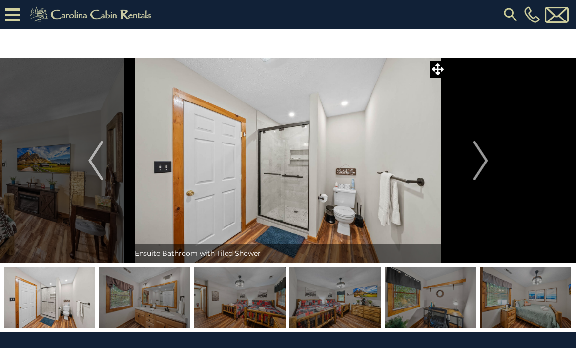
click at [481, 162] on img "Next" at bounding box center [480, 160] width 15 height 39
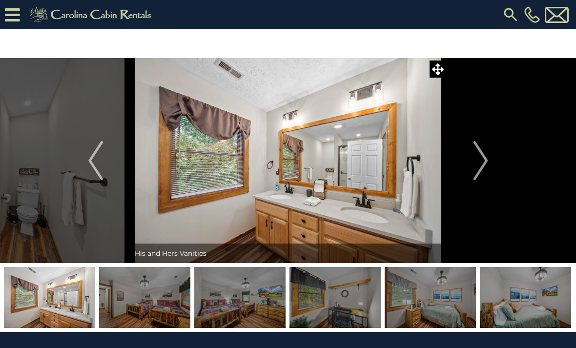
click at [480, 161] on img "Next" at bounding box center [480, 160] width 15 height 39
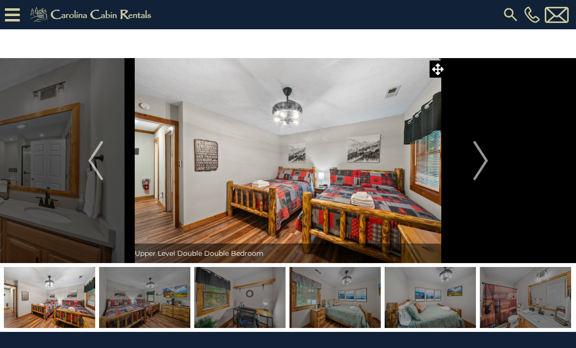
click at [482, 162] on img "Next" at bounding box center [480, 160] width 15 height 39
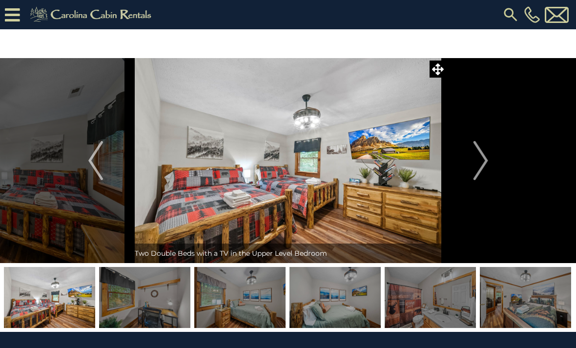
click at [482, 162] on img "Next" at bounding box center [480, 160] width 15 height 39
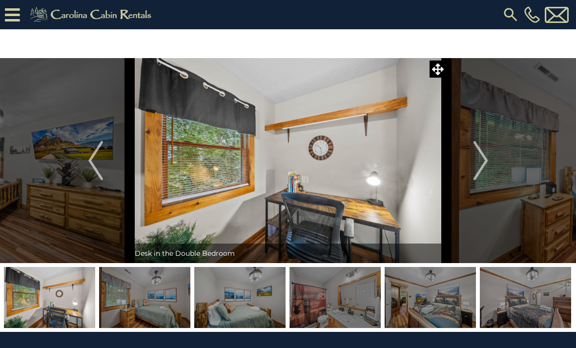
click at [480, 165] on img "Next" at bounding box center [480, 160] width 15 height 39
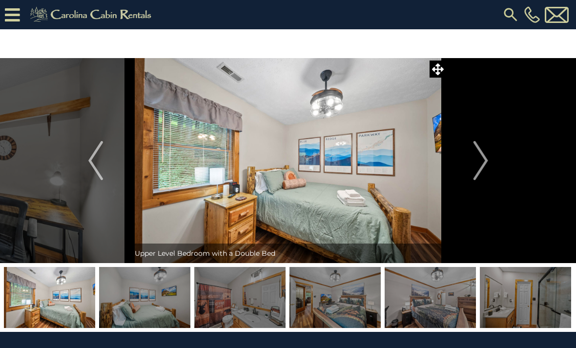
click at [478, 164] on img "Next" at bounding box center [480, 160] width 15 height 39
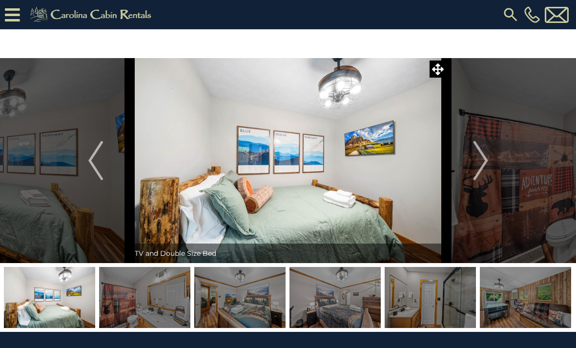
click at [476, 161] on img "Next" at bounding box center [480, 160] width 15 height 39
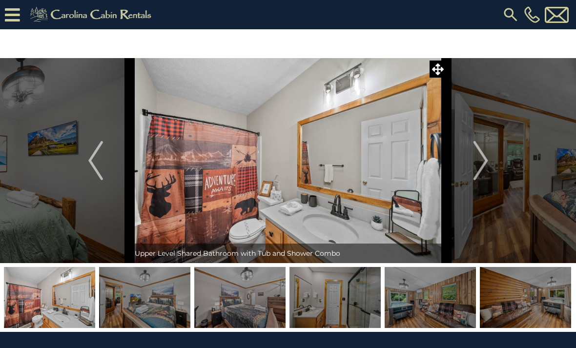
click at [474, 162] on img "Next" at bounding box center [480, 160] width 15 height 39
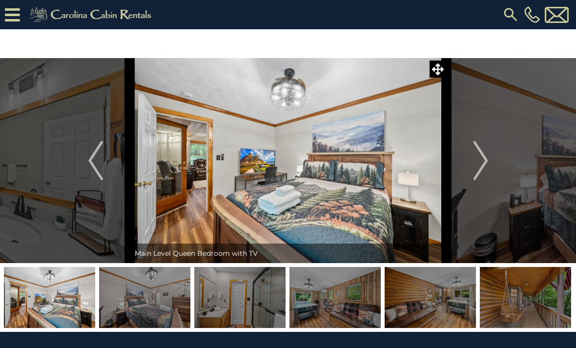
click at [474, 163] on img "Next" at bounding box center [480, 160] width 15 height 39
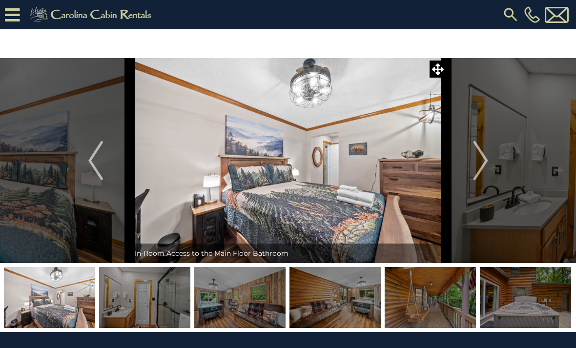
click at [485, 164] on img "Next" at bounding box center [480, 160] width 15 height 39
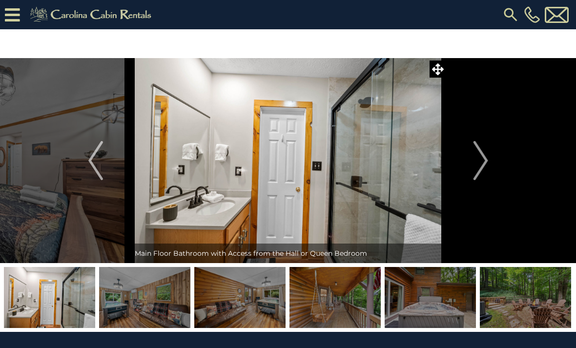
click at [482, 162] on img "Next" at bounding box center [480, 160] width 15 height 39
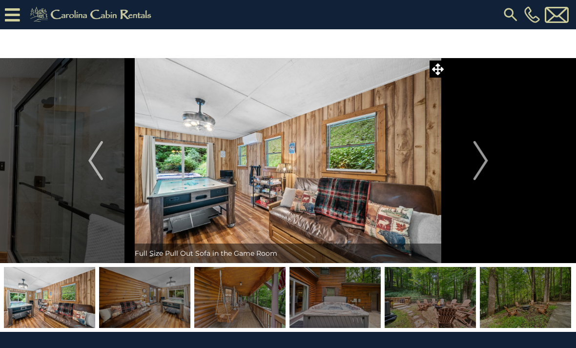
click at [477, 160] on img "Next" at bounding box center [480, 160] width 15 height 39
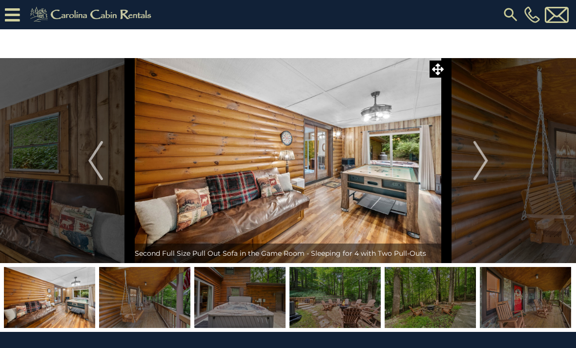
click at [479, 161] on img "Next" at bounding box center [480, 160] width 15 height 39
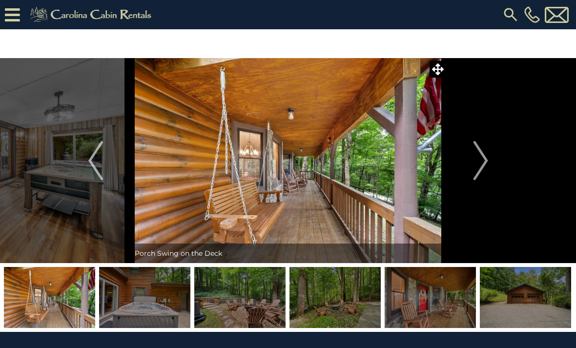
click at [481, 165] on img "Next" at bounding box center [480, 160] width 15 height 39
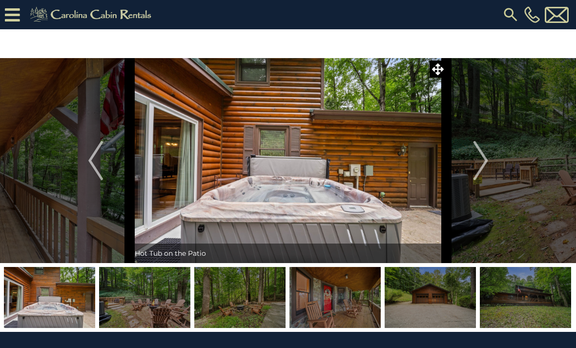
click at [479, 160] on img "Next" at bounding box center [480, 160] width 15 height 39
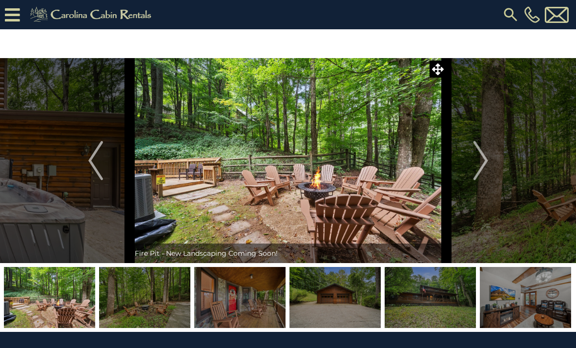
click at [480, 162] on img "Next" at bounding box center [480, 160] width 15 height 39
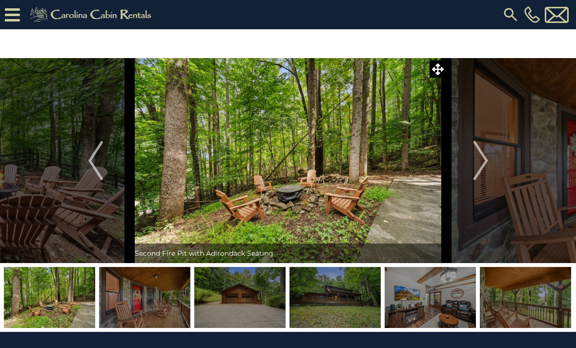
click at [483, 160] on img "Next" at bounding box center [480, 160] width 15 height 39
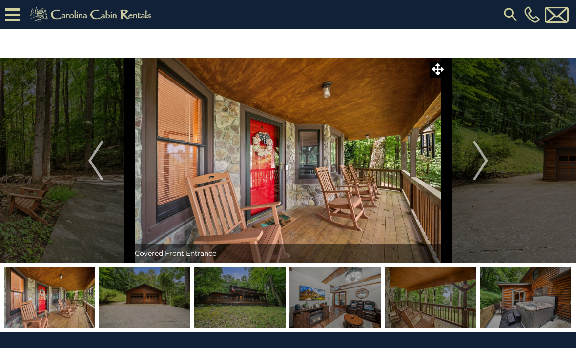
click at [476, 162] on img "Next" at bounding box center [480, 160] width 15 height 39
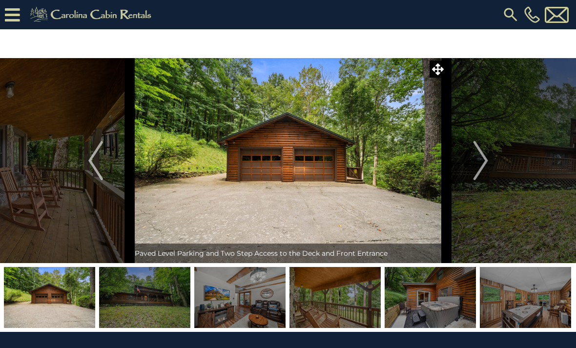
click at [476, 161] on img "Next" at bounding box center [480, 160] width 15 height 39
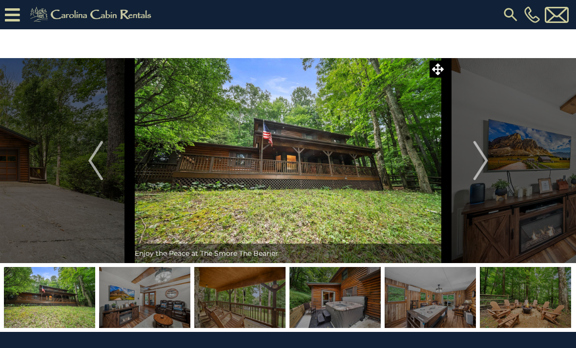
click at [478, 163] on img "Next" at bounding box center [480, 160] width 15 height 39
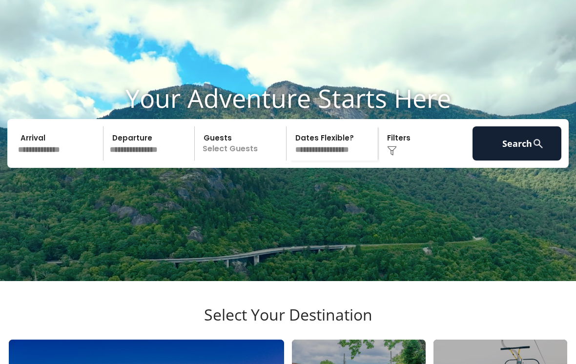
click at [81, 161] on input "text" at bounding box center [59, 143] width 89 height 34
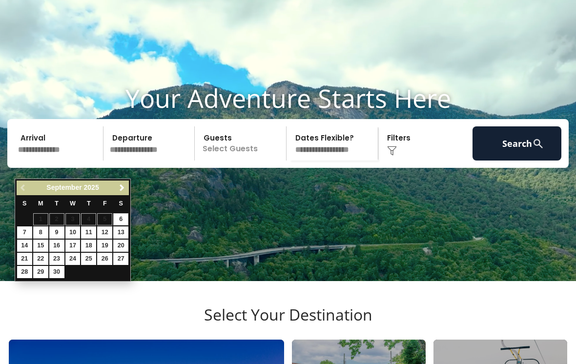
click at [125, 183] on link "Next" at bounding box center [122, 188] width 12 height 12
click at [104, 229] on link "10" at bounding box center [104, 233] width 15 height 12
type input "********"
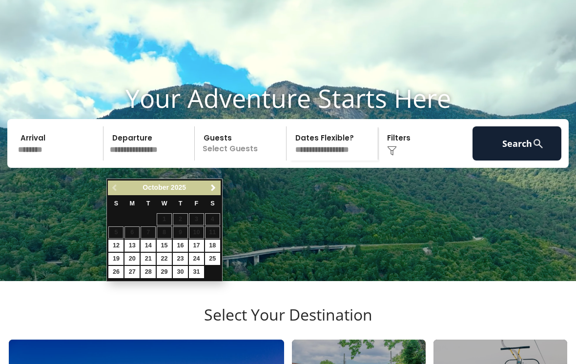
click at [136, 246] on link "13" at bounding box center [132, 246] width 15 height 12
type input "********"
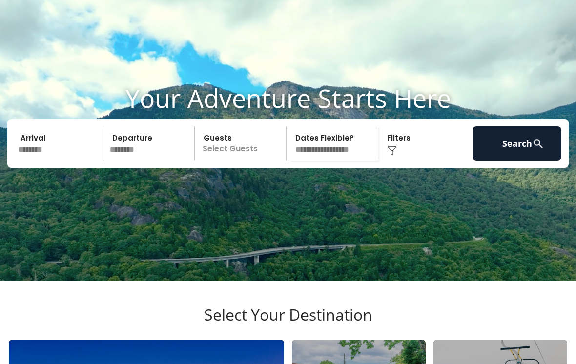
click at [240, 161] on p "Select Guests" at bounding box center [242, 143] width 88 height 34
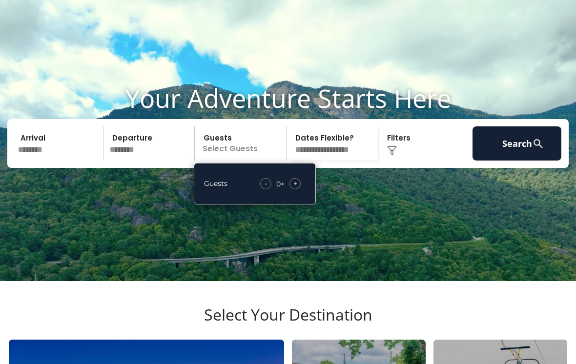
click at [295, 189] on div "+" at bounding box center [295, 183] width 11 height 11
click at [300, 189] on div "+" at bounding box center [295, 183] width 11 height 11
click at [303, 189] on div "- 2 + +" at bounding box center [281, 183] width 50 height 11
click at [306, 189] on div "- 2 + +" at bounding box center [281, 183] width 50 height 11
click at [296, 188] on span "+" at bounding box center [295, 184] width 4 height 10
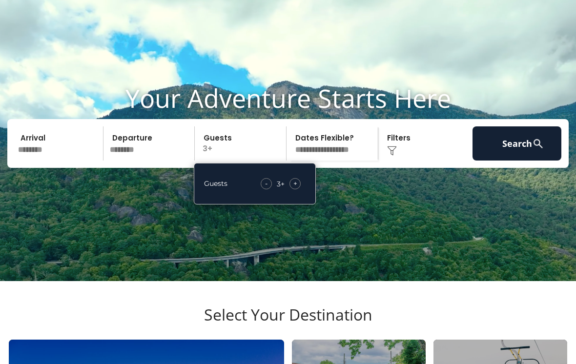
click at [296, 188] on span "+" at bounding box center [295, 184] width 4 height 10
click at [400, 161] on div "Click to Choose" at bounding box center [425, 143] width 89 height 34
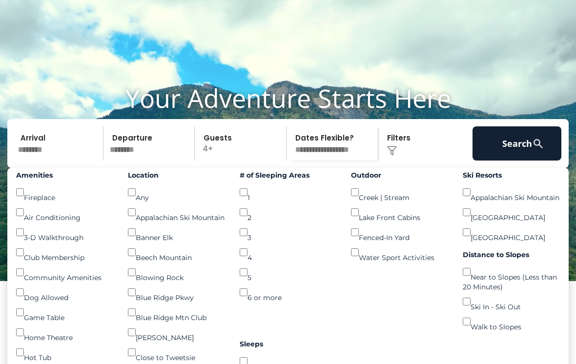
click at [43, 303] on div "Dog Allowed ()" at bounding box center [64, 293] width 97 height 20
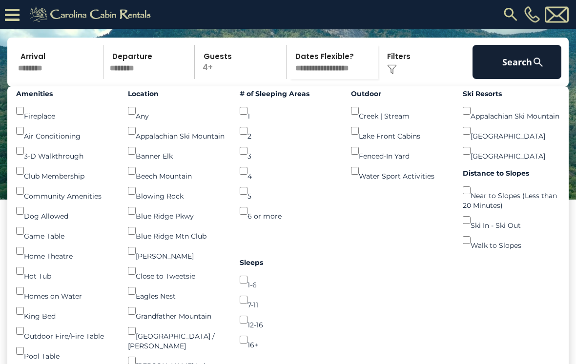
scroll to position [88, 0]
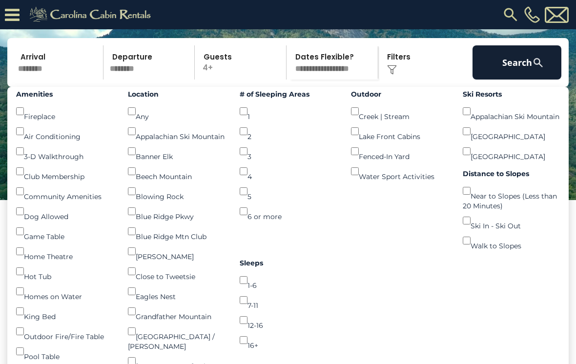
click at [514, 72] on button "Search" at bounding box center [517, 62] width 89 height 34
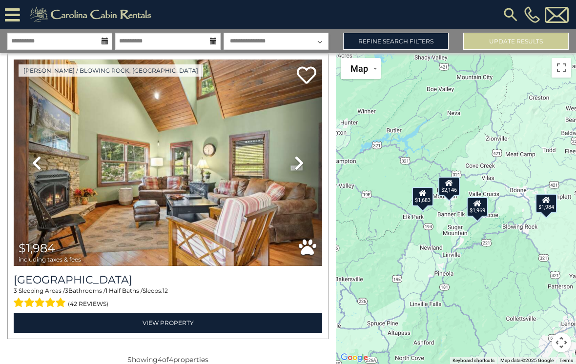
scroll to position [15, 0]
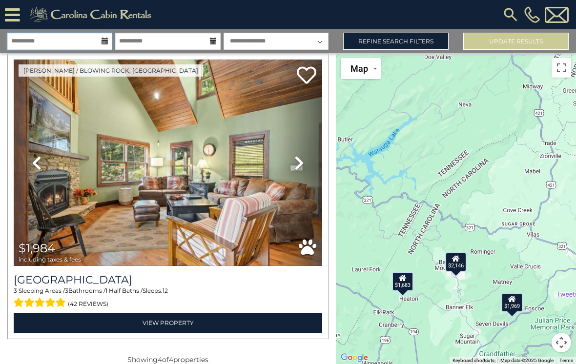
click at [97, 33] on input "**********" at bounding box center [59, 41] width 105 height 17
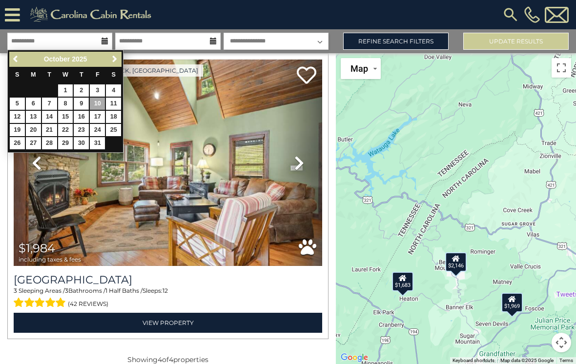
click at [81, 98] on link "9" at bounding box center [81, 104] width 15 height 12
type input "*******"
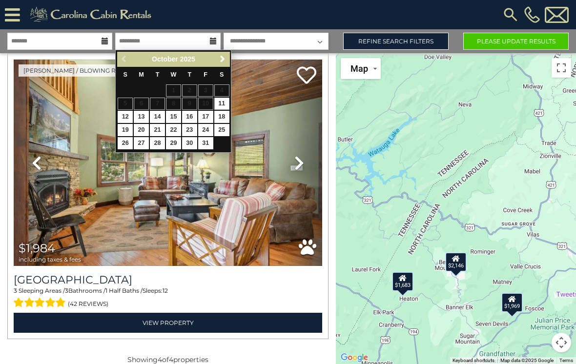
click at [129, 111] on link "12" at bounding box center [125, 117] width 15 height 12
type input "********"
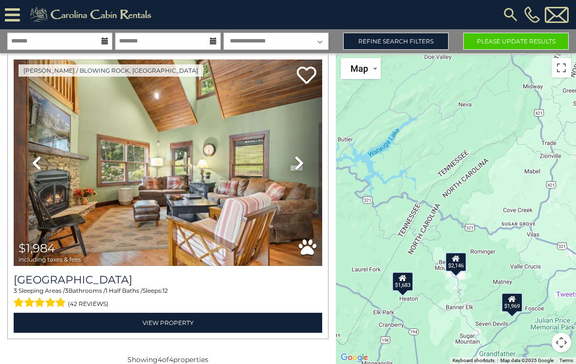
click at [490, 33] on button "Please Update Results" at bounding box center [515, 41] width 105 height 17
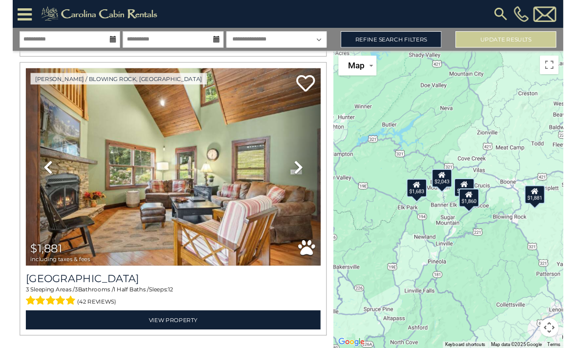
scroll to position [1189, 0]
